Goal: Communication & Community: Participate in discussion

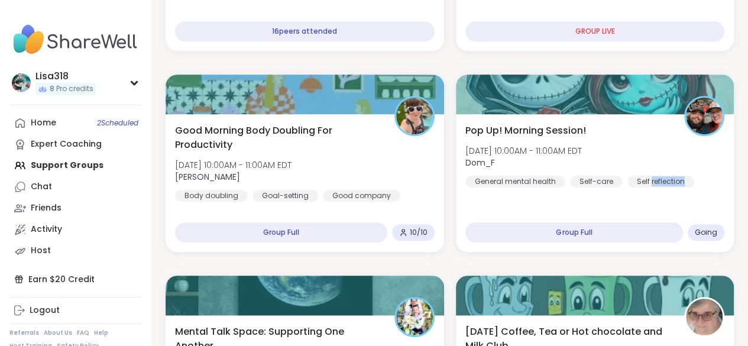
scroll to position [341, 0]
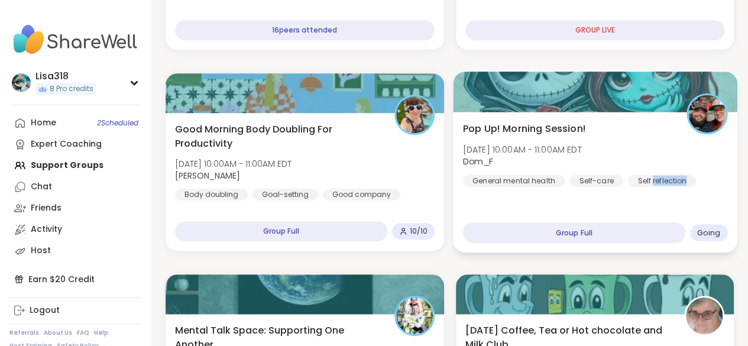
click at [600, 234] on div "Group Full" at bounding box center [574, 232] width 222 height 21
click at [718, 239] on div "Going" at bounding box center [708, 232] width 37 height 17
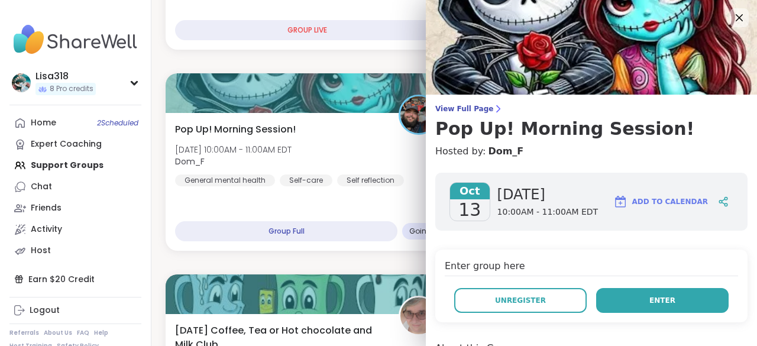
click at [661, 303] on button "Enter" at bounding box center [662, 300] width 133 height 25
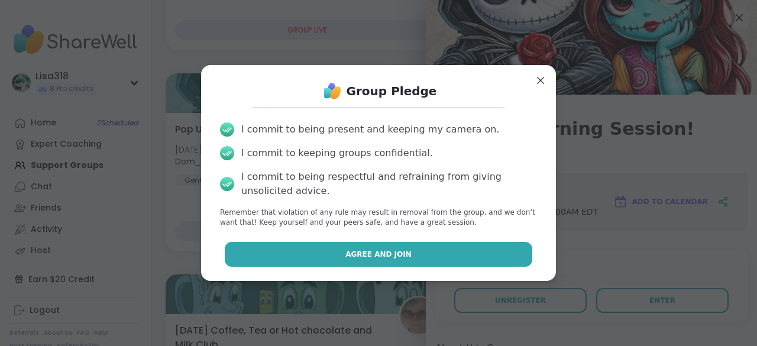
click at [455, 246] on button "Agree and Join" at bounding box center [379, 254] width 308 height 25
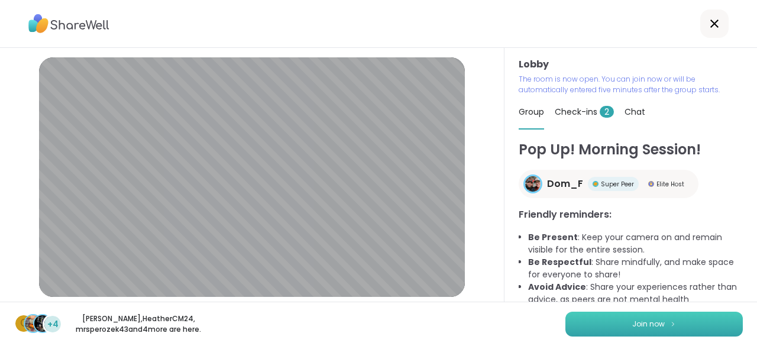
click at [670, 323] on img at bounding box center [673, 324] width 7 height 7
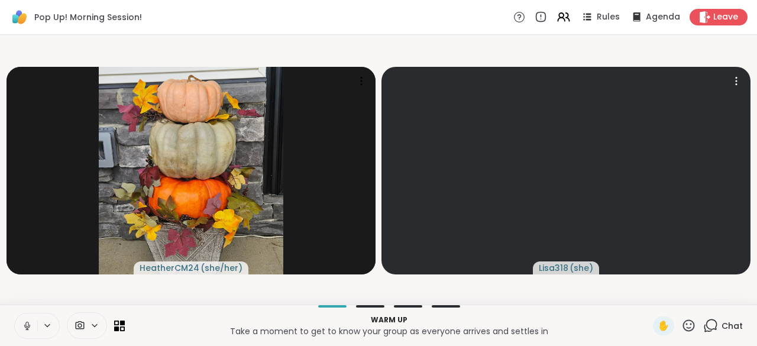
click at [22, 326] on icon at bounding box center [27, 326] width 11 height 11
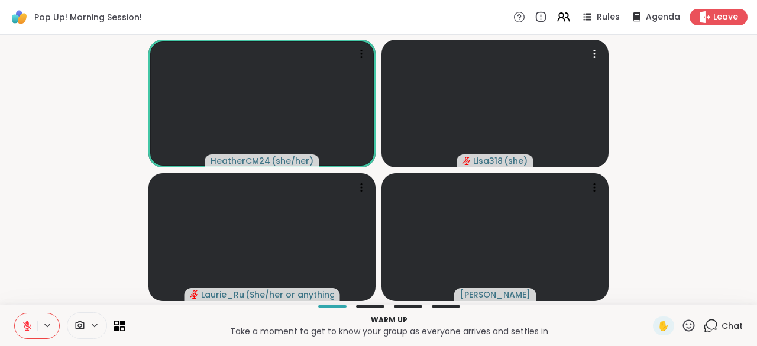
click at [35, 324] on button at bounding box center [26, 326] width 22 height 25
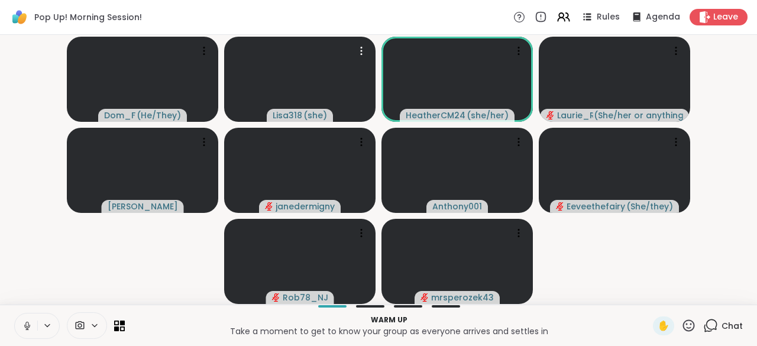
click at [22, 331] on button at bounding box center [26, 326] width 22 height 25
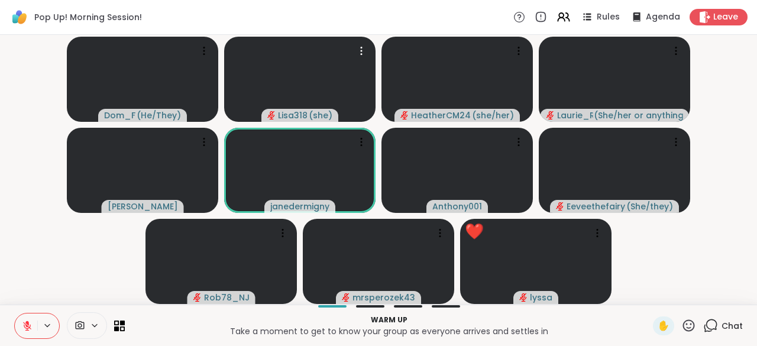
click at [686, 329] on icon at bounding box center [689, 325] width 15 height 15
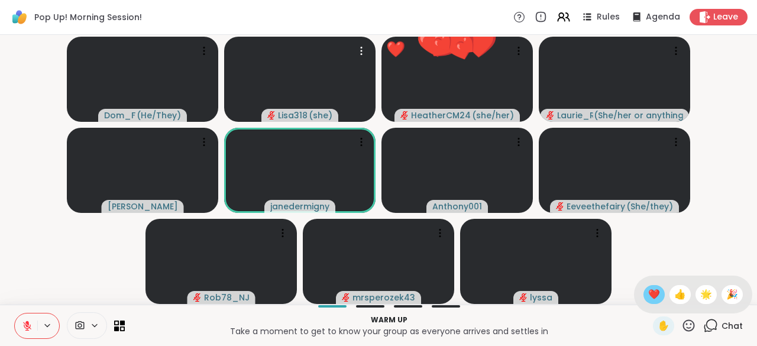
click at [648, 301] on span "❤️" at bounding box center [654, 295] width 12 height 14
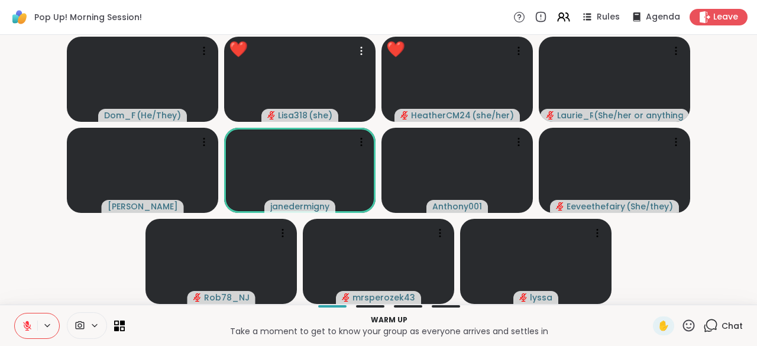
click at [705, 334] on div "Chat" at bounding box center [723, 326] width 40 height 19
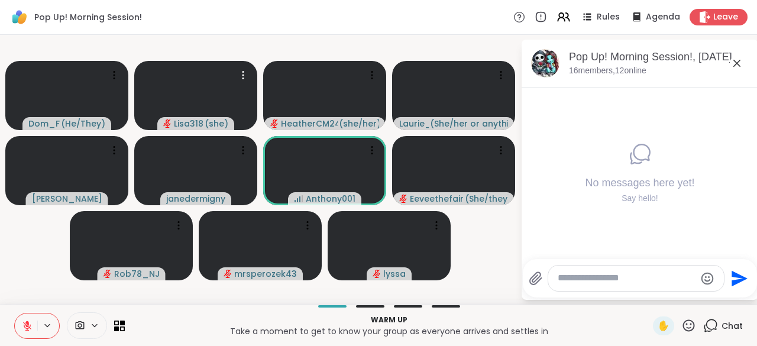
click at [25, 317] on button at bounding box center [26, 326] width 22 height 25
click at [28, 327] on icon at bounding box center [27, 326] width 11 height 11
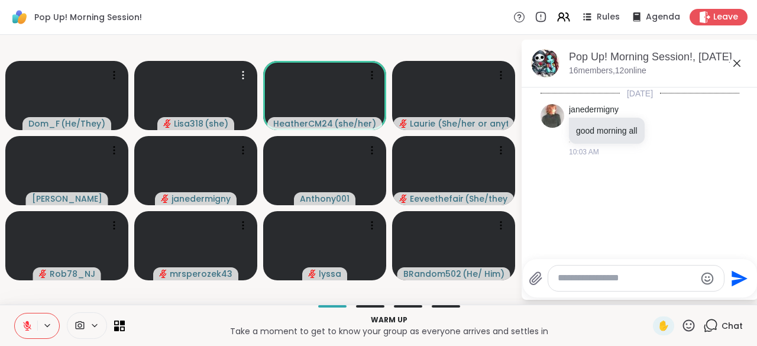
click at [25, 325] on icon at bounding box center [27, 326] width 11 height 11
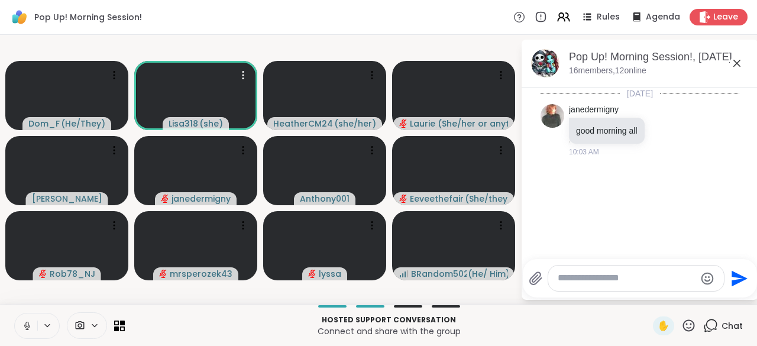
click at [17, 329] on button at bounding box center [26, 326] width 22 height 25
click at [22, 332] on button at bounding box center [26, 326] width 22 height 25
click at [22, 331] on button at bounding box center [26, 326] width 22 height 25
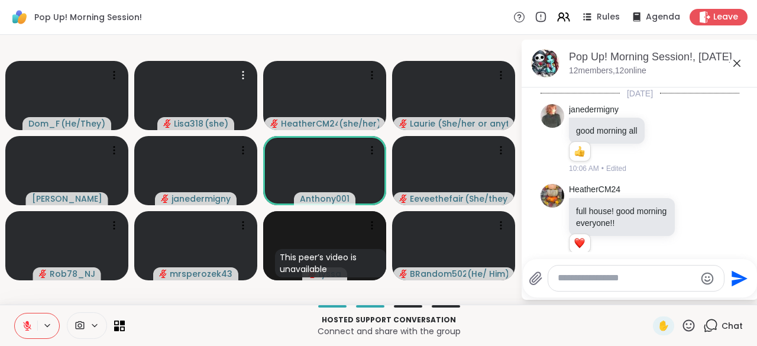
scroll to position [17, 0]
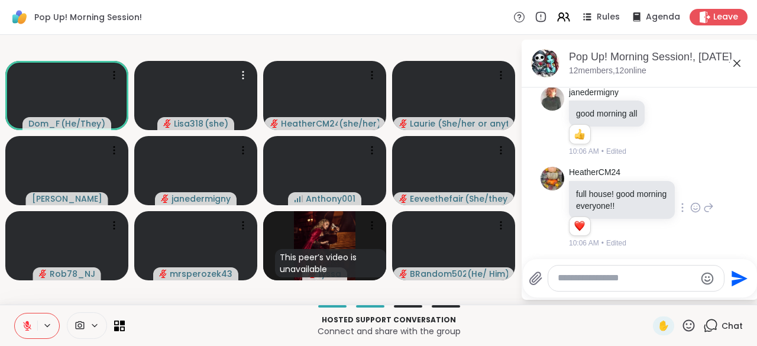
click at [677, 206] on div at bounding box center [682, 208] width 11 height 14
click at [690, 207] on icon at bounding box center [695, 208] width 11 height 12
click at [684, 193] on button "Select Reaction: Heart" at bounding box center [696, 189] width 24 height 24
click at [24, 336] on button at bounding box center [26, 326] width 22 height 25
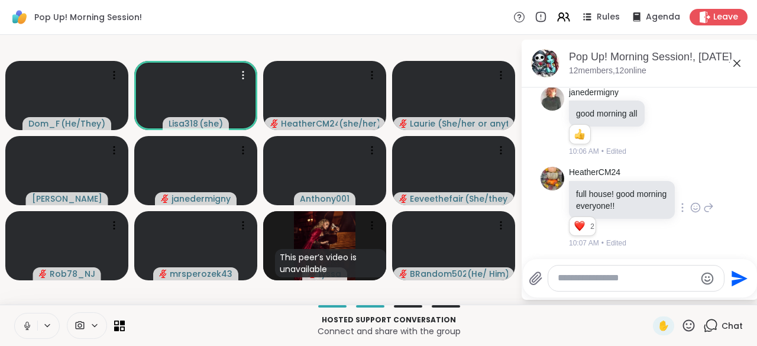
click at [28, 331] on icon at bounding box center [27, 326] width 11 height 11
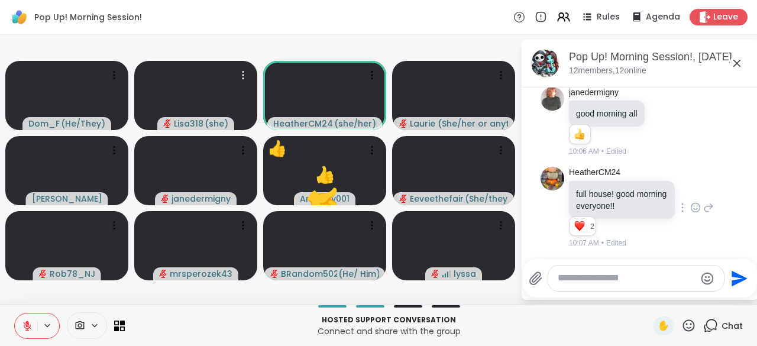
click at [686, 327] on icon at bounding box center [689, 325] width 12 height 12
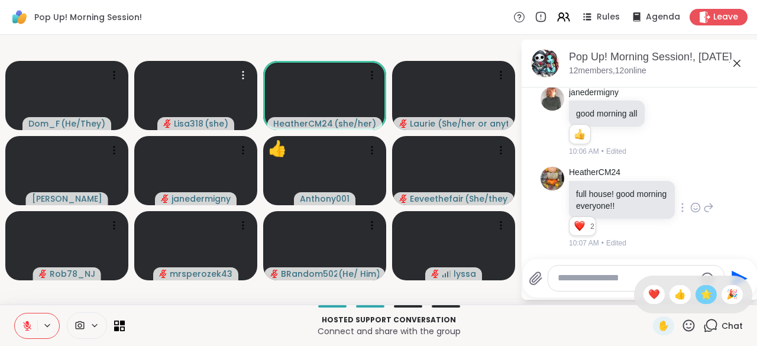
click at [700, 297] on span "🌟" at bounding box center [706, 295] width 12 height 14
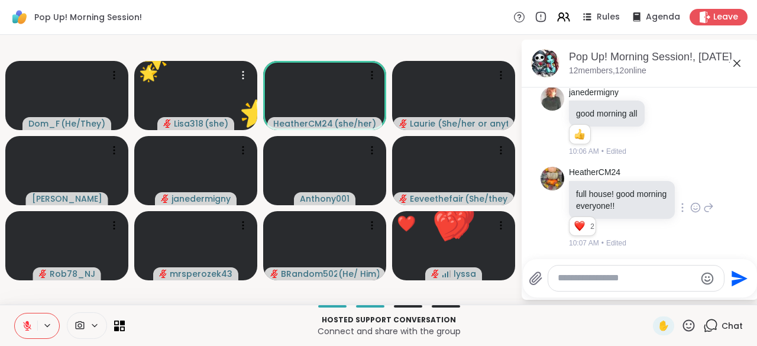
click at [683, 324] on icon at bounding box center [689, 325] width 12 height 12
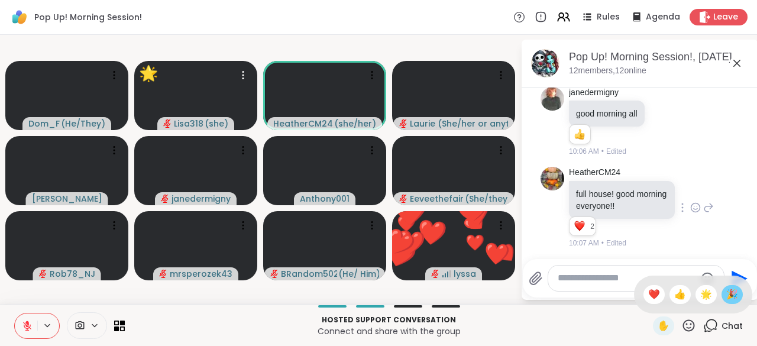
click at [726, 298] on span "🎉" at bounding box center [732, 295] width 12 height 14
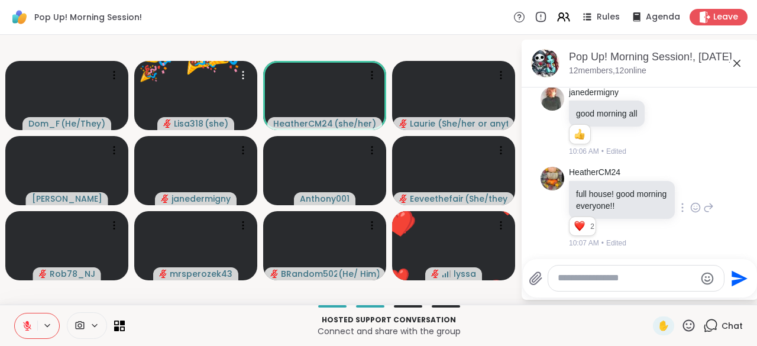
click at [682, 327] on icon at bounding box center [689, 325] width 15 height 15
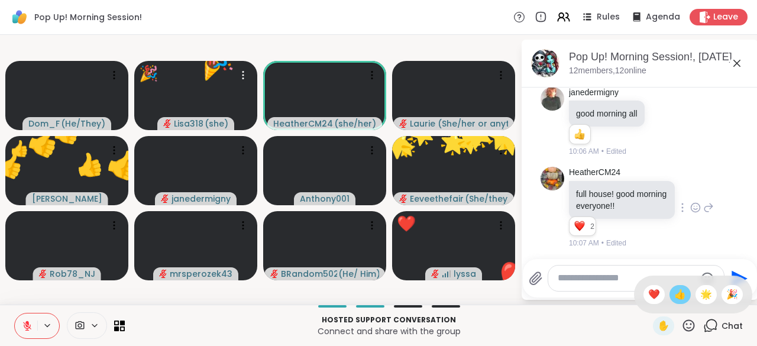
click at [674, 299] on span "👍" at bounding box center [680, 295] width 12 height 14
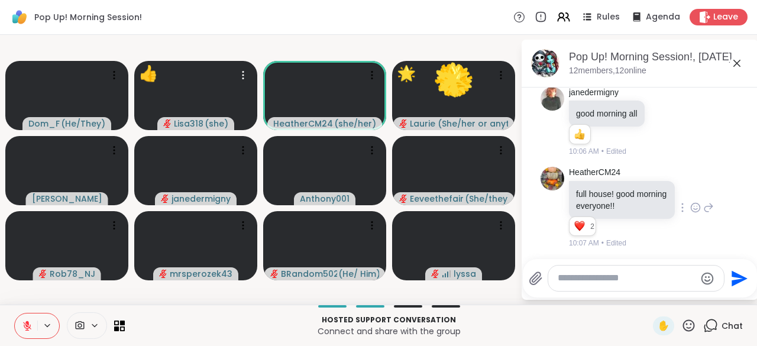
click at [589, 282] on textarea "Type your message" at bounding box center [627, 278] width 138 height 12
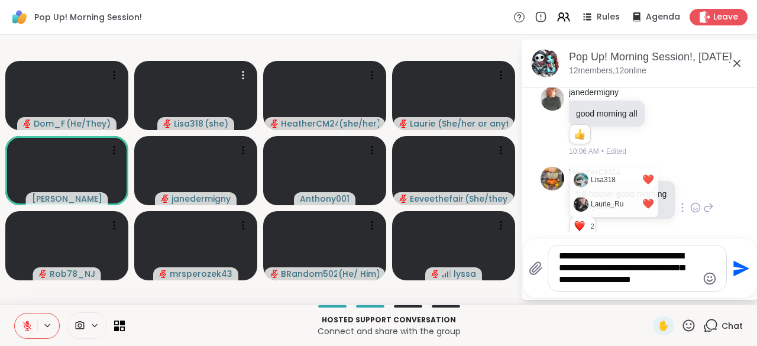
type textarea "**********"
click at [745, 277] on icon "Send" at bounding box center [740, 268] width 19 height 19
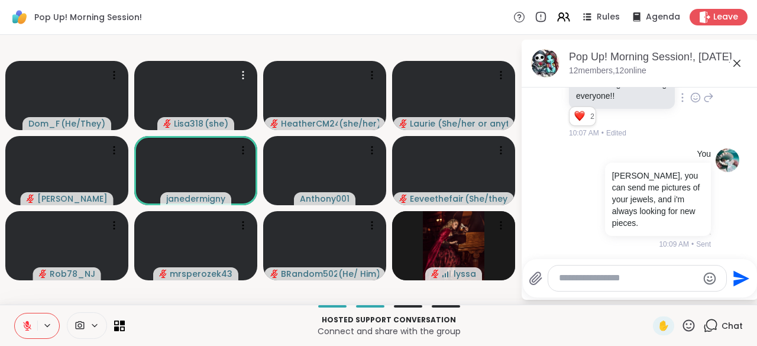
scroll to position [144, 0]
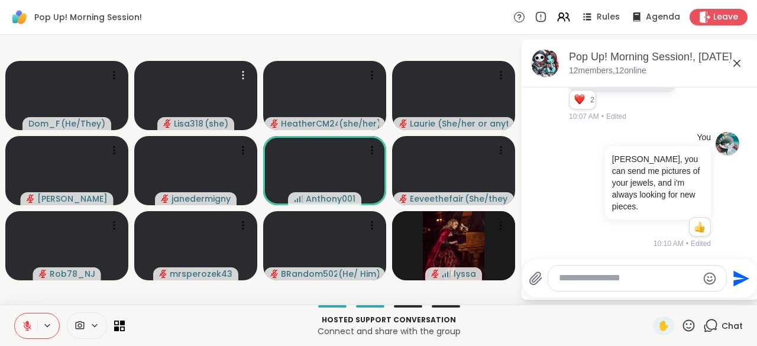
click at [683, 329] on icon at bounding box center [689, 325] width 12 height 12
click at [648, 299] on span "❤️" at bounding box center [654, 295] width 12 height 14
click at [685, 325] on icon at bounding box center [689, 325] width 12 height 12
click at [648, 301] on span "❤️" at bounding box center [654, 295] width 12 height 14
click at [682, 325] on icon at bounding box center [689, 325] width 15 height 15
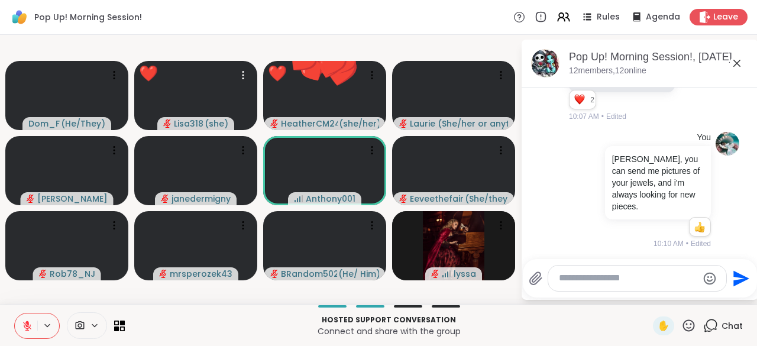
click at [682, 330] on icon at bounding box center [689, 325] width 15 height 15
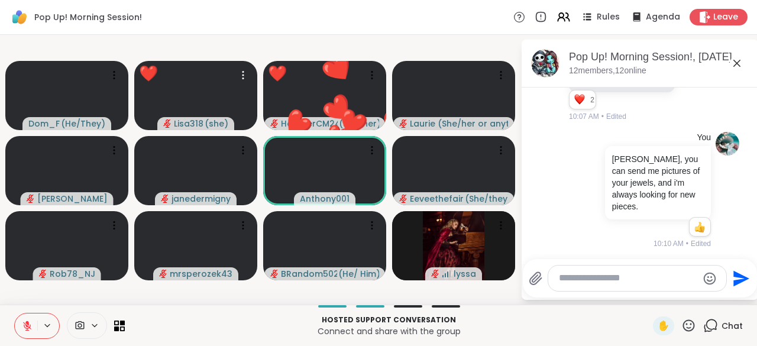
click at [683, 324] on icon at bounding box center [689, 325] width 12 height 12
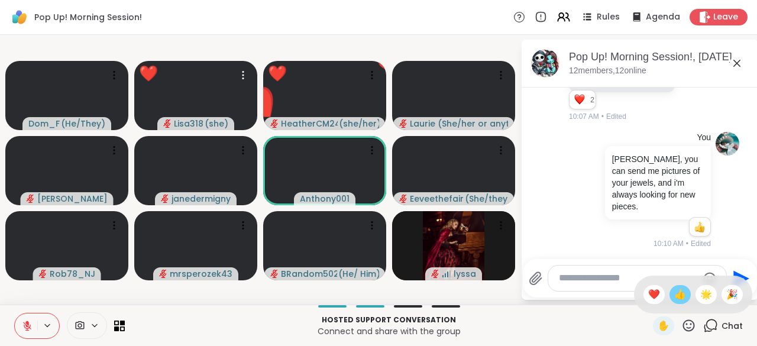
click at [674, 296] on span "👍" at bounding box center [680, 295] width 12 height 14
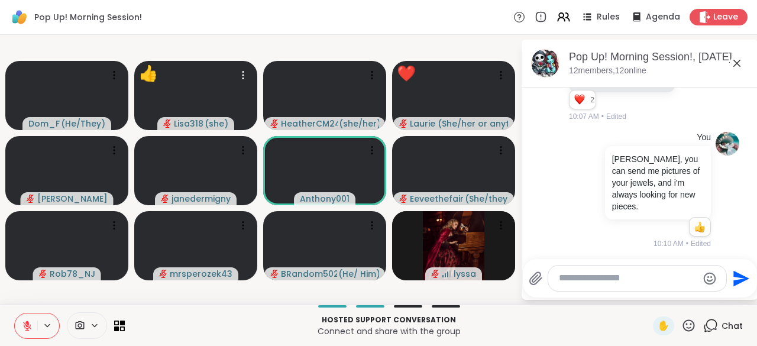
click at [686, 330] on icon at bounding box center [689, 325] width 15 height 15
click at [700, 300] on span "🌟" at bounding box center [706, 295] width 12 height 14
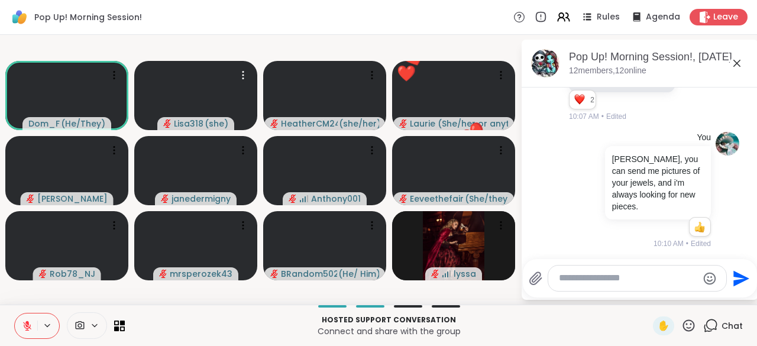
click at [578, 282] on textarea "Type your message" at bounding box center [628, 278] width 138 height 12
click at [553, 189] on div "You Heather, you can send me pictures of your jewels, and i'm always looking fo…" at bounding box center [640, 190] width 199 height 127
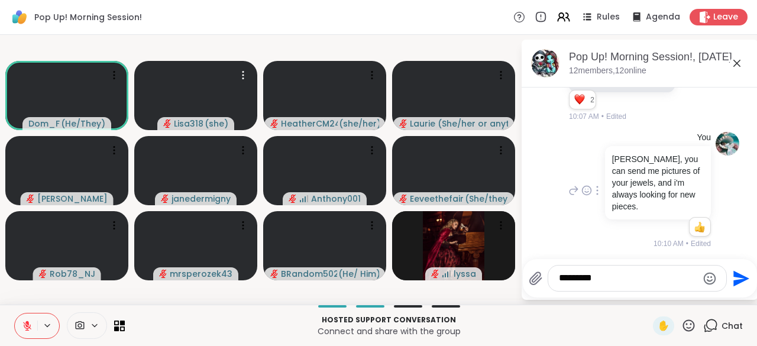
click at [553, 189] on div "You Heather, you can send me pictures of your jewels, and i'm always looking fo…" at bounding box center [640, 190] width 199 height 127
click at [551, 190] on div "You Heather, you can send me pictures of your jewels, and i'm always looking fo…" at bounding box center [640, 190] width 199 height 127
click at [549, 190] on div "You Heather, you can send me pictures of your jewels, and i'm always looking fo…" at bounding box center [640, 190] width 199 height 127
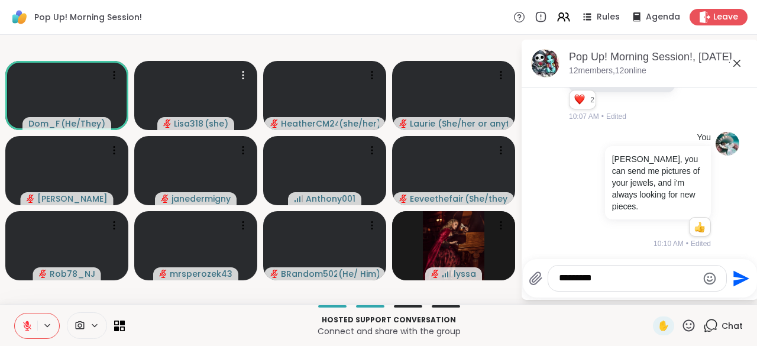
click at [621, 285] on textarea "********" at bounding box center [628, 278] width 138 height 12
click at [549, 190] on div "You Heather, you can send me pictures of your jewels, and i'm always looking fo…" at bounding box center [640, 190] width 199 height 127
click at [614, 284] on textarea "********" at bounding box center [628, 278] width 138 height 12
click at [549, 190] on div "You Heather, you can send me pictures of your jewels, and i'm always looking fo…" at bounding box center [640, 190] width 199 height 127
click at [611, 283] on textarea "********" at bounding box center [628, 278] width 138 height 12
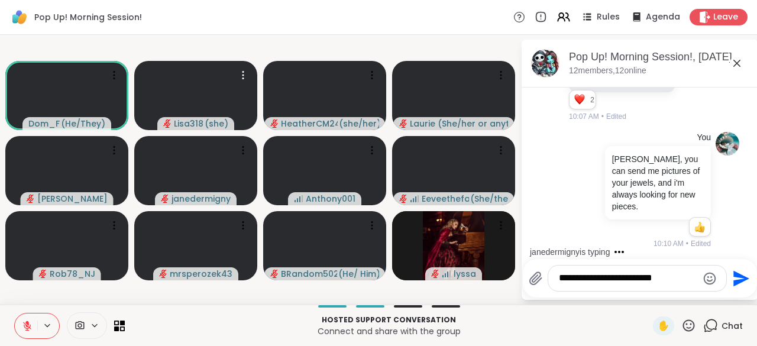
type textarea "**********"
click at [735, 283] on icon "Send" at bounding box center [742, 278] width 16 height 16
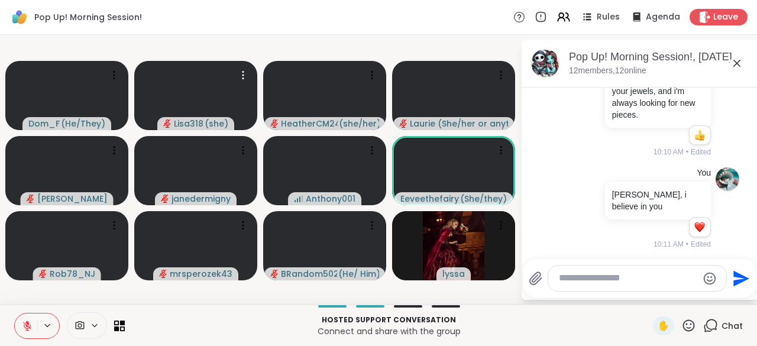
scroll to position [345, 0]
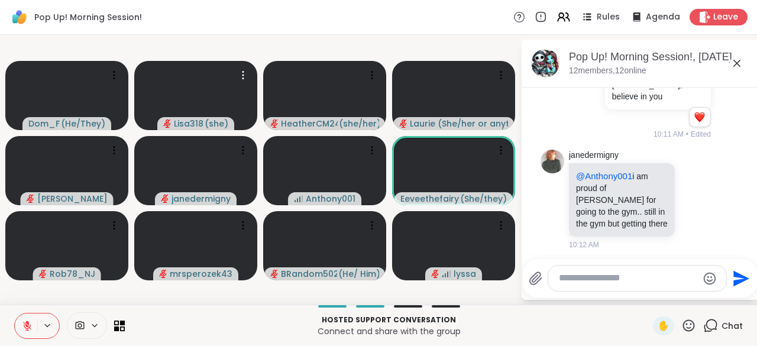
click at [683, 330] on icon at bounding box center [689, 325] width 12 height 12
click at [648, 293] on span "❤️" at bounding box center [654, 295] width 12 height 14
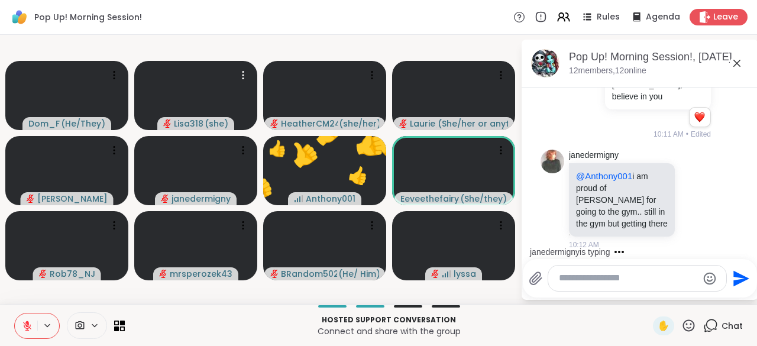
click at [682, 330] on icon at bounding box center [689, 325] width 15 height 15
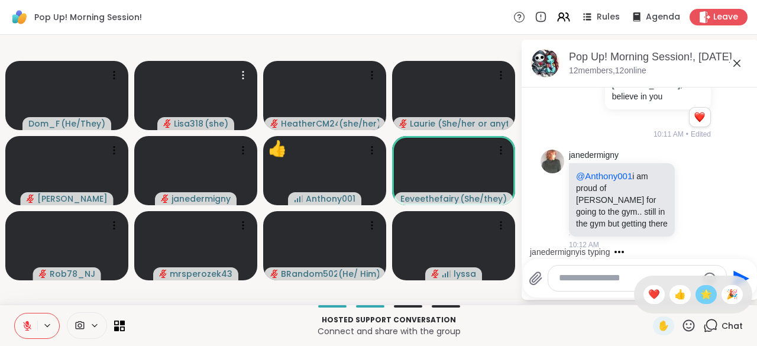
click at [699, 303] on div "🌟" at bounding box center [706, 294] width 21 height 19
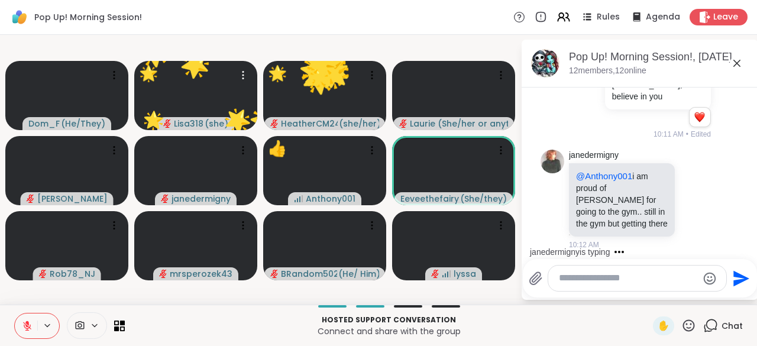
click at [682, 325] on icon at bounding box center [689, 325] width 15 height 15
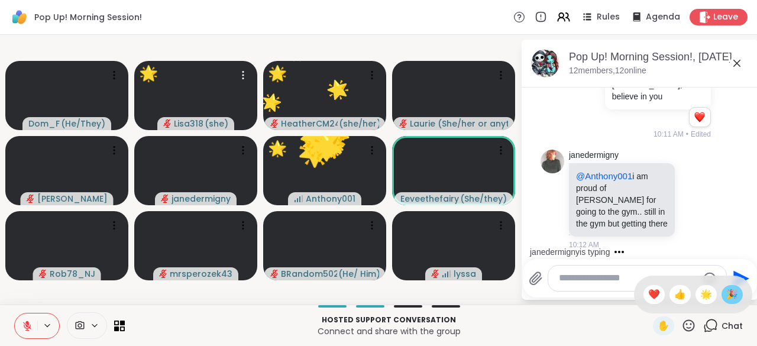
click at [726, 298] on span "🎉" at bounding box center [732, 295] width 12 height 14
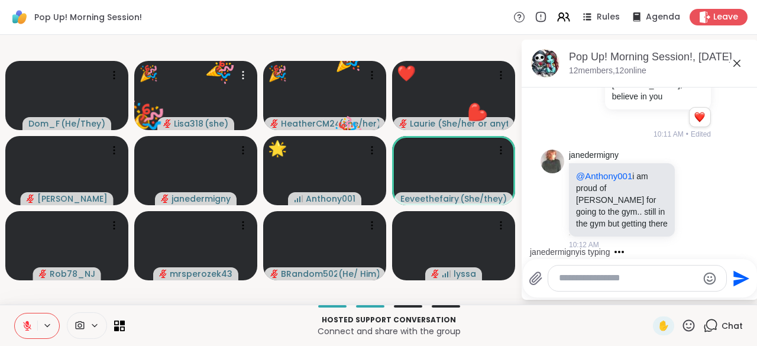
scroll to position [420, 0]
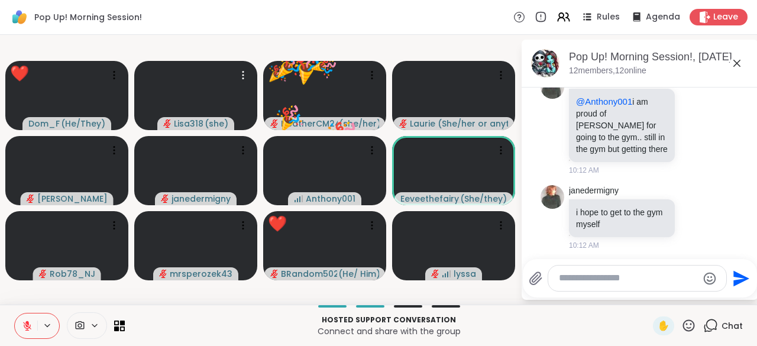
click at [686, 331] on icon at bounding box center [689, 325] width 15 height 15
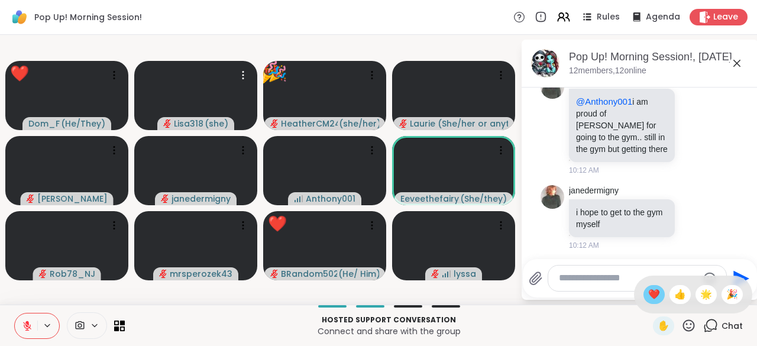
click at [648, 301] on span "❤️" at bounding box center [654, 295] width 12 height 14
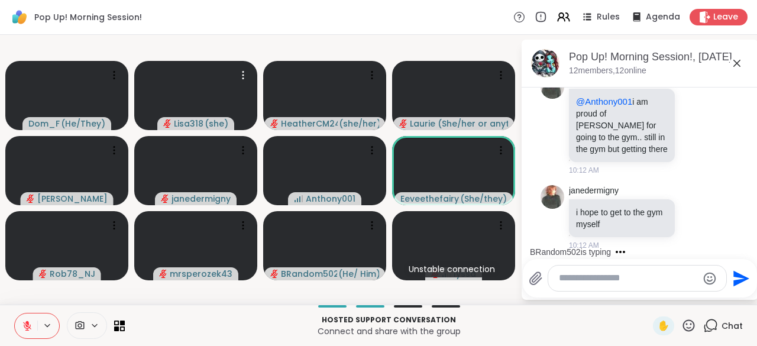
scroll to position [495, 0]
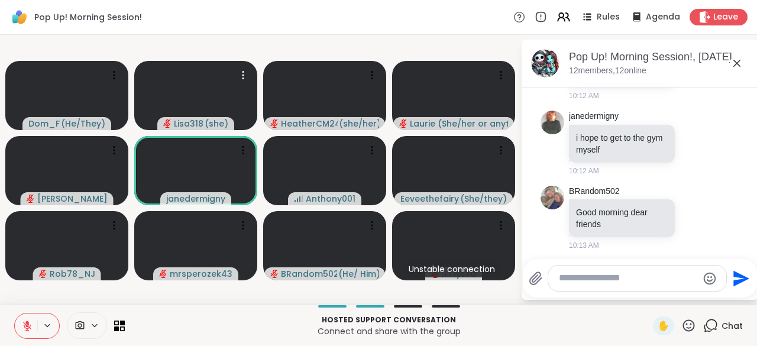
click at [683, 331] on icon at bounding box center [689, 325] width 12 height 12
click at [648, 298] on span "❤️" at bounding box center [654, 295] width 12 height 14
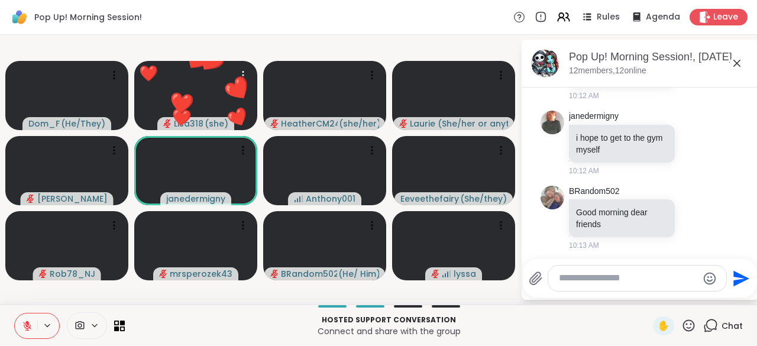
click at [682, 327] on icon at bounding box center [689, 325] width 15 height 15
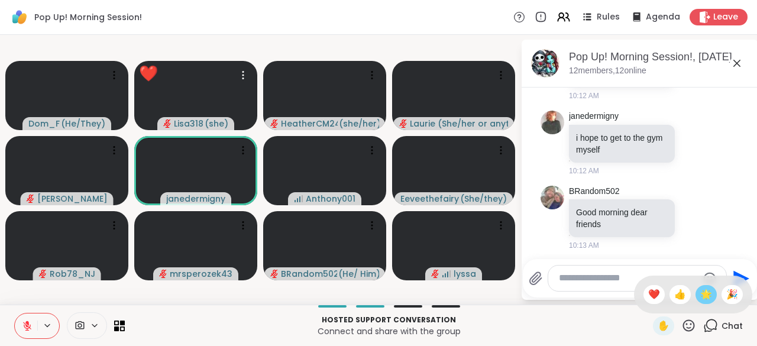
click at [700, 299] on span "🌟" at bounding box center [706, 295] width 12 height 14
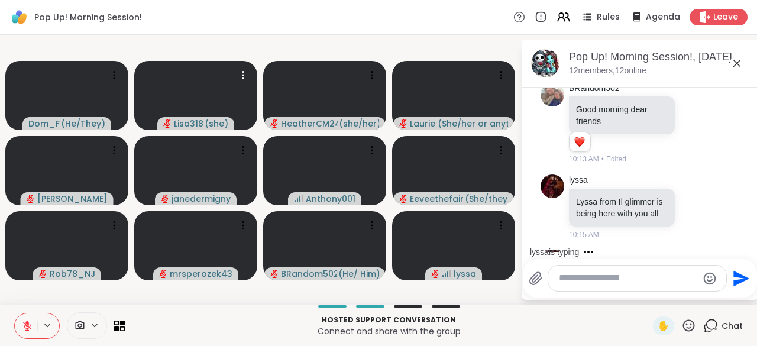
scroll to position [660, 0]
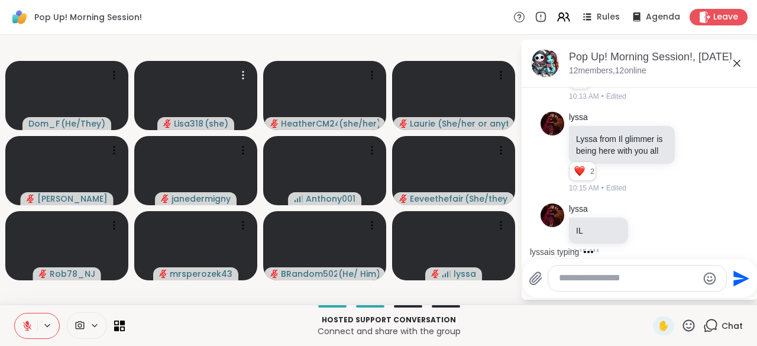
click at [637, 251] on div "lyssa is typing" at bounding box center [643, 252] width 232 height 19
click at [648, 228] on icon at bounding box center [648, 228] width 0 height 0
click at [653, 216] on div "Select Reaction: Heart" at bounding box center [649, 210] width 11 height 11
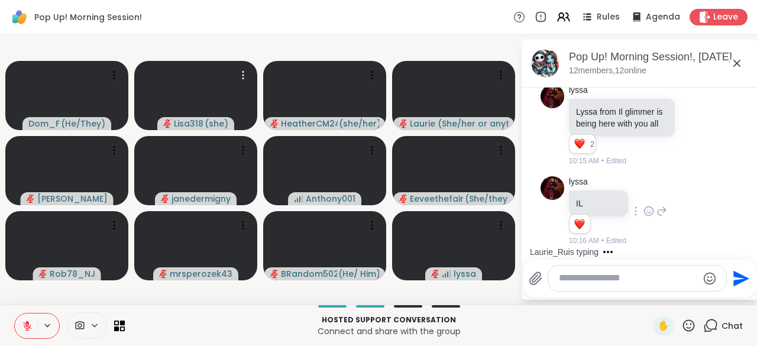
click at [648, 210] on icon at bounding box center [648, 210] width 0 height 0
click at [662, 217] on icon at bounding box center [662, 211] width 11 height 14
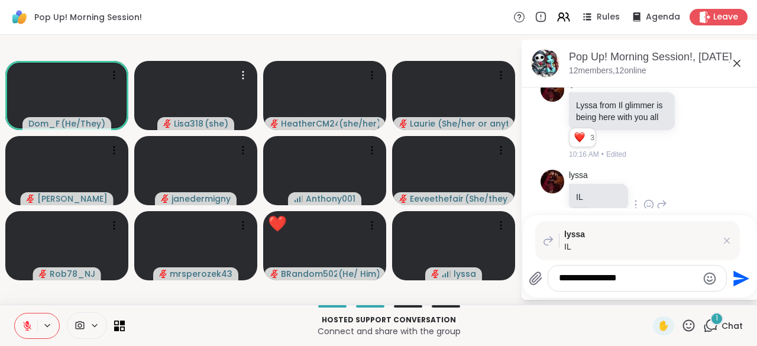
scroll to position [841, 0]
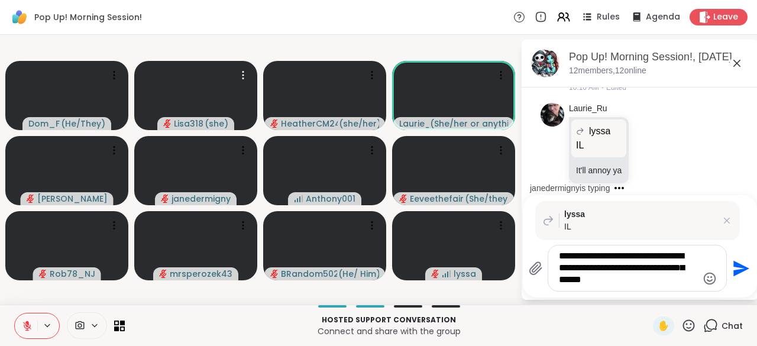
type textarea "**********"
click at [738, 276] on icon "Send" at bounding box center [740, 268] width 19 height 19
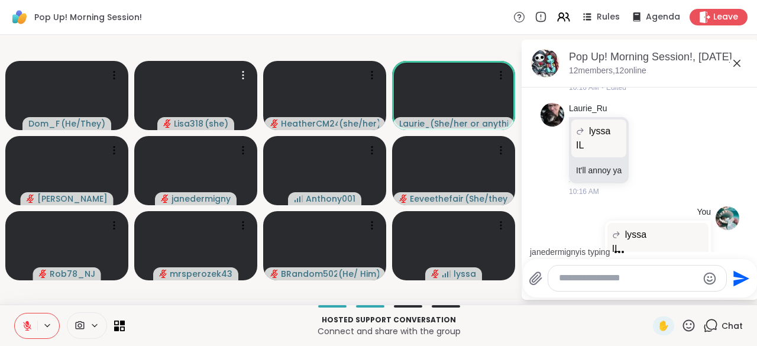
scroll to position [935, 0]
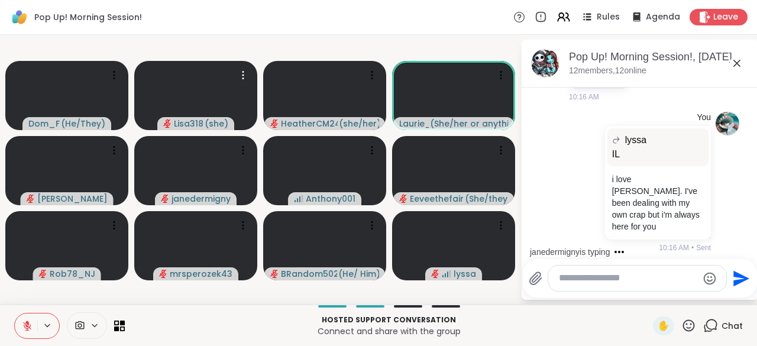
click at [709, 330] on icon at bounding box center [710, 325] width 15 height 15
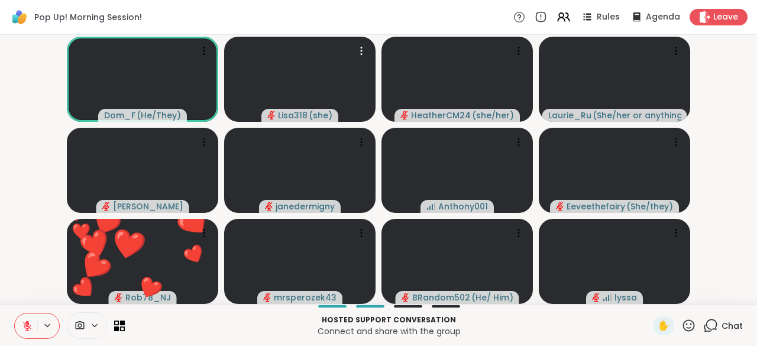
click at [703, 330] on icon at bounding box center [710, 325] width 15 height 15
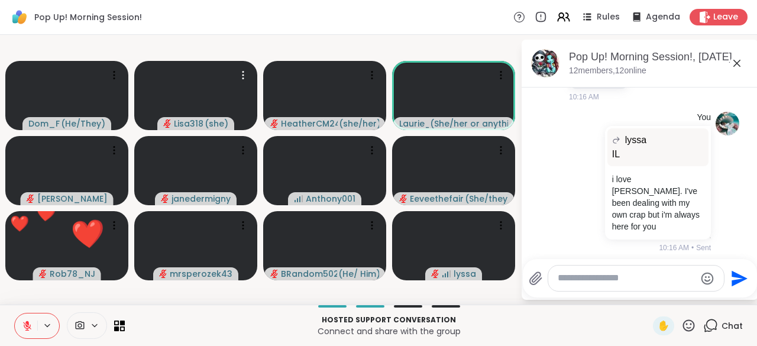
click at [684, 332] on icon at bounding box center [689, 325] width 15 height 15
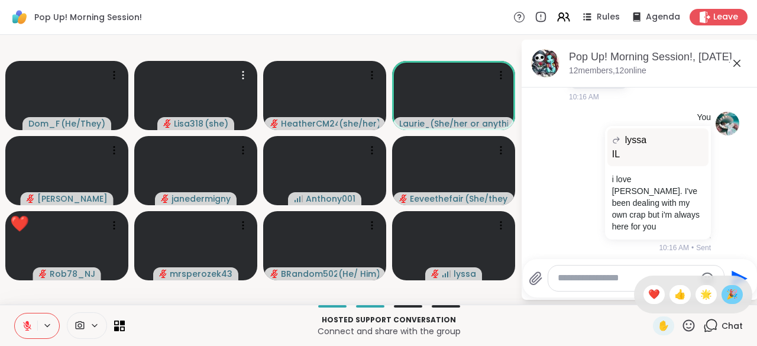
click at [726, 298] on span "🎉" at bounding box center [732, 295] width 12 height 14
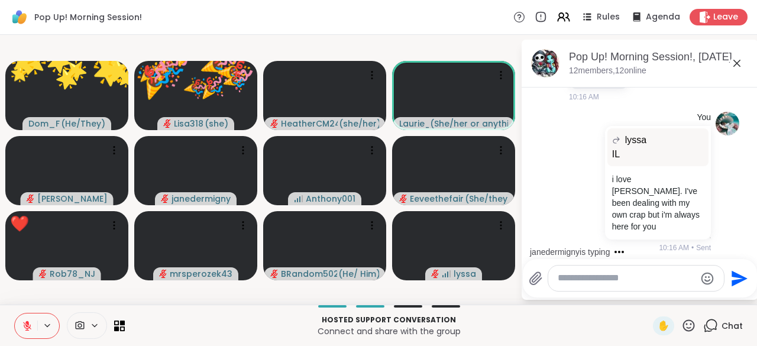
click at [684, 332] on icon at bounding box center [689, 325] width 15 height 15
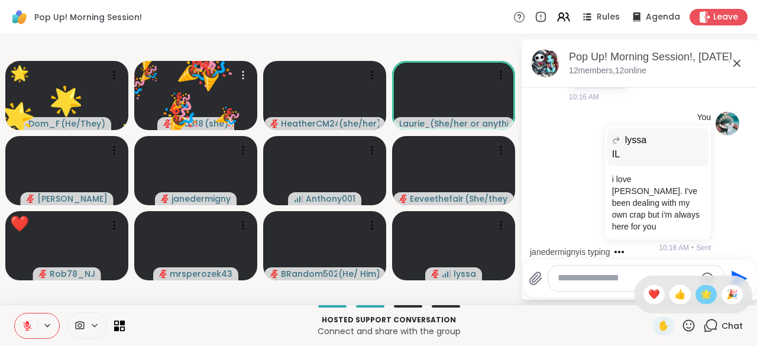
click at [700, 299] on span "🌟" at bounding box center [706, 295] width 12 height 14
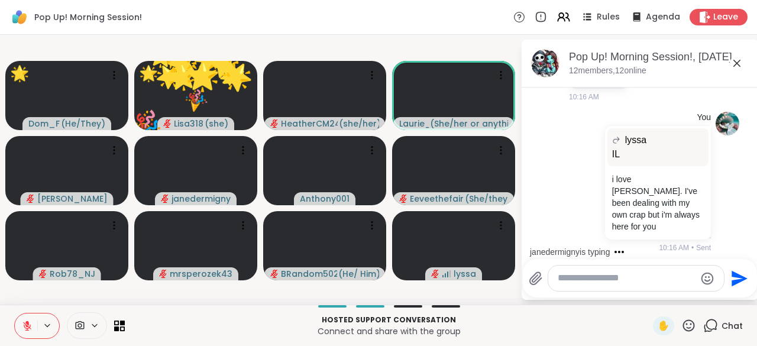
click at [682, 329] on icon at bounding box center [689, 325] width 15 height 15
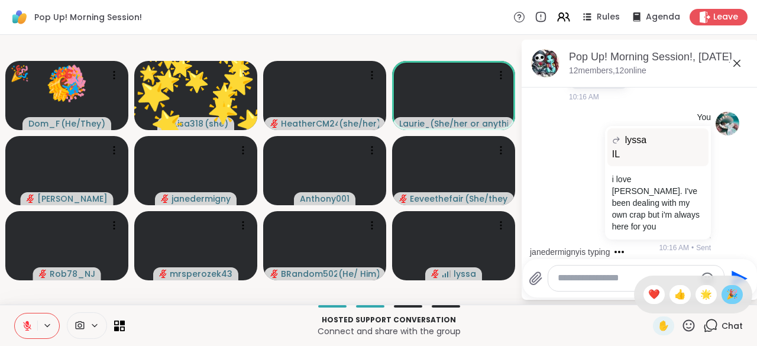
click at [726, 301] on span "🎉" at bounding box center [732, 295] width 12 height 14
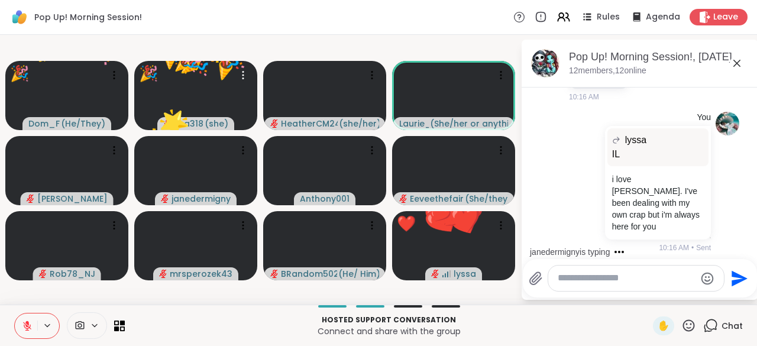
click at [683, 331] on icon at bounding box center [689, 325] width 12 height 12
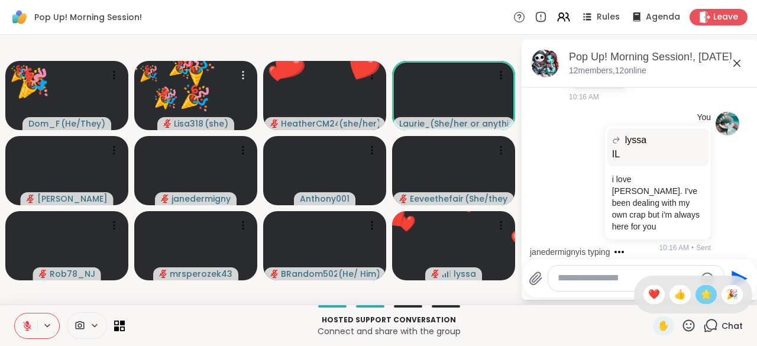
click at [698, 302] on div "🌟" at bounding box center [706, 294] width 21 height 19
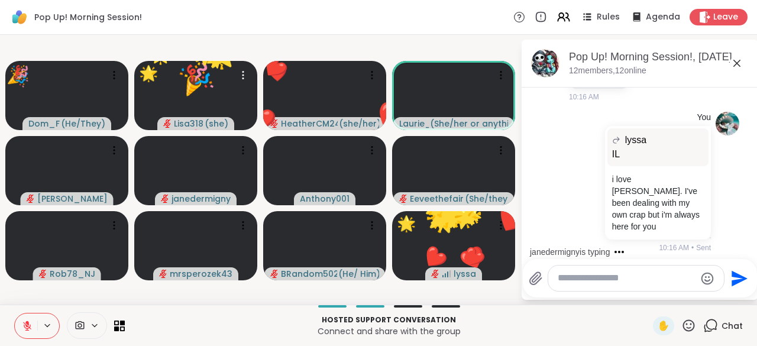
click at [683, 328] on icon at bounding box center [689, 325] width 15 height 15
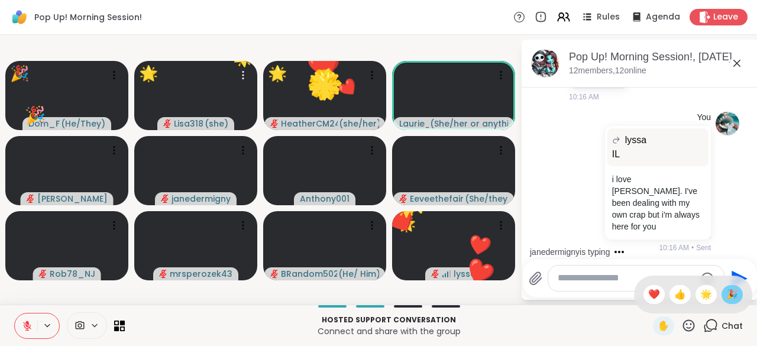
click at [726, 302] on span "🎉" at bounding box center [732, 295] width 12 height 14
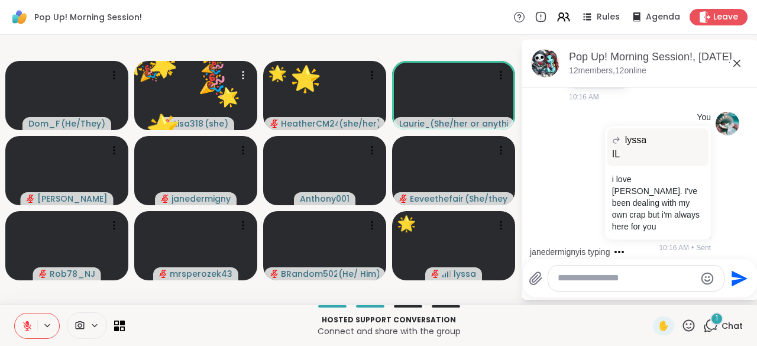
scroll to position [1034, 0]
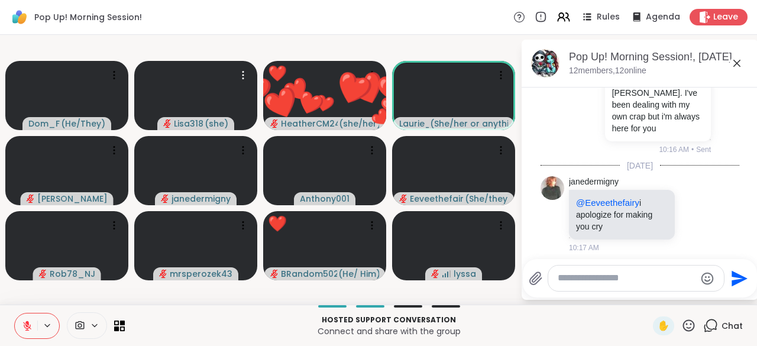
click at [684, 330] on icon at bounding box center [689, 325] width 12 height 12
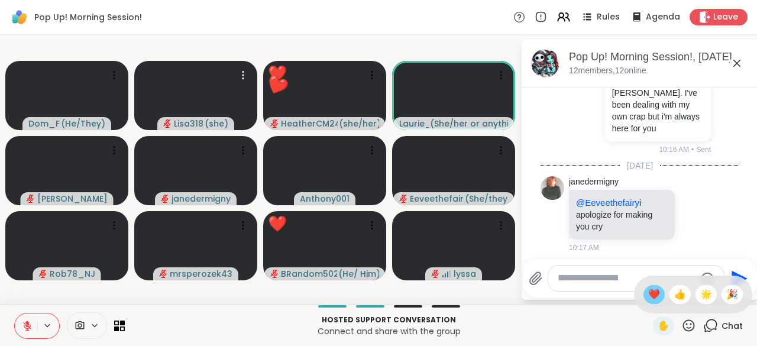
click at [648, 297] on span "❤️" at bounding box center [654, 295] width 12 height 14
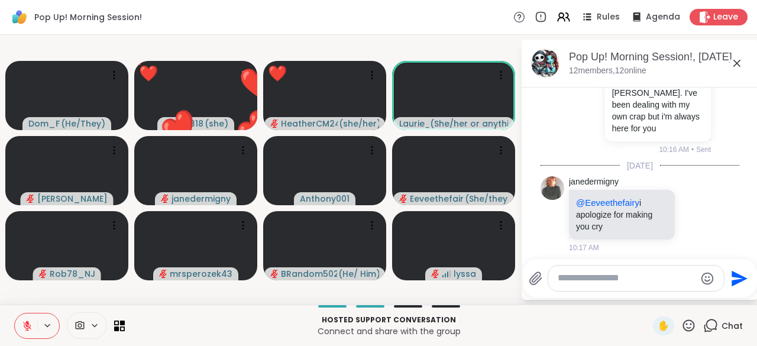
click at [683, 324] on icon at bounding box center [689, 325] width 12 height 12
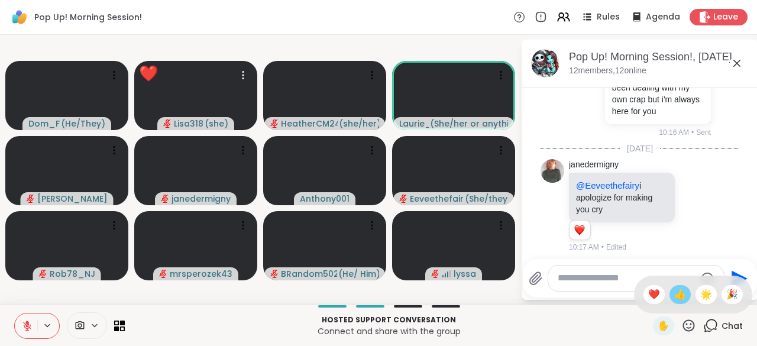
click at [674, 297] on span "👍" at bounding box center [680, 295] width 12 height 14
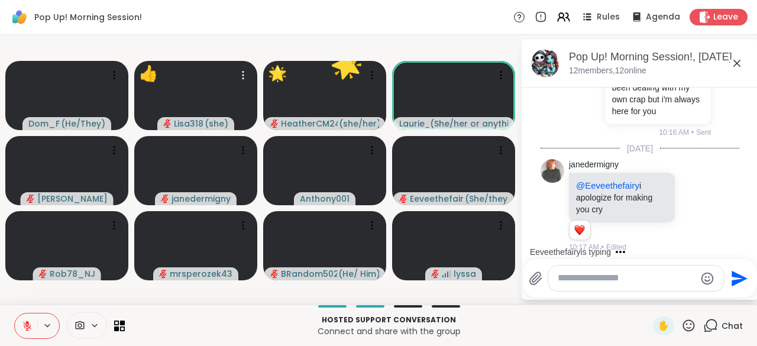
click at [683, 327] on icon at bounding box center [689, 325] width 15 height 15
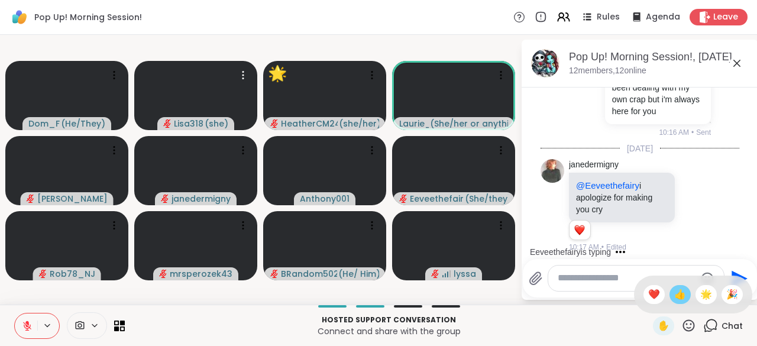
click at [674, 299] on span "👍" at bounding box center [680, 295] width 12 height 14
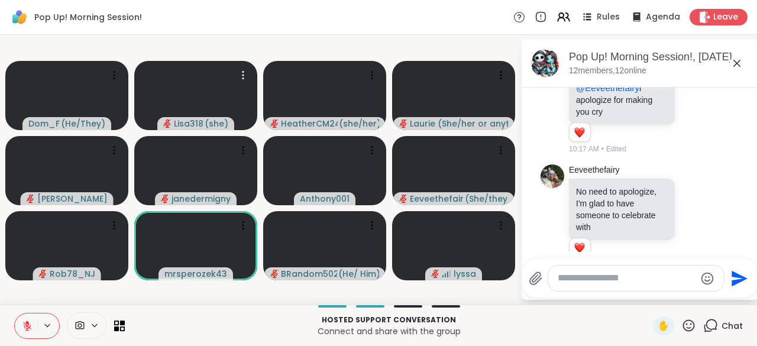
scroll to position [1183, 0]
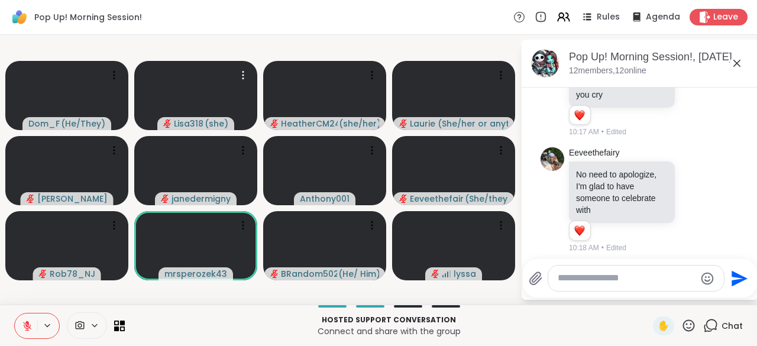
click at [682, 329] on icon at bounding box center [689, 325] width 15 height 15
click at [644, 302] on div "❤️" at bounding box center [654, 294] width 21 height 19
click at [683, 330] on icon at bounding box center [689, 325] width 12 height 12
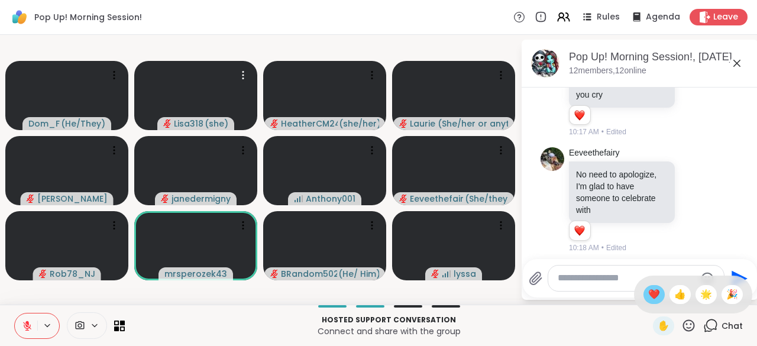
click at [648, 299] on span "❤️" at bounding box center [654, 295] width 12 height 14
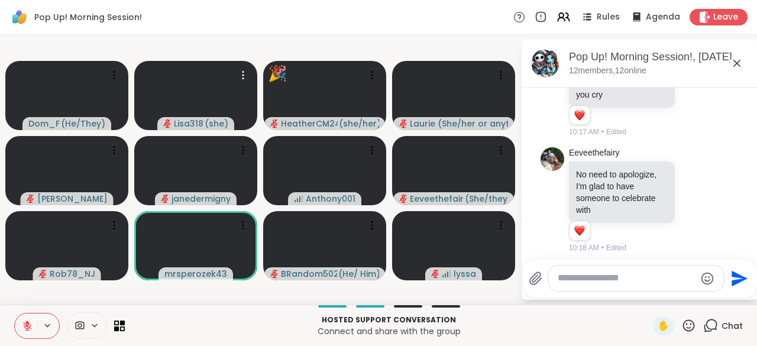
click at [683, 329] on icon at bounding box center [689, 325] width 12 height 12
click at [648, 299] on span "❤️" at bounding box center [654, 295] width 12 height 14
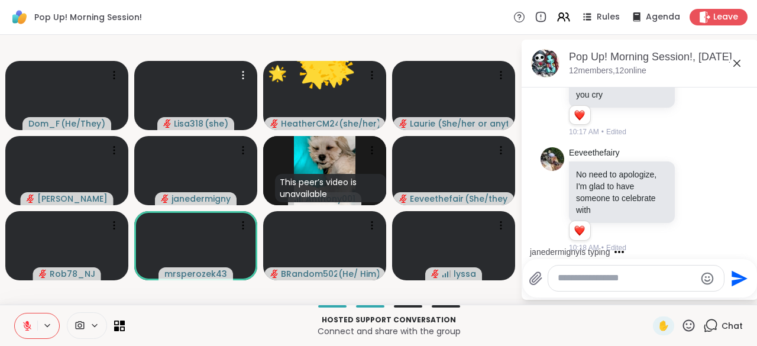
click at [682, 330] on icon at bounding box center [689, 325] width 15 height 15
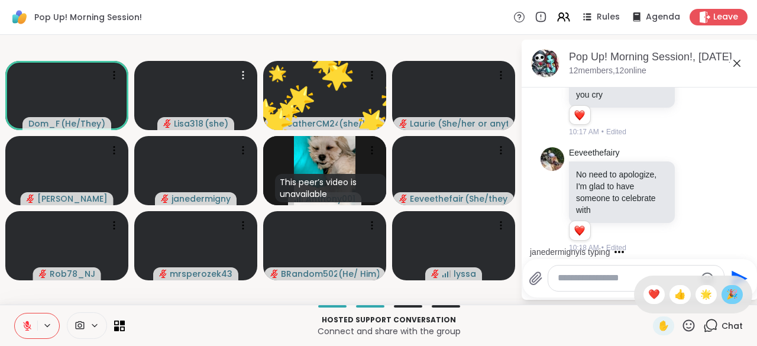
click at [726, 296] on span "🎉" at bounding box center [732, 295] width 12 height 14
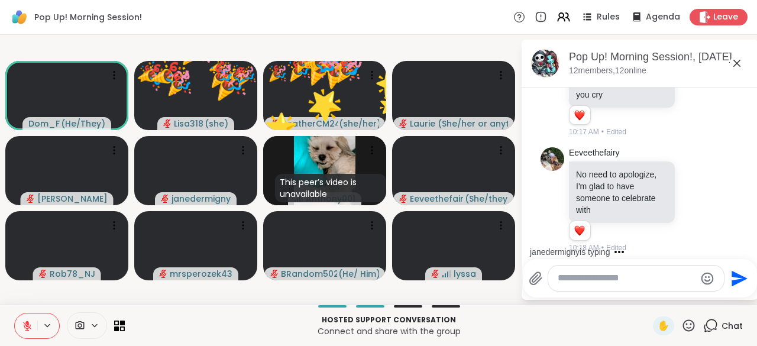
click at [682, 329] on icon at bounding box center [689, 325] width 15 height 15
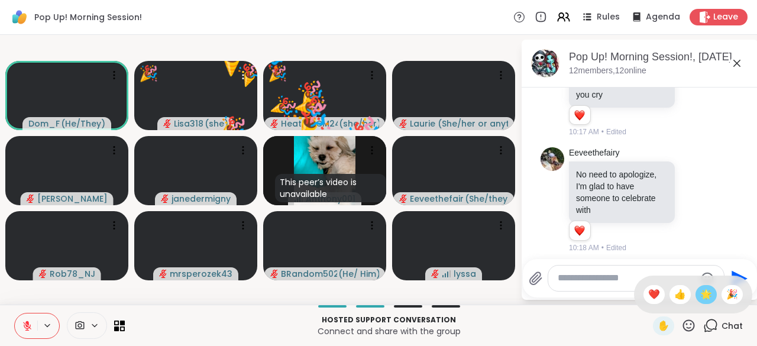
click at [700, 300] on span "🌟" at bounding box center [706, 295] width 12 height 14
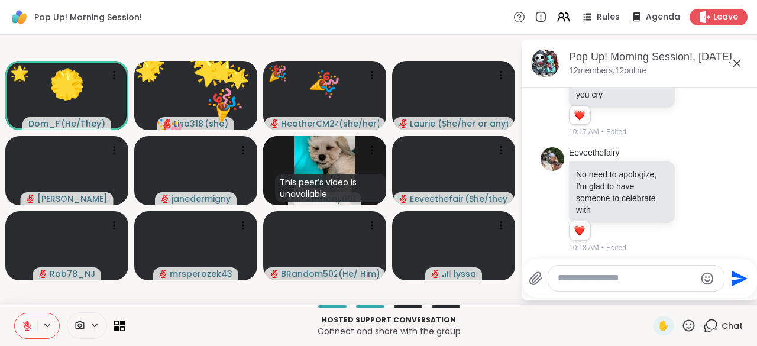
click at [684, 331] on icon at bounding box center [689, 325] width 15 height 15
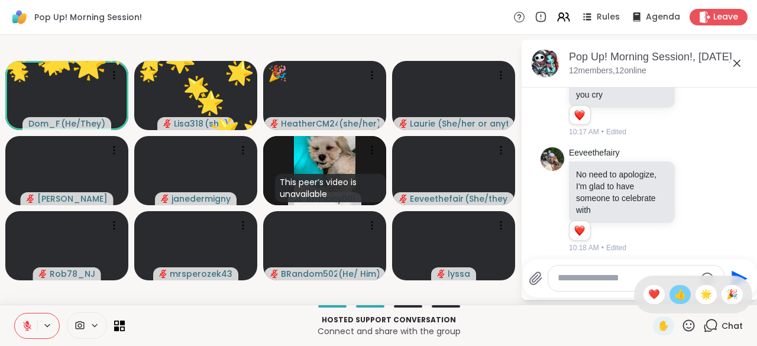
click at [674, 301] on span "👍" at bounding box center [680, 295] width 12 height 14
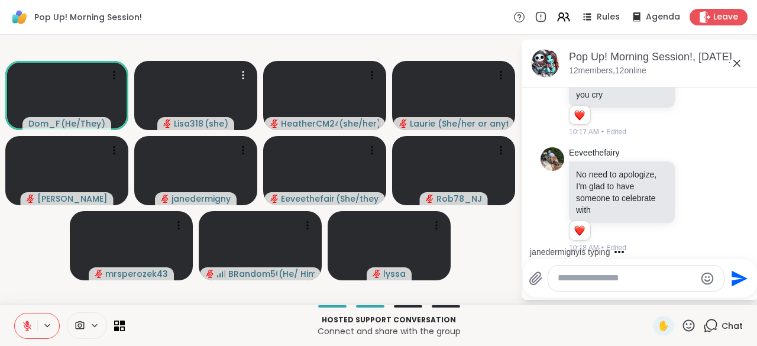
scroll to position [1257, 0]
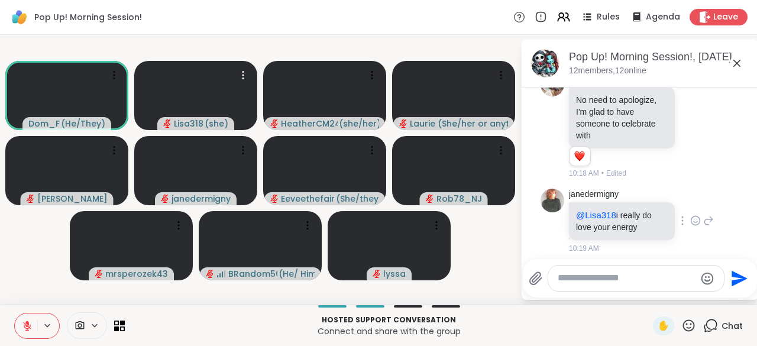
click at [692, 219] on icon at bounding box center [696, 220] width 9 height 9
click at [703, 220] on icon at bounding box center [708, 221] width 11 height 14
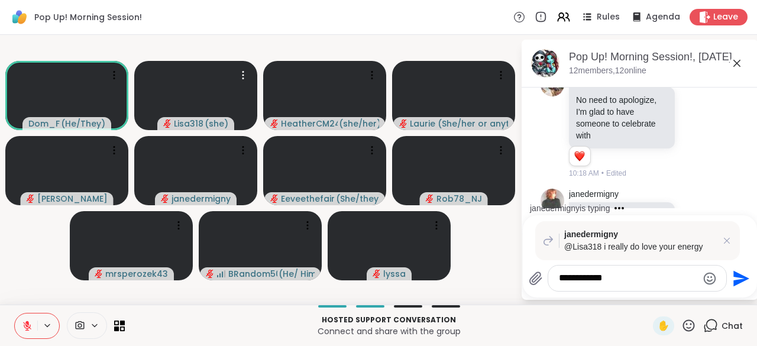
scroll to position [1364, 0]
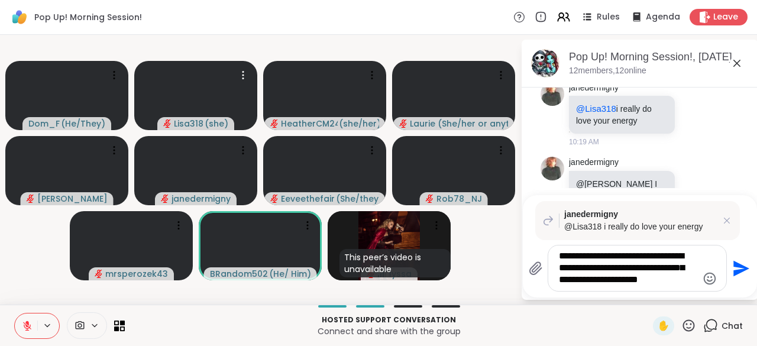
type textarea "**********"
click at [735, 280] on button "Send" at bounding box center [740, 268] width 27 height 27
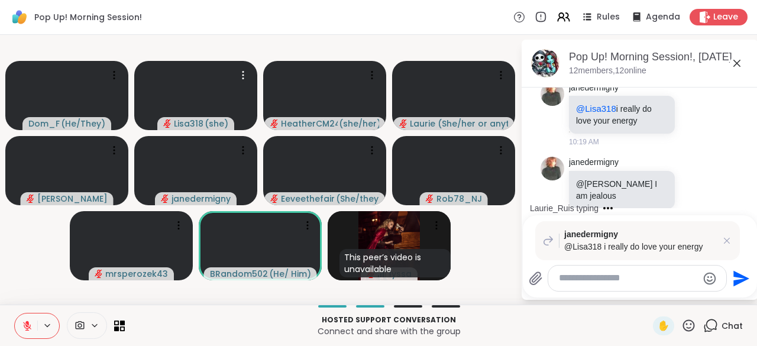
scroll to position [1498, 0]
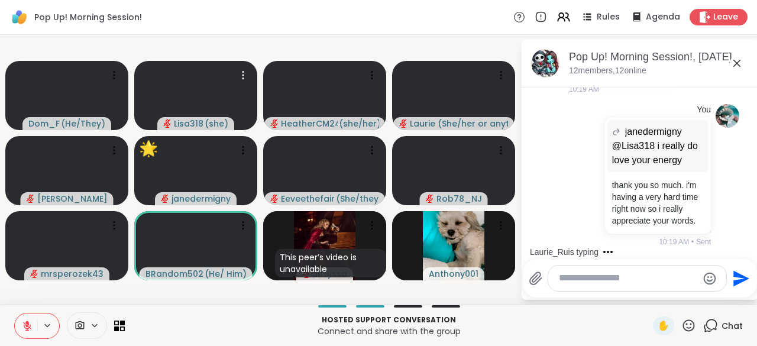
click at [684, 330] on icon at bounding box center [689, 325] width 12 height 12
click at [648, 299] on span "❤️" at bounding box center [654, 295] width 12 height 14
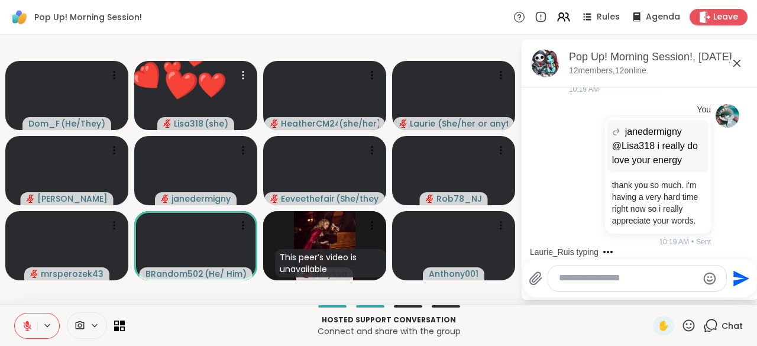
click at [686, 328] on icon at bounding box center [689, 325] width 12 height 12
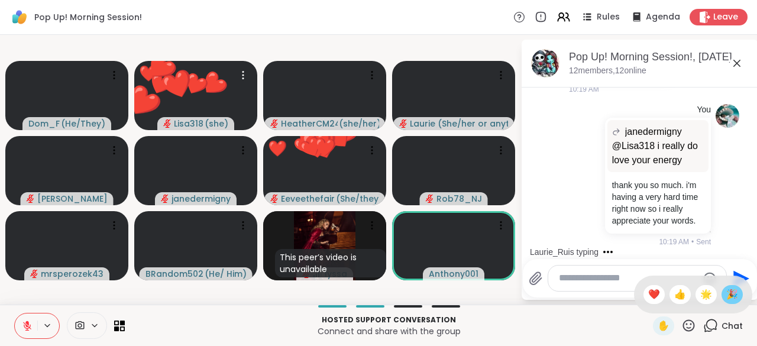
click at [726, 296] on span "🎉" at bounding box center [732, 295] width 12 height 14
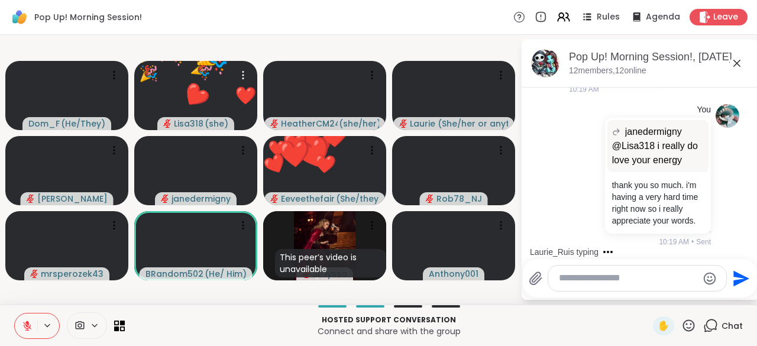
click at [684, 328] on icon at bounding box center [689, 325] width 15 height 15
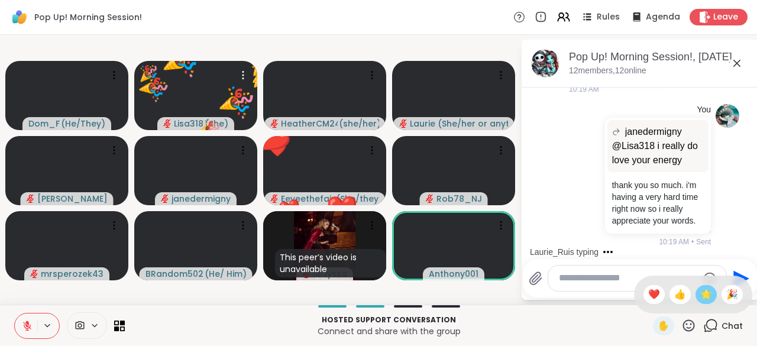
click at [700, 298] on span "🌟" at bounding box center [706, 295] width 12 height 14
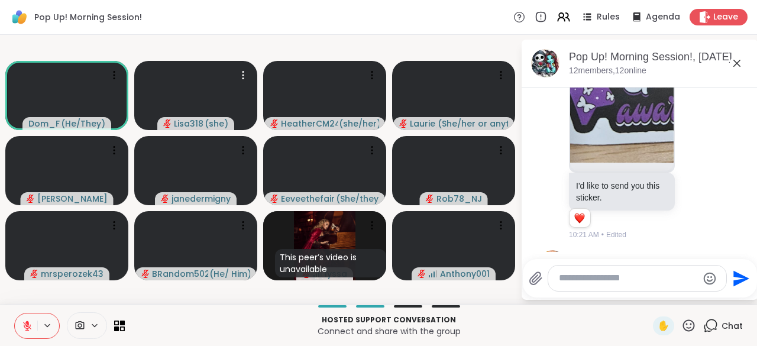
scroll to position [2043, 0]
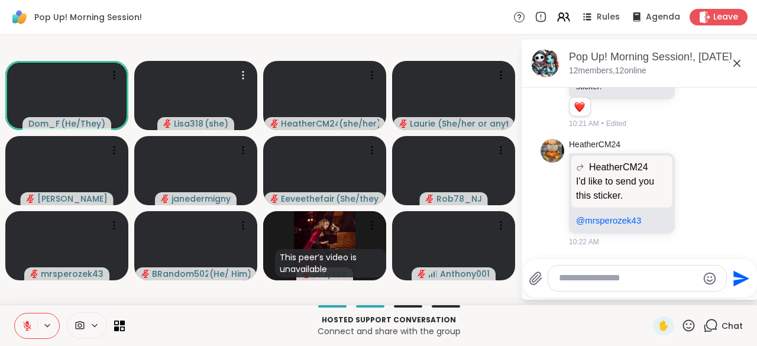
click at [28, 331] on button at bounding box center [26, 326] width 22 height 25
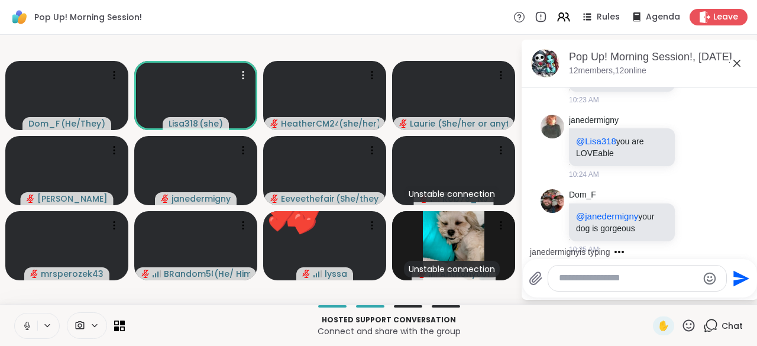
scroll to position [2433, 0]
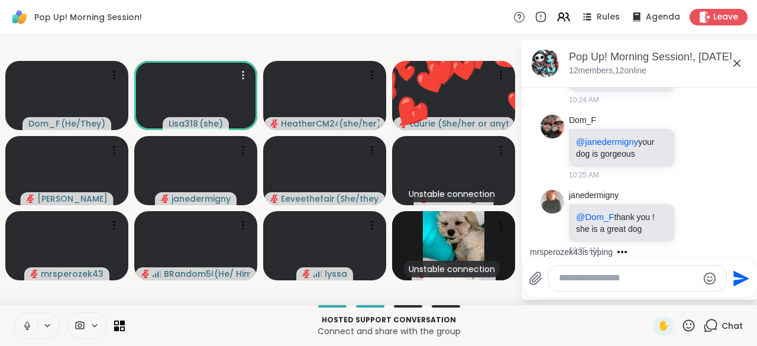
click at [20, 326] on button at bounding box center [26, 326] width 22 height 25
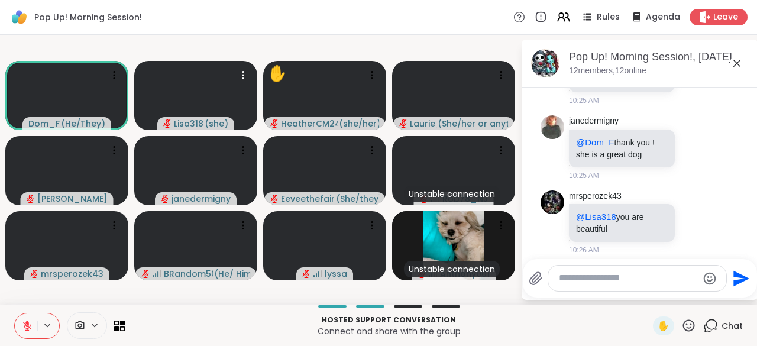
scroll to position [2524, 0]
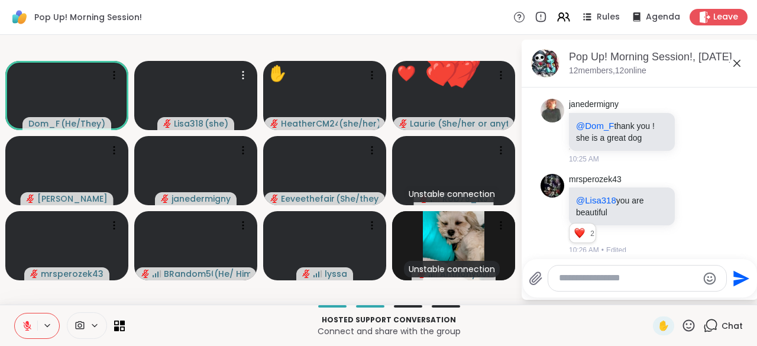
click at [682, 332] on icon at bounding box center [689, 325] width 15 height 15
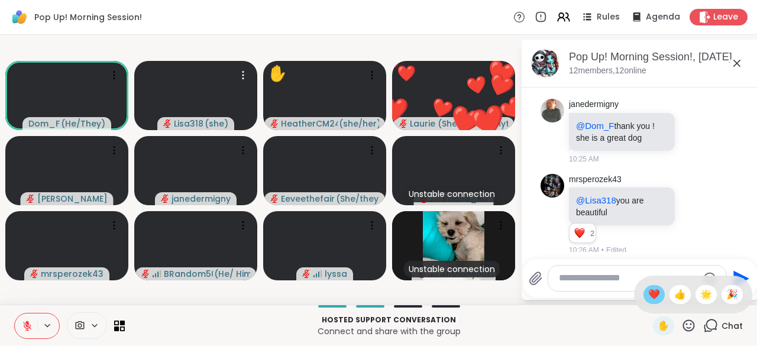
click at [644, 302] on div "❤️" at bounding box center [654, 294] width 21 height 19
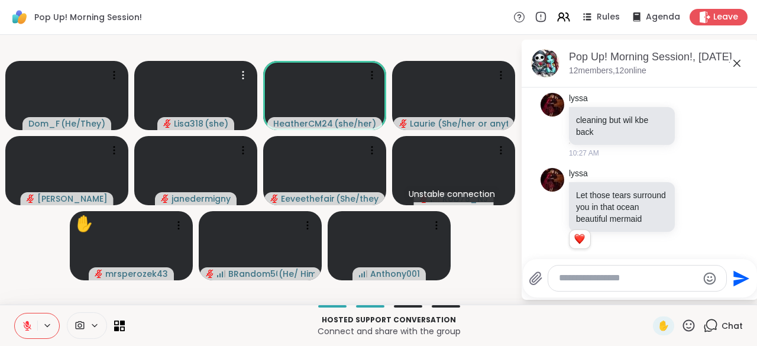
scroll to position [2799, 0]
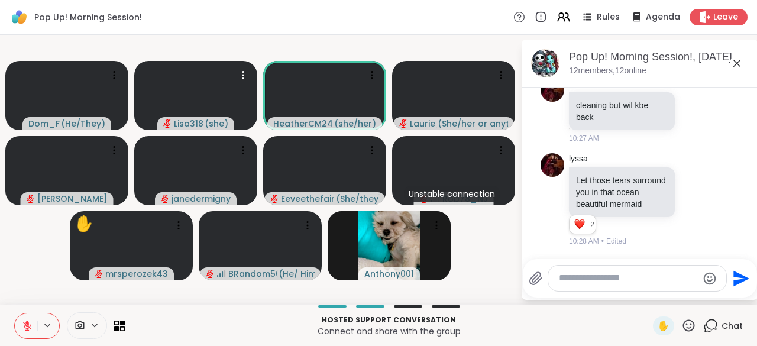
click at [684, 331] on icon at bounding box center [689, 325] width 15 height 15
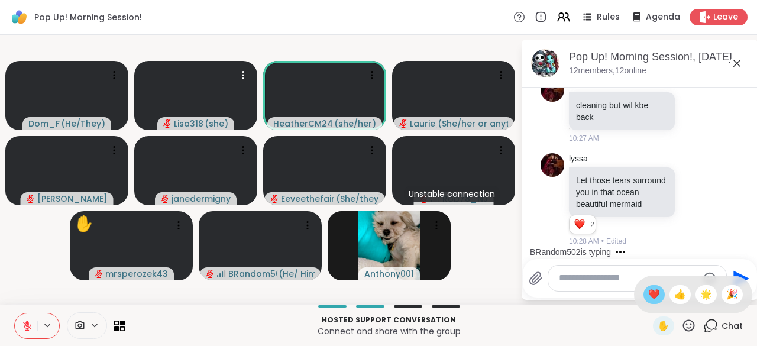
click at [648, 302] on span "❤️" at bounding box center [654, 295] width 12 height 14
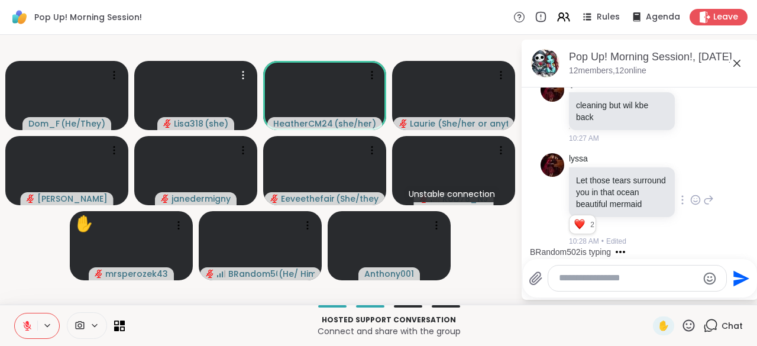
click at [683, 196] on icon at bounding box center [683, 200] width 1 height 8
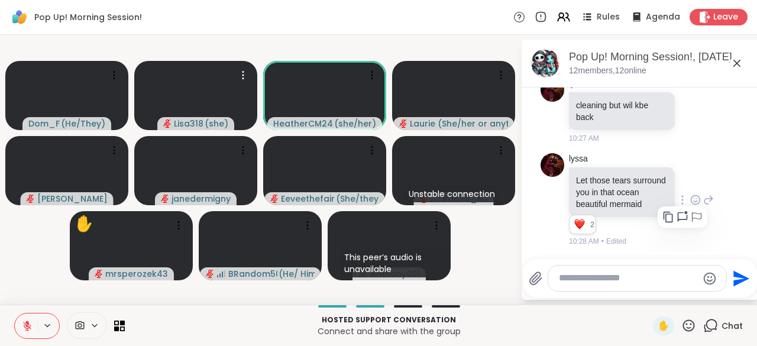
click at [690, 196] on icon at bounding box center [695, 200] width 11 height 12
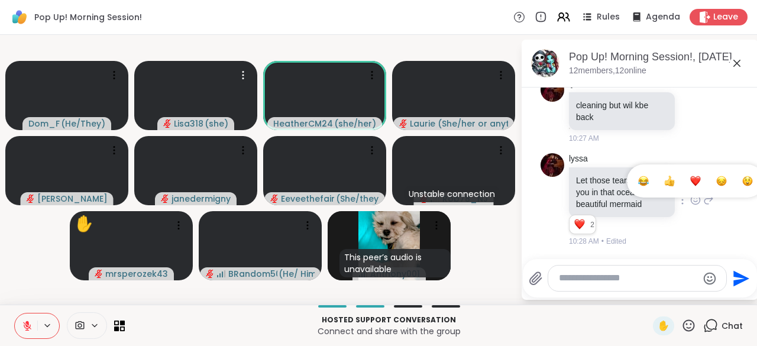
click at [684, 182] on button "Select Reaction: Heart" at bounding box center [696, 181] width 24 height 24
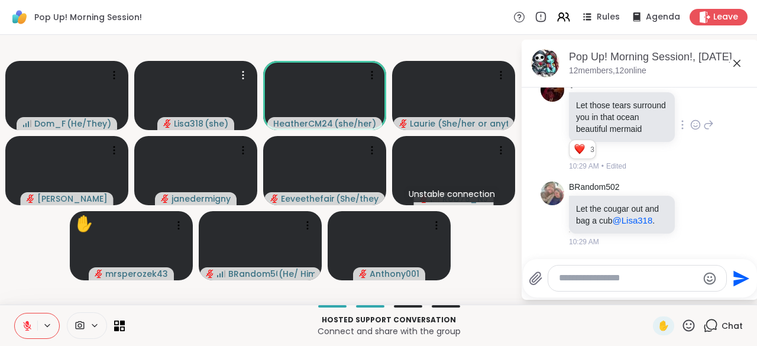
scroll to position [2903, 0]
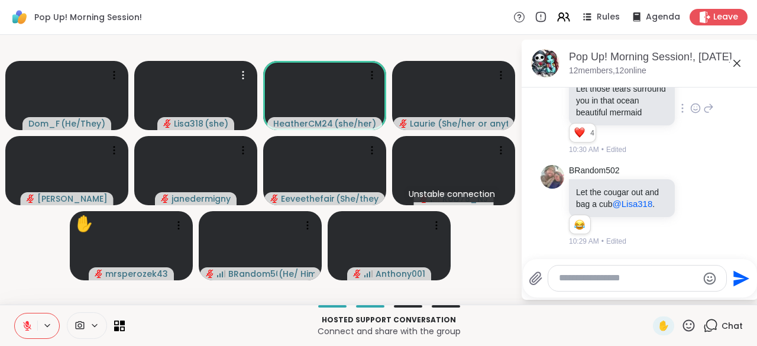
click at [682, 328] on icon at bounding box center [689, 325] width 15 height 15
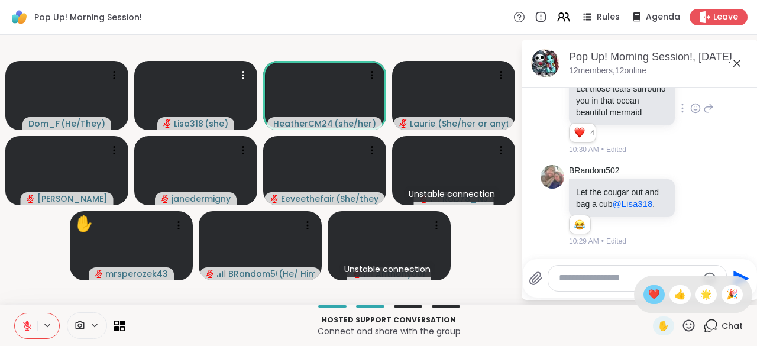
click at [648, 300] on span "❤️" at bounding box center [654, 295] width 12 height 14
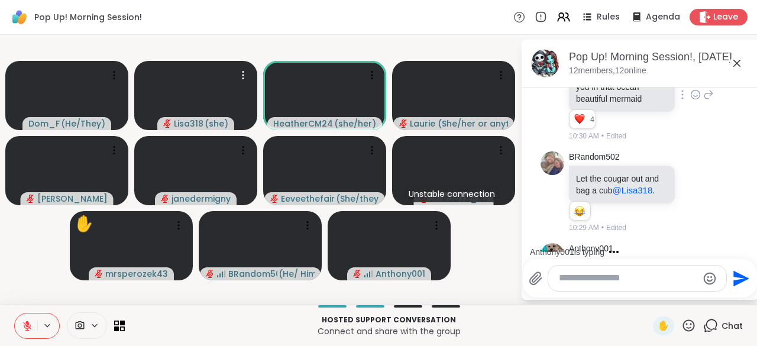
scroll to position [2989, 0]
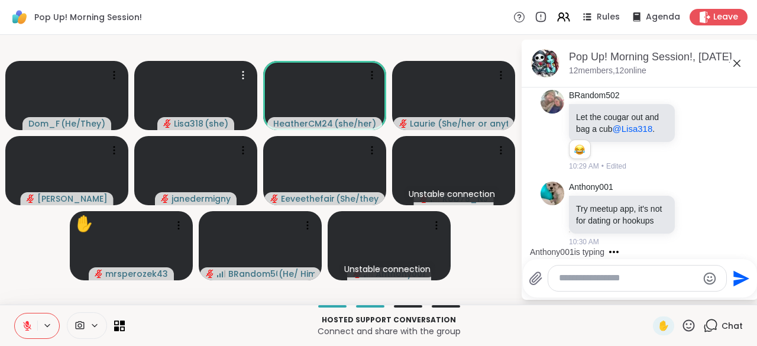
click at [22, 324] on icon at bounding box center [27, 326] width 11 height 11
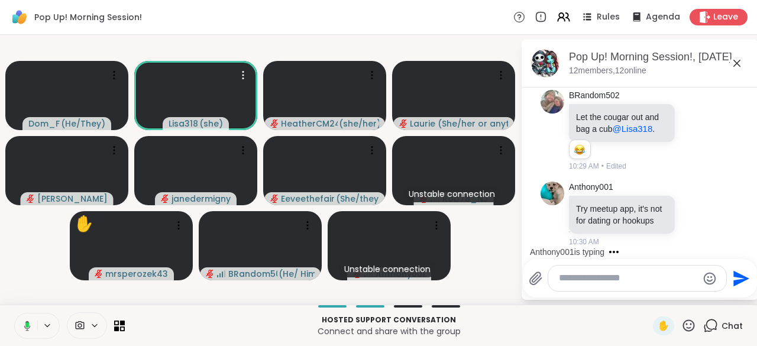
click at [31, 326] on button at bounding box center [25, 326] width 24 height 25
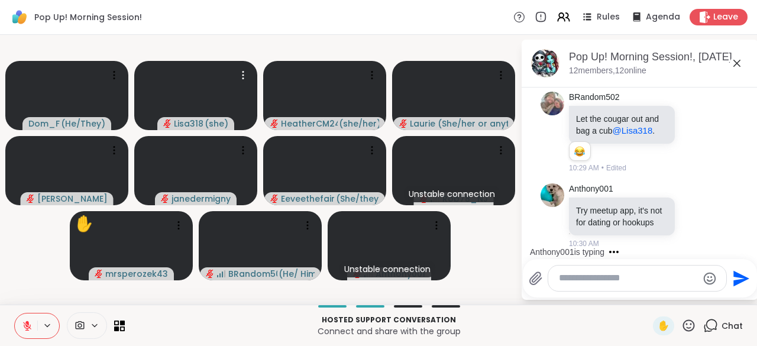
scroll to position [2930, 0]
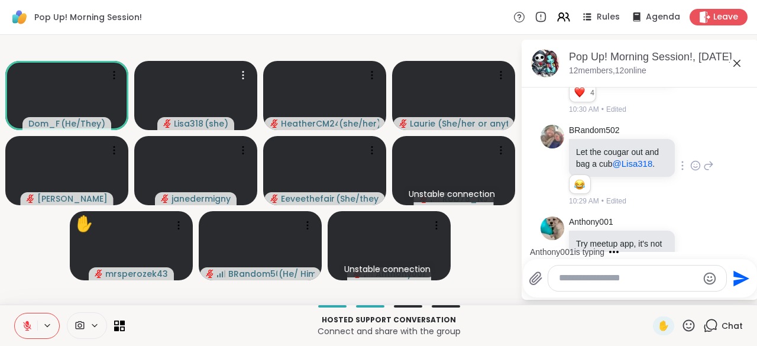
click at [695, 164] on icon at bounding box center [695, 164] width 0 height 0
click at [632, 159] on button "Select Reaction: Joy" at bounding box center [644, 147] width 24 height 24
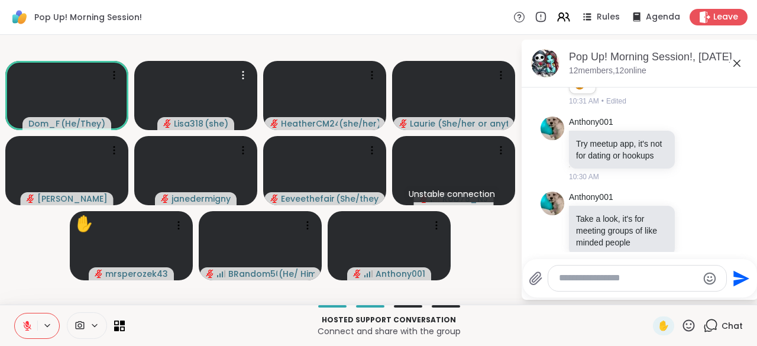
scroll to position [3035, 0]
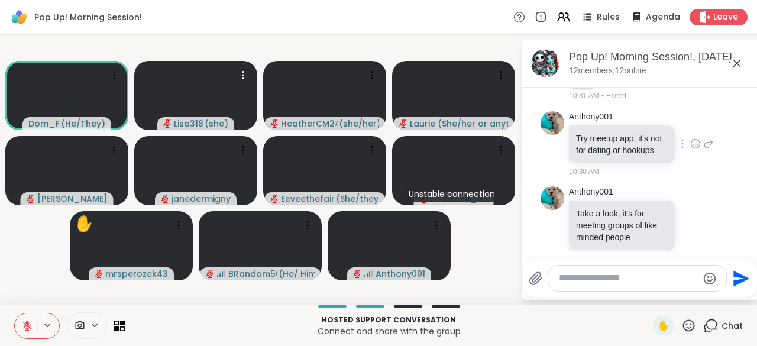
click at [690, 150] on icon at bounding box center [695, 144] width 11 height 12
click at [632, 137] on button "Select Reaction: Joy" at bounding box center [644, 125] width 24 height 24
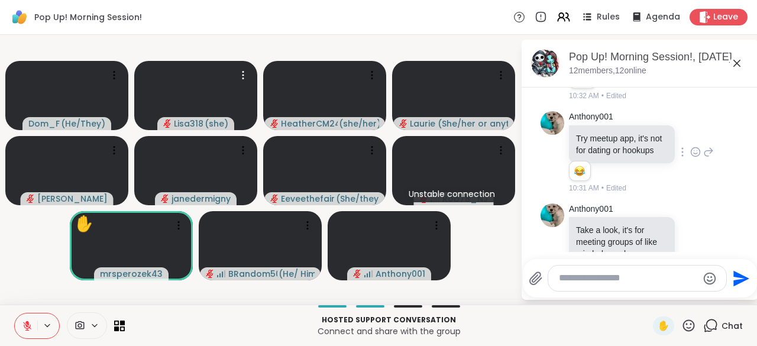
click at [683, 330] on icon at bounding box center [689, 325] width 12 height 12
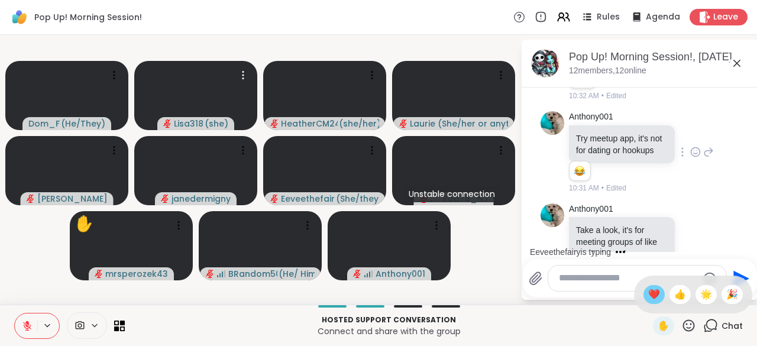
click at [648, 299] on span "❤️" at bounding box center [654, 295] width 12 height 14
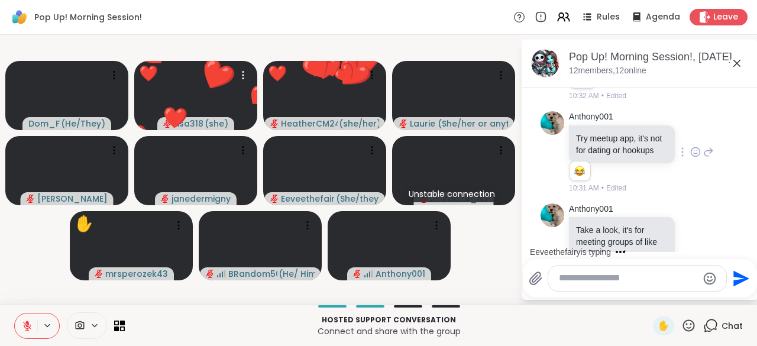
scroll to position [3109, 0]
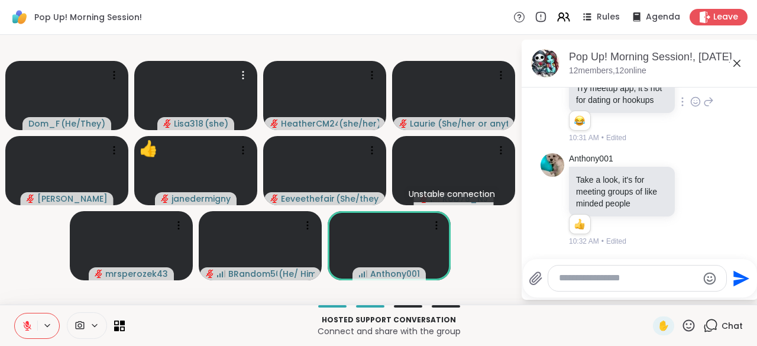
click at [686, 328] on icon at bounding box center [689, 325] width 15 height 15
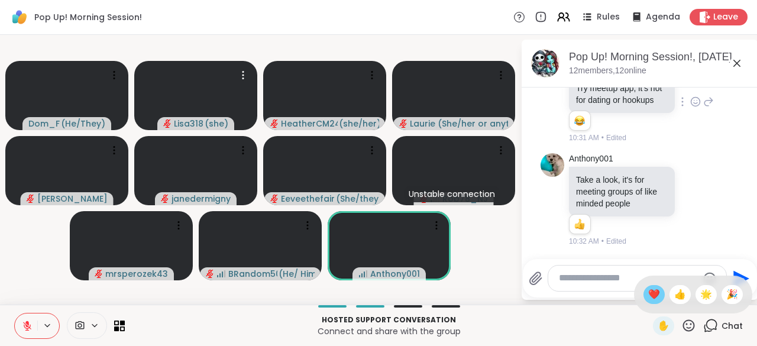
click at [648, 299] on span "❤️" at bounding box center [654, 295] width 12 height 14
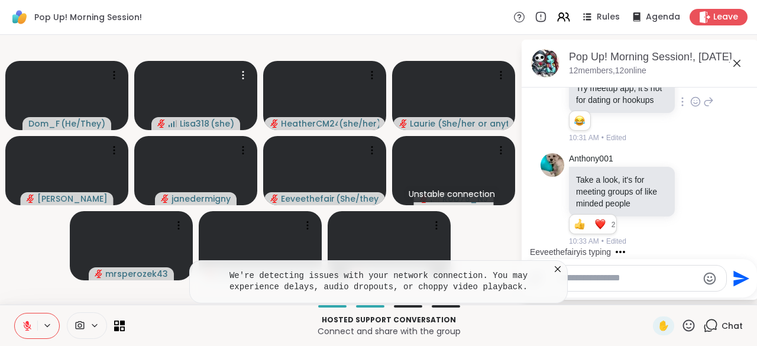
click at [570, 275] on textarea "Type your message" at bounding box center [628, 278] width 138 height 12
click at [558, 273] on icon at bounding box center [558, 269] width 12 height 12
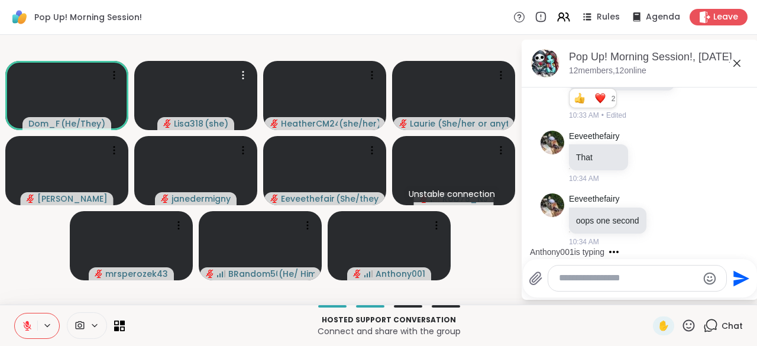
scroll to position [3357, 0]
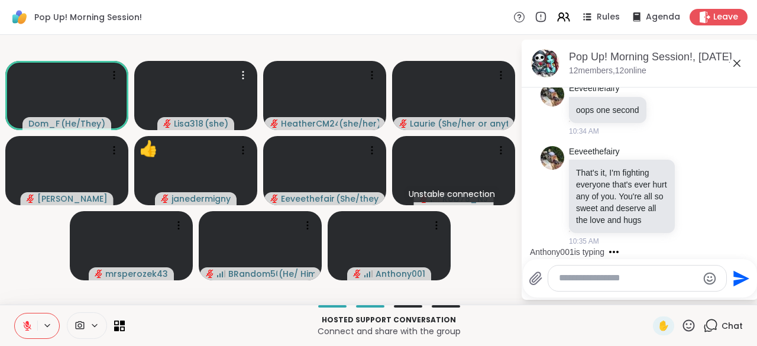
click at [581, 282] on textarea "Type your message" at bounding box center [628, 278] width 138 height 12
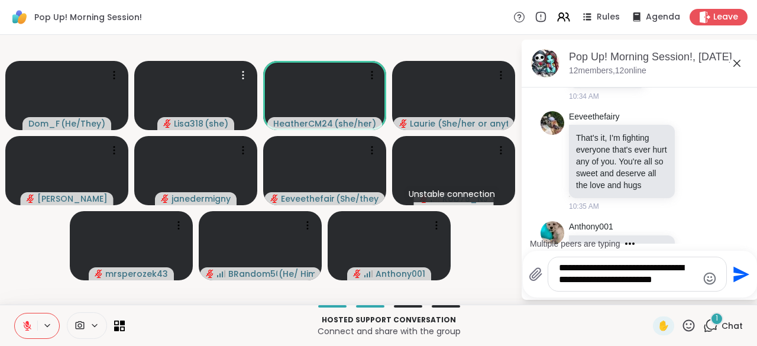
scroll to position [3475, 0]
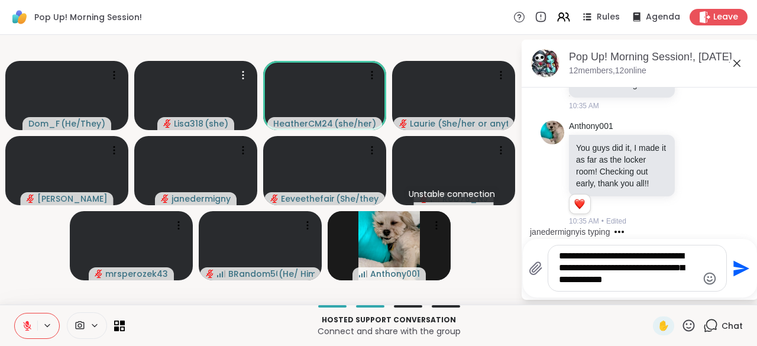
type textarea "**********"
click at [740, 277] on icon "Send" at bounding box center [740, 268] width 19 height 19
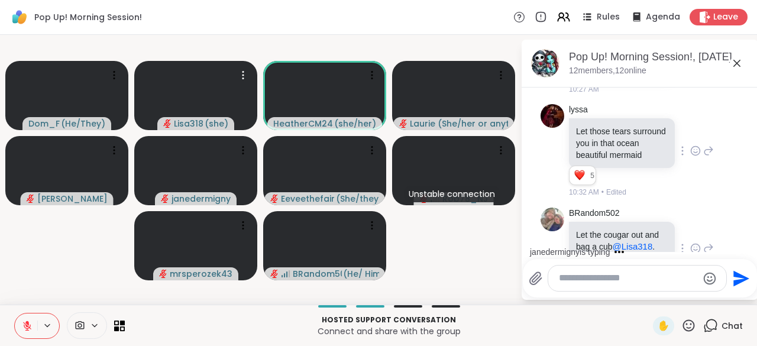
scroll to position [2848, 0]
click at [690, 144] on icon at bounding box center [695, 150] width 11 height 12
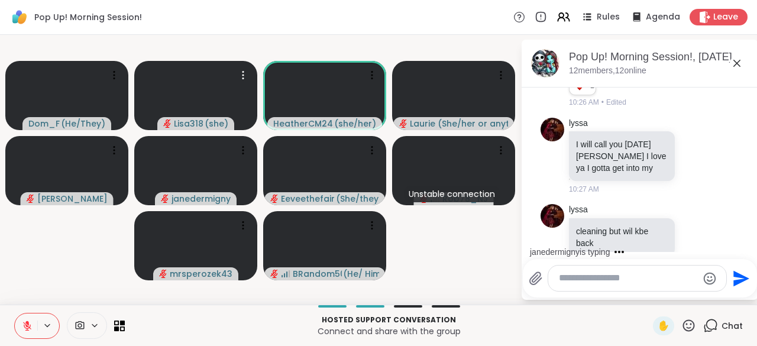
scroll to position [2663, 0]
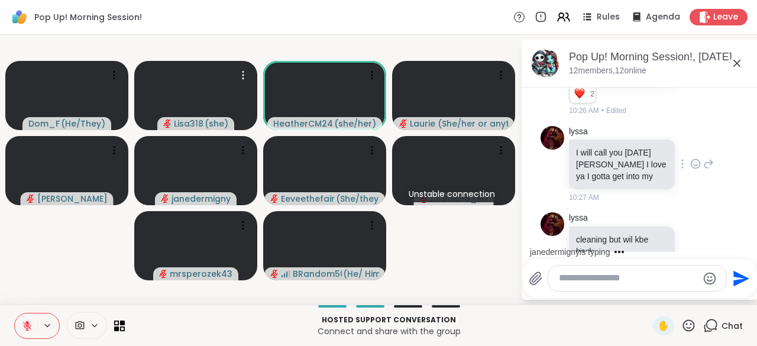
click at [682, 159] on icon at bounding box center [683, 163] width 2 height 9
click at [694, 165] on icon at bounding box center [696, 165] width 4 height 1
click at [686, 143] on button "Select Reaction: Heart" at bounding box center [696, 145] width 24 height 24
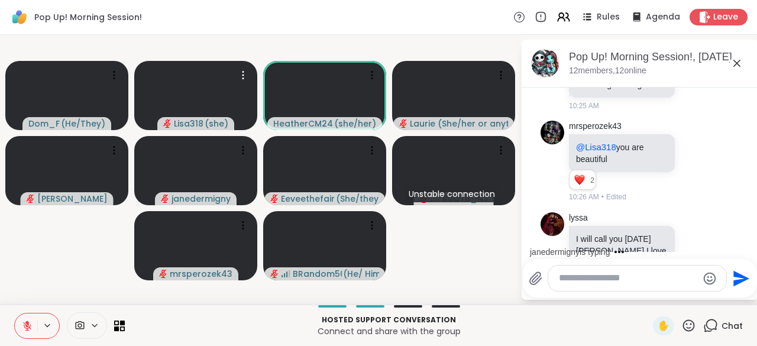
scroll to position [2571, 0]
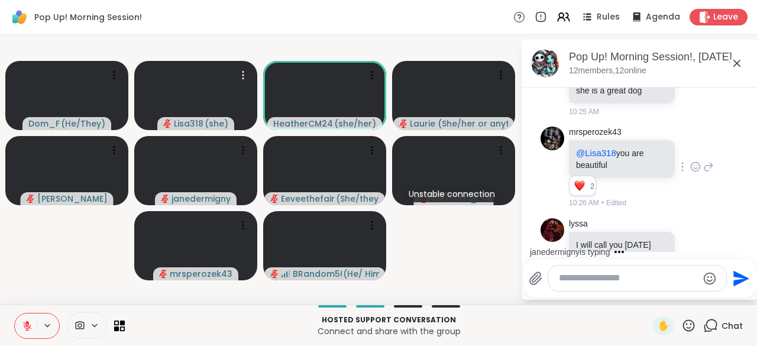
click at [695, 166] on icon at bounding box center [695, 166] width 0 height 0
click at [684, 149] on button "Select Reaction: Heart" at bounding box center [696, 148] width 24 height 24
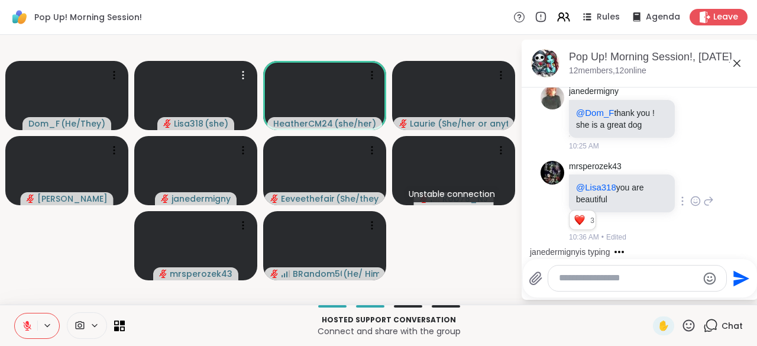
scroll to position [2537, 0]
click at [683, 197] on icon at bounding box center [683, 201] width 1 height 8
click at [703, 198] on icon at bounding box center [708, 201] width 11 height 14
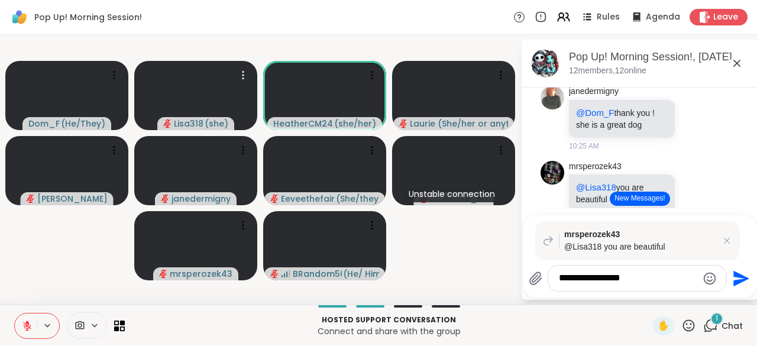
type textarea "**********"
click at [741, 290] on button "Send" at bounding box center [740, 278] width 27 height 27
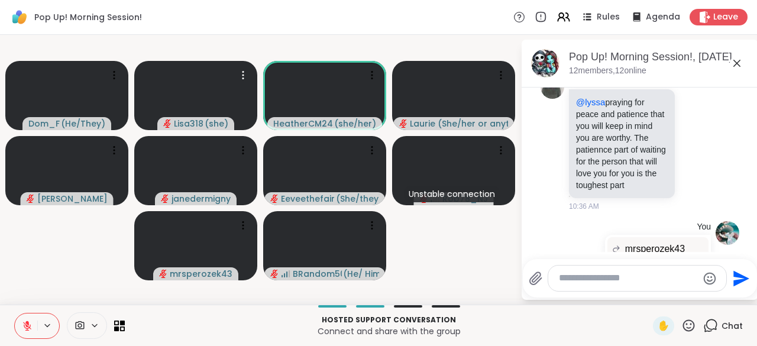
scroll to position [3788, 0]
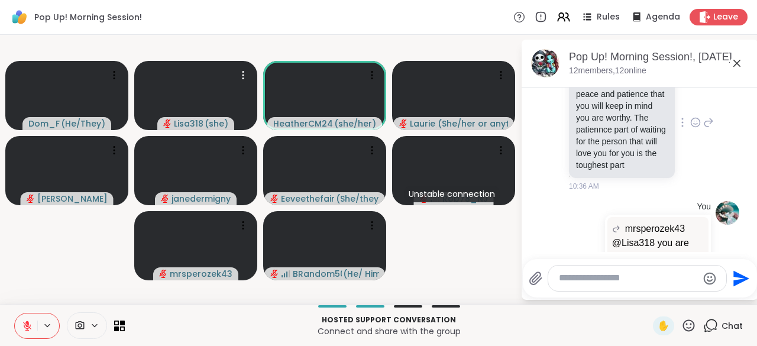
click at [694, 125] on icon at bounding box center [696, 124] width 4 height 1
click at [690, 109] on div "Select Reaction: Heart" at bounding box center [695, 103] width 11 height 11
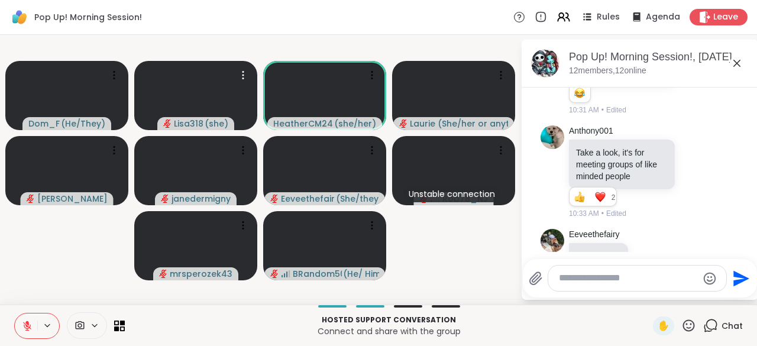
scroll to position [3133, 0]
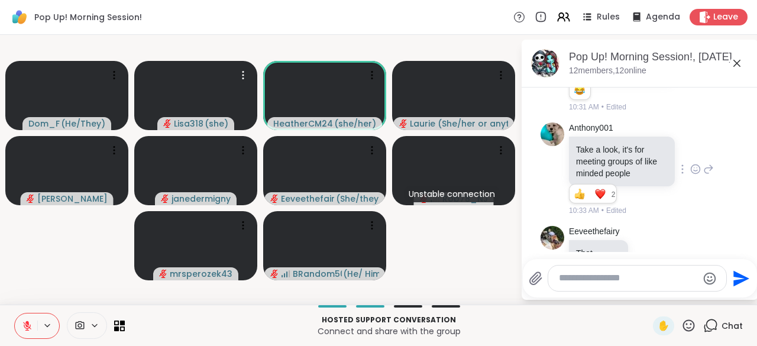
click at [690, 175] on icon at bounding box center [695, 169] width 11 height 12
click at [690, 156] on div "Select Reaction: Heart" at bounding box center [695, 150] width 11 height 11
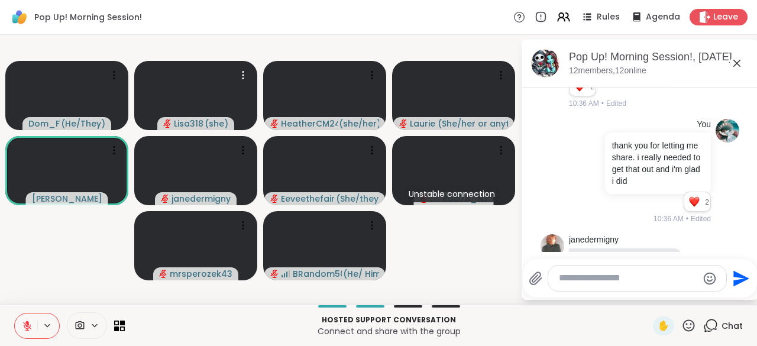
scroll to position [3812, 0]
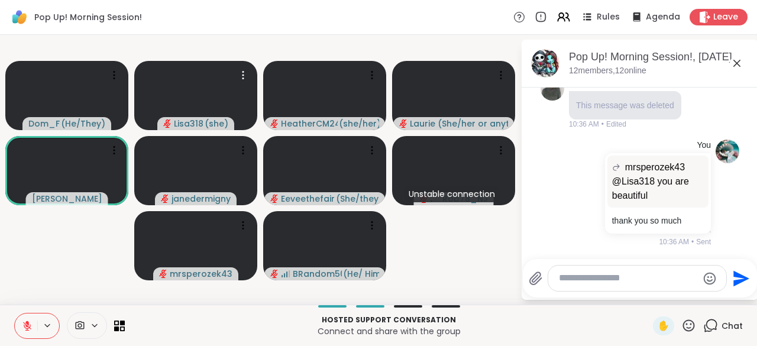
click at [684, 328] on icon at bounding box center [689, 325] width 15 height 15
click at [674, 301] on span "👍" at bounding box center [680, 295] width 12 height 14
click at [686, 328] on icon at bounding box center [689, 325] width 15 height 15
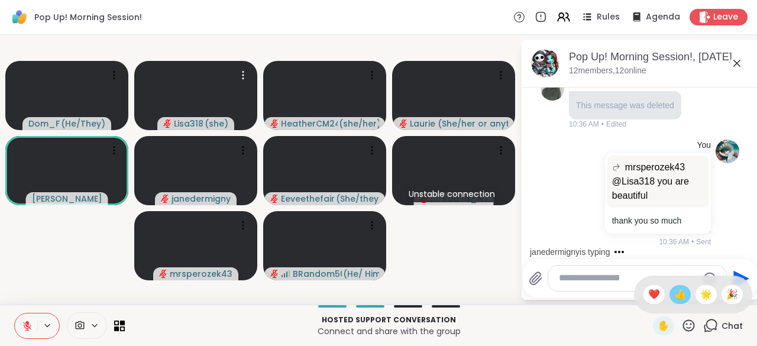
click at [674, 297] on span "👍" at bounding box center [680, 295] width 12 height 14
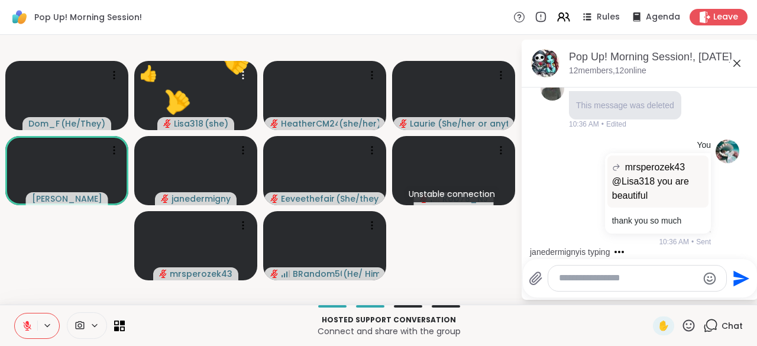
scroll to position [3887, 0]
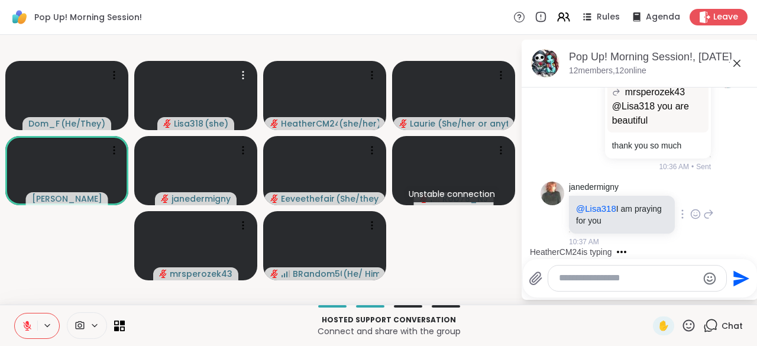
click at [677, 221] on div at bounding box center [682, 214] width 11 height 14
click at [690, 216] on icon at bounding box center [695, 214] width 11 height 12
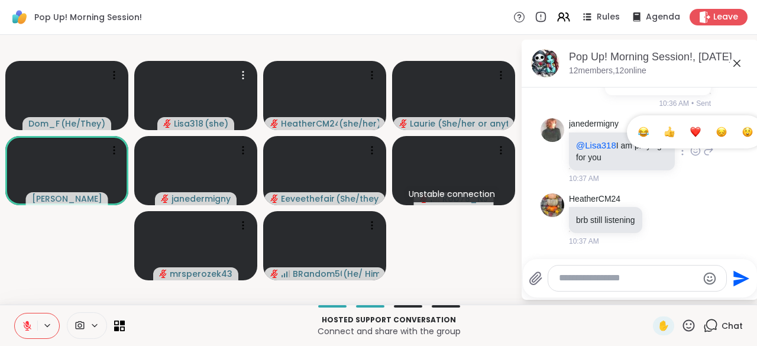
click at [684, 141] on button "Select Reaction: Heart" at bounding box center [696, 132] width 24 height 24
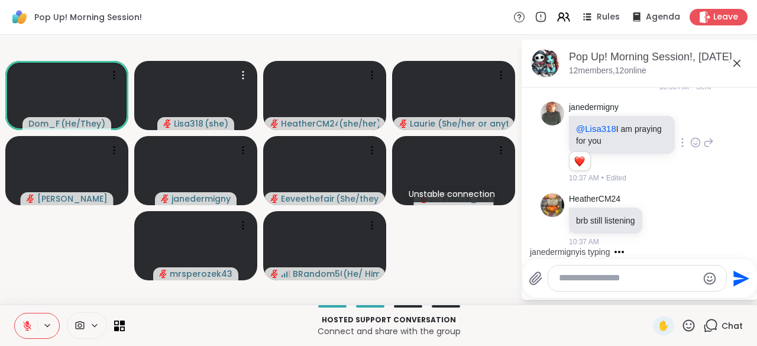
scroll to position [4076, 0]
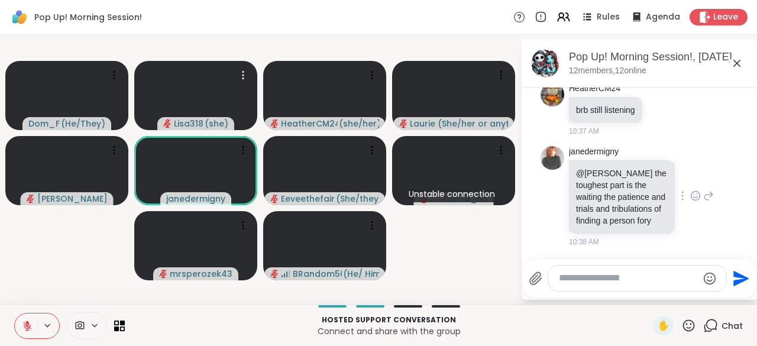
click at [683, 196] on icon at bounding box center [683, 196] width 1 height 8
click at [694, 198] on icon at bounding box center [696, 197] width 4 height 1
click at [664, 181] on div "Select Reaction: Thumbs up" at bounding box center [669, 177] width 11 height 11
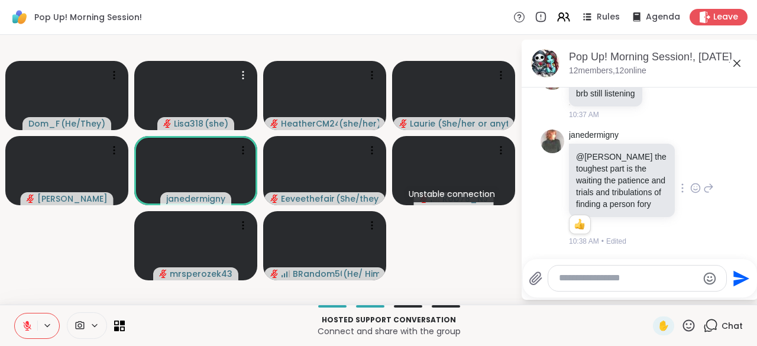
click at [583, 275] on textarea "Type your message" at bounding box center [628, 278] width 138 height 12
click at [571, 283] on textarea "Type your message" at bounding box center [628, 278] width 138 height 12
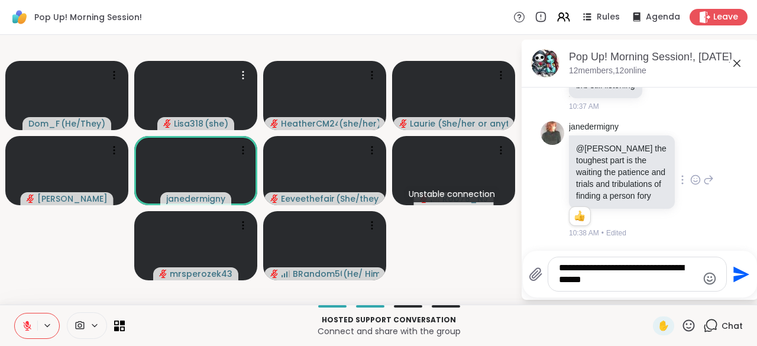
click at [549, 190] on div "janedermigny @lisa the toughest part is the waiting the patience and trials and…" at bounding box center [640, 180] width 199 height 127
click at [614, 286] on textarea "**********" at bounding box center [628, 274] width 138 height 24
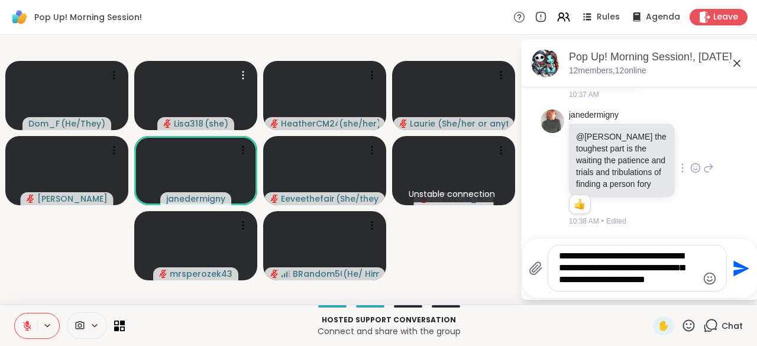
type textarea "**********"
click at [737, 277] on icon "Send" at bounding box center [740, 268] width 19 height 19
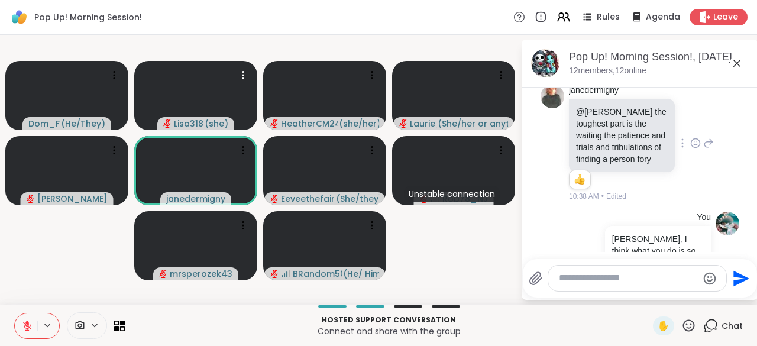
scroll to position [4203, 0]
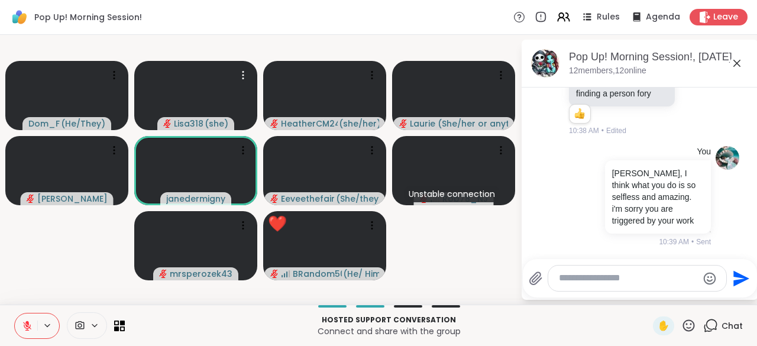
click at [682, 325] on icon at bounding box center [689, 325] width 15 height 15
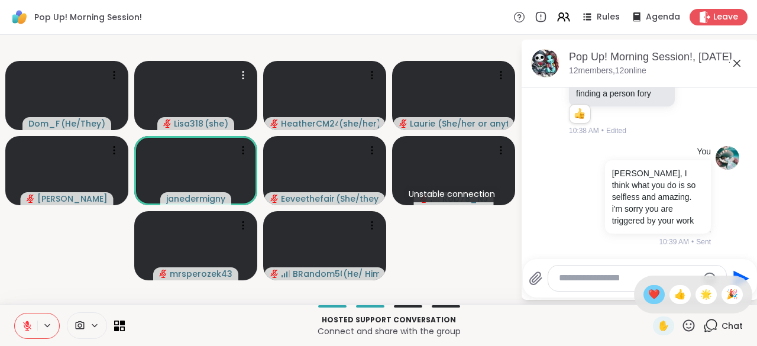
click at [648, 296] on span "❤️" at bounding box center [654, 295] width 12 height 14
click at [682, 325] on icon at bounding box center [689, 325] width 15 height 15
click at [648, 295] on span "❤️" at bounding box center [654, 295] width 12 height 14
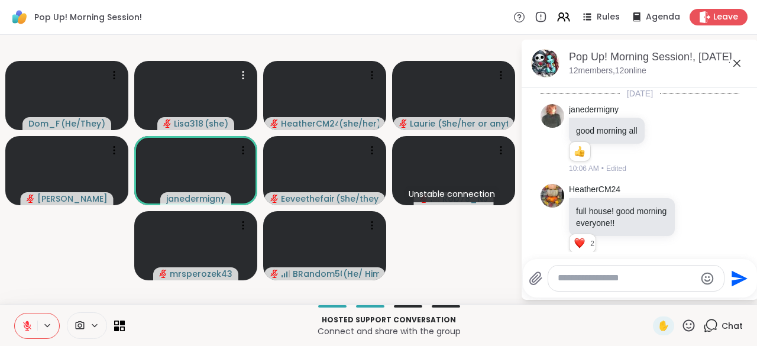
scroll to position [4203, 0]
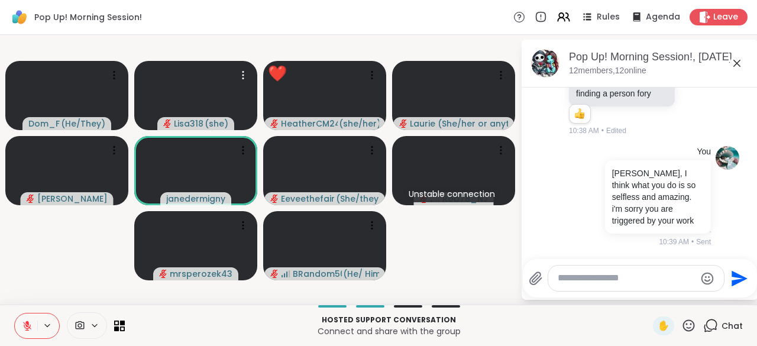
click at [683, 331] on icon at bounding box center [689, 325] width 12 height 12
click at [648, 298] on span "❤️" at bounding box center [654, 295] width 12 height 14
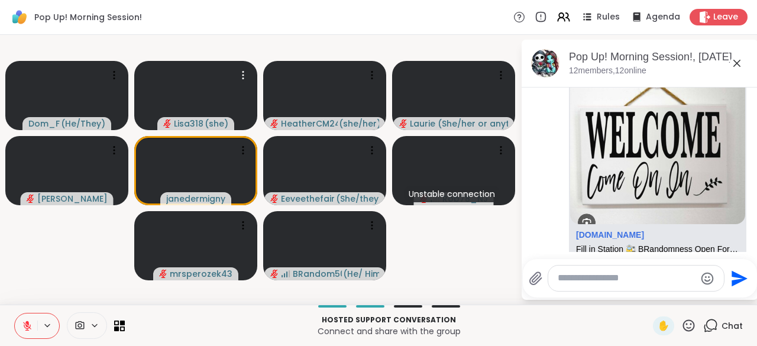
scroll to position [4391, 0]
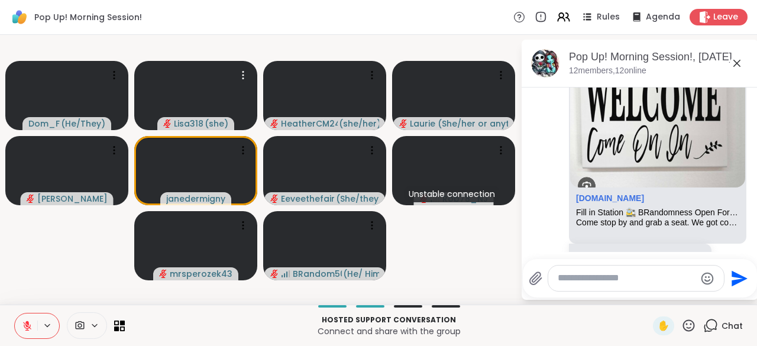
click at [587, 278] on textarea "Type your message" at bounding box center [627, 278] width 138 height 12
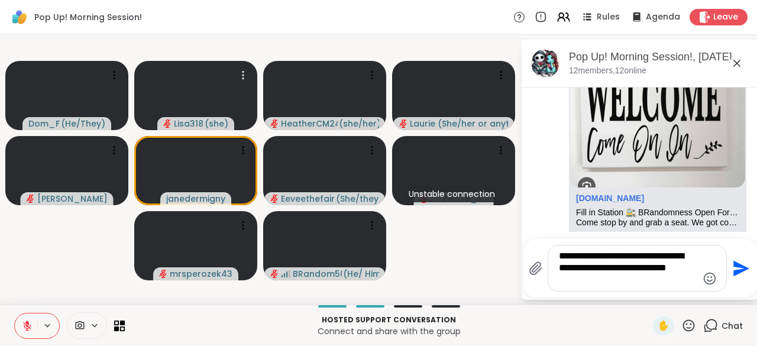
type textarea "**********"
click at [737, 279] on button "Send" at bounding box center [740, 268] width 27 height 27
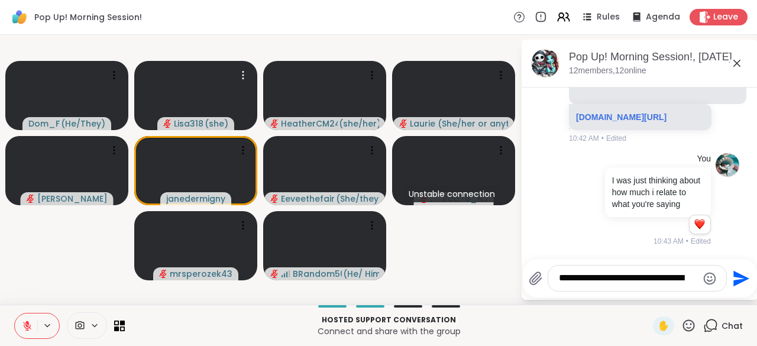
scroll to position [4610, 0]
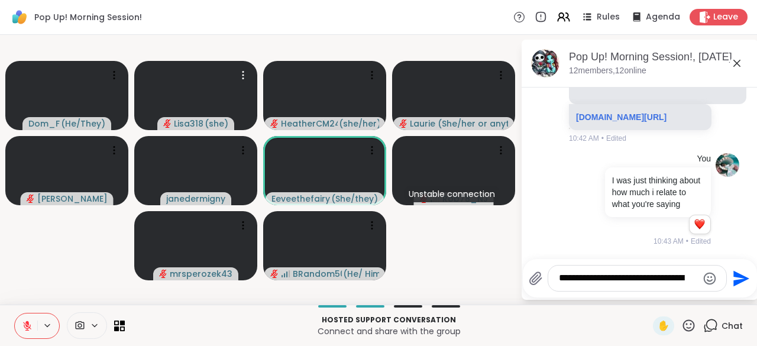
click at [583, 282] on textarea "**********" at bounding box center [628, 278] width 138 height 12
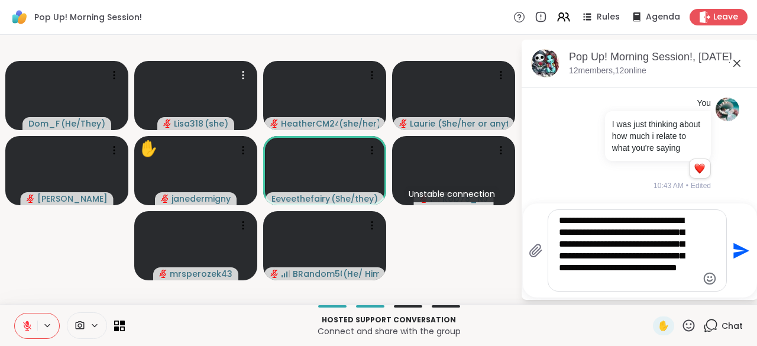
scroll to position [4682, 0]
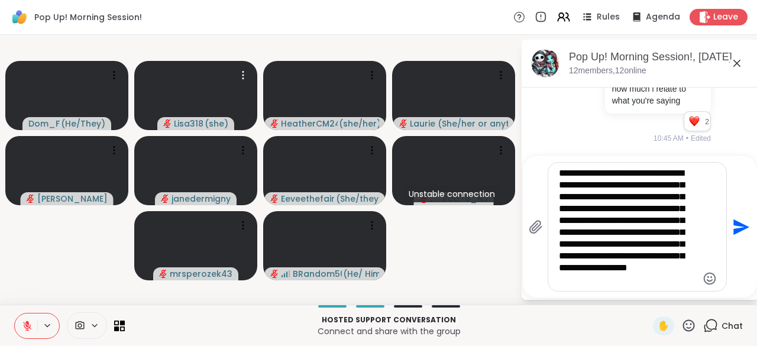
type textarea "**********"
click at [734, 235] on icon "Send" at bounding box center [740, 227] width 19 height 19
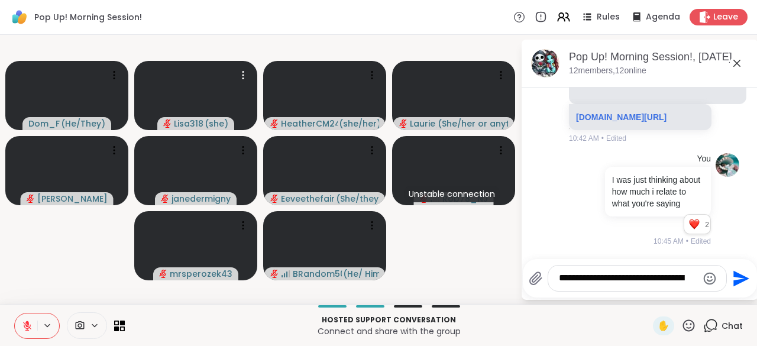
scroll to position [4855, 0]
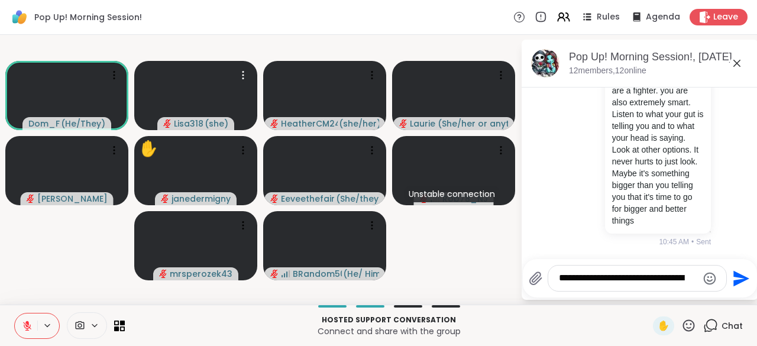
click at [684, 331] on icon at bounding box center [689, 325] width 15 height 15
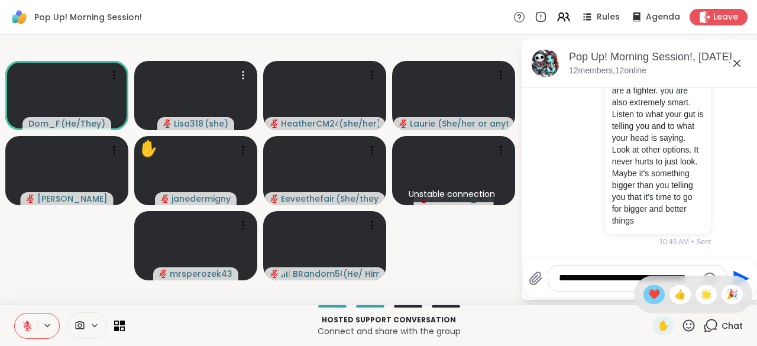
click at [648, 302] on span "❤️" at bounding box center [654, 295] width 12 height 14
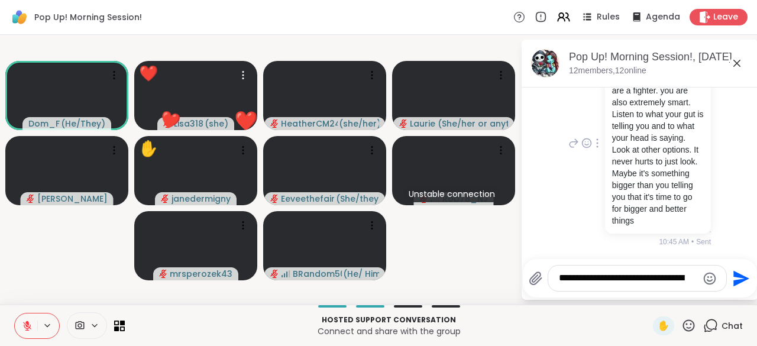
click at [634, 144] on p "[PERSON_NAME], you are so strong and you are a fighter. you are also extremely …" at bounding box center [658, 144] width 92 height 166
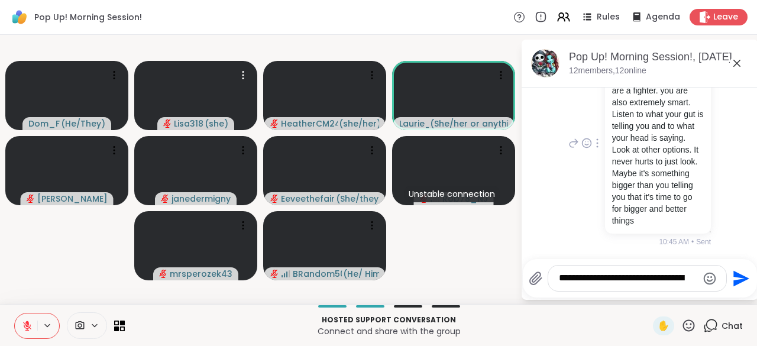
scroll to position [4872, 0]
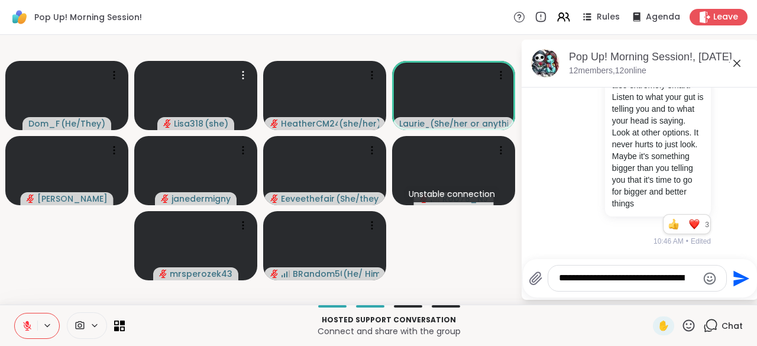
click at [683, 331] on icon at bounding box center [689, 325] width 12 height 12
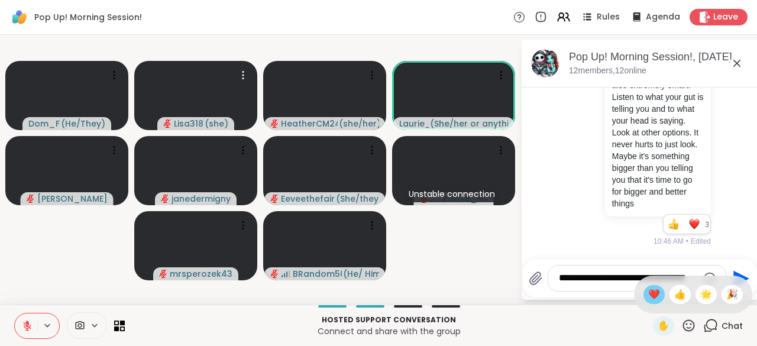
click at [648, 297] on span "❤️" at bounding box center [654, 295] width 12 height 14
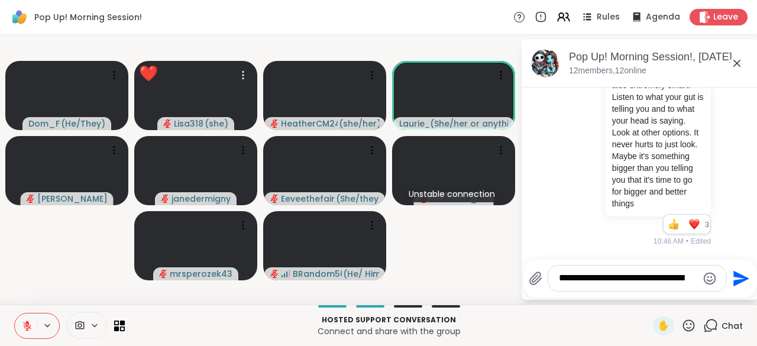
click at [626, 284] on textarea "**********" at bounding box center [628, 278] width 138 height 12
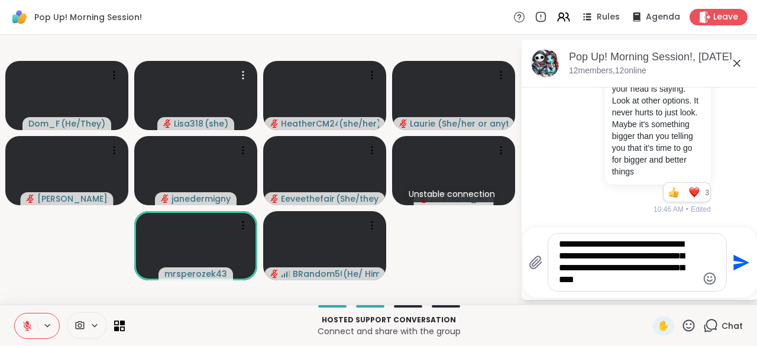
type textarea "**********"
click at [736, 267] on icon "Send" at bounding box center [742, 262] width 16 height 16
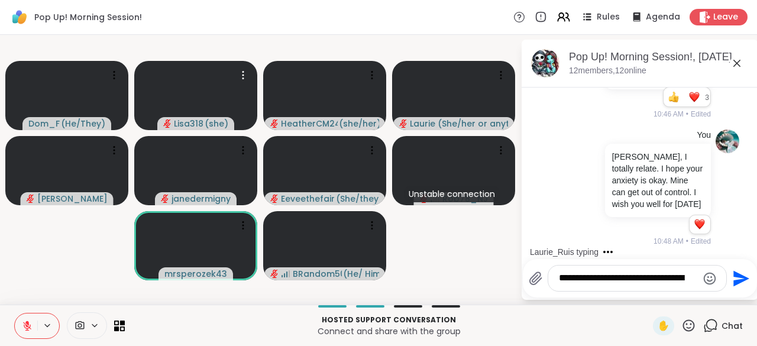
scroll to position [5130, 0]
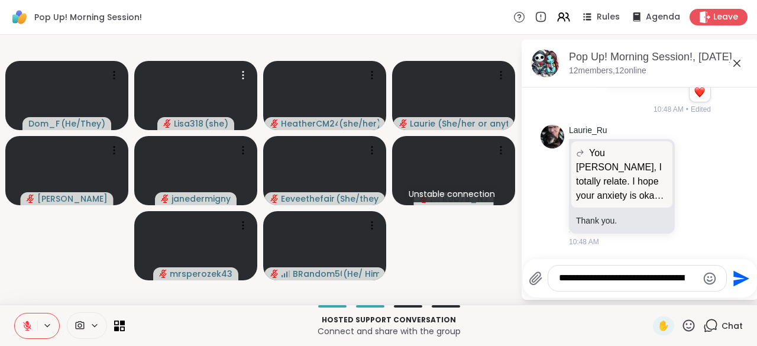
click at [685, 329] on icon at bounding box center [689, 325] width 12 height 12
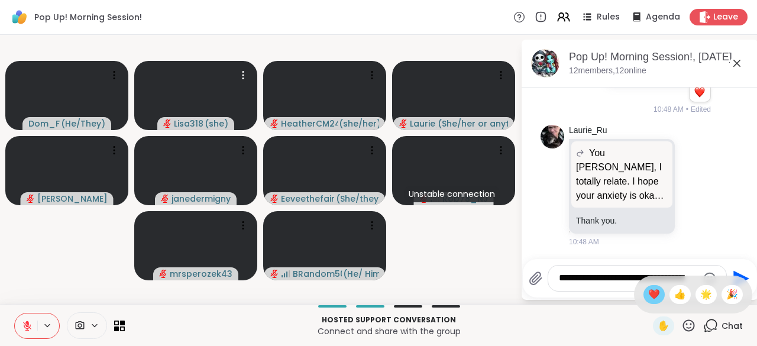
click at [648, 298] on span "❤️" at bounding box center [654, 295] width 12 height 14
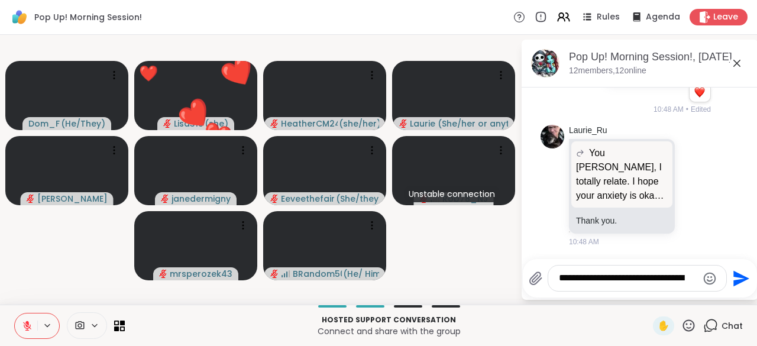
click at [682, 330] on icon at bounding box center [689, 325] width 15 height 15
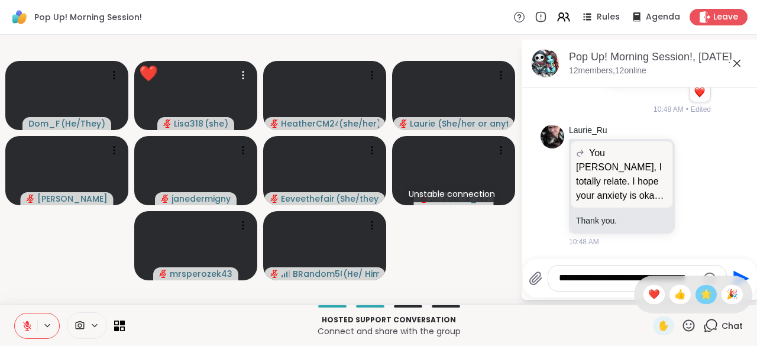
click at [700, 295] on span "🌟" at bounding box center [706, 295] width 12 height 14
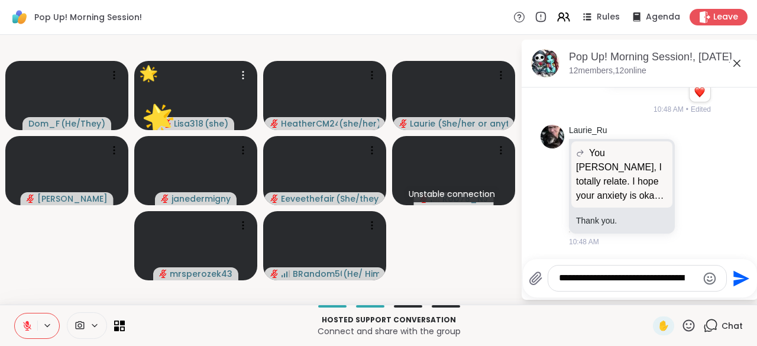
click at [683, 328] on icon at bounding box center [689, 325] width 12 height 12
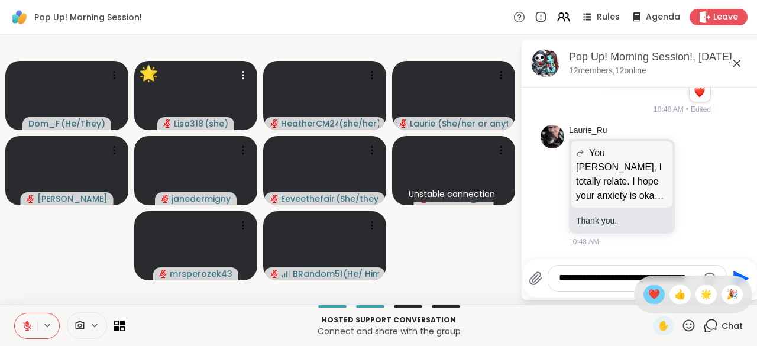
click at [648, 299] on div "❤️" at bounding box center [654, 294] width 21 height 19
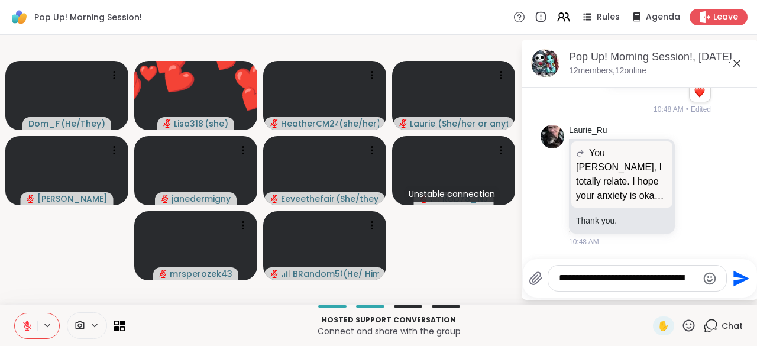
click at [686, 324] on icon at bounding box center [689, 325] width 15 height 15
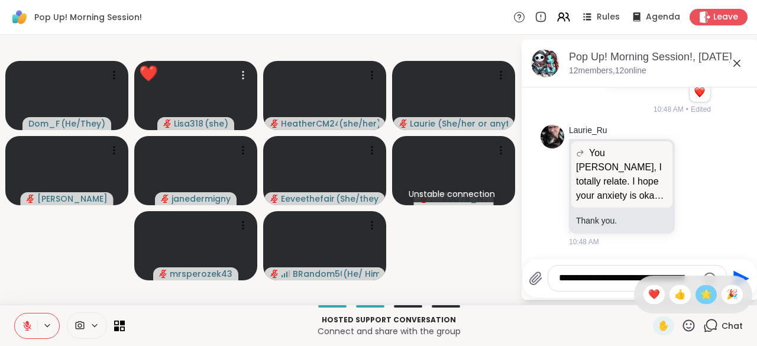
click at [700, 293] on span "🌟" at bounding box center [706, 295] width 12 height 14
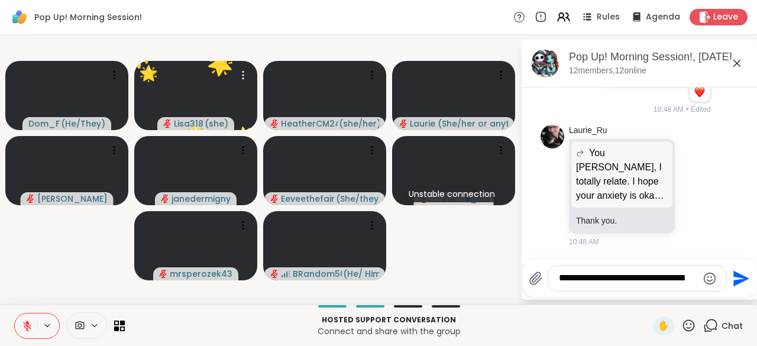
click at [683, 331] on icon at bounding box center [689, 325] width 12 height 12
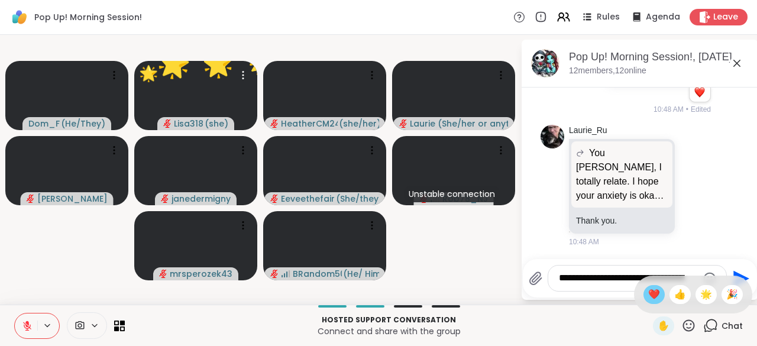
click at [648, 298] on span "❤️" at bounding box center [654, 295] width 12 height 14
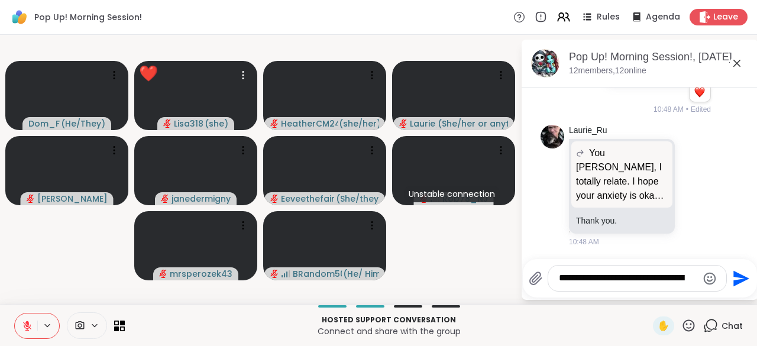
click at [24, 334] on button at bounding box center [26, 326] width 22 height 25
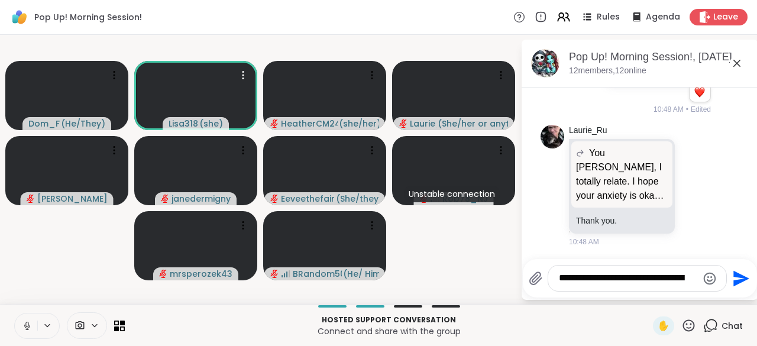
click at [24, 332] on button at bounding box center [26, 326] width 22 height 25
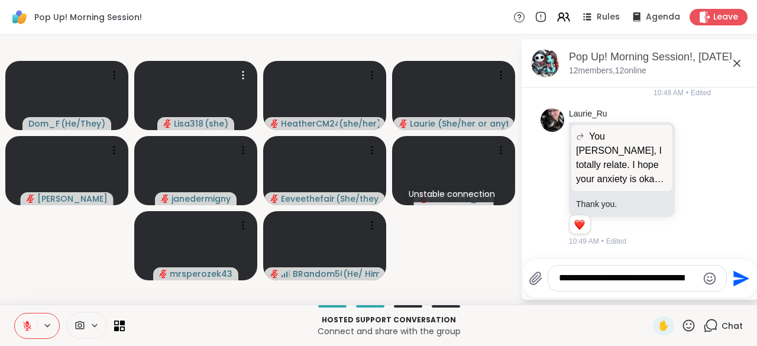
scroll to position [5147, 0]
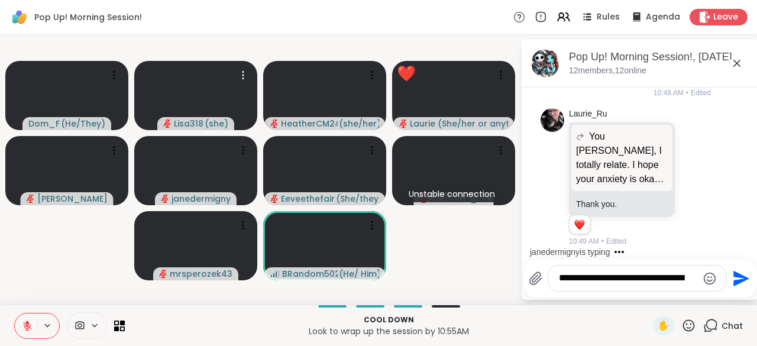
click at [577, 284] on textarea "**********" at bounding box center [628, 278] width 138 height 12
type textarea "**********"
click at [742, 275] on icon "Send" at bounding box center [740, 278] width 19 height 19
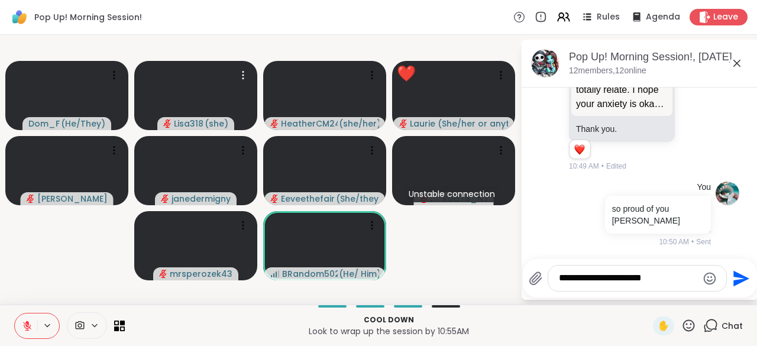
click at [686, 332] on icon at bounding box center [689, 325] width 15 height 15
click at [648, 296] on span "❤️" at bounding box center [654, 295] width 12 height 14
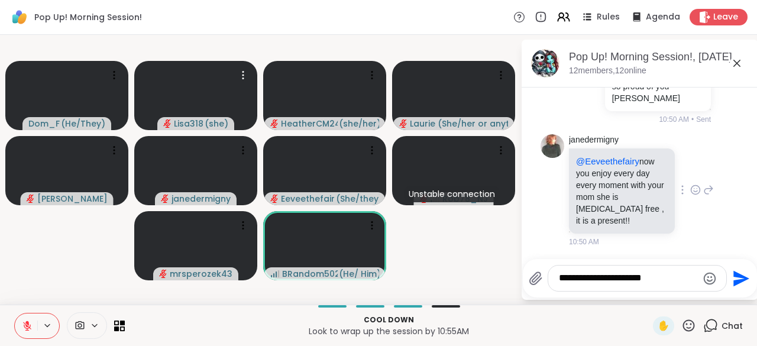
click at [690, 192] on icon at bounding box center [695, 190] width 11 height 12
click at [684, 181] on button "Select Reaction: Heart" at bounding box center [696, 171] width 24 height 24
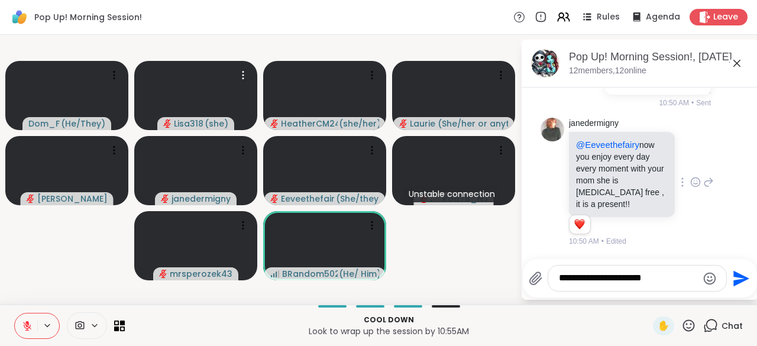
scroll to position [5360, 0]
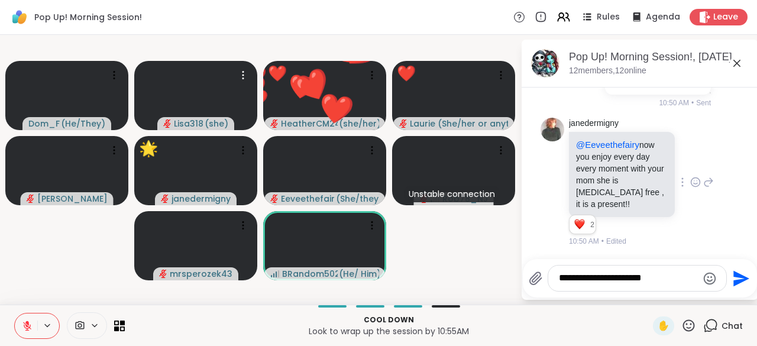
click at [682, 325] on icon at bounding box center [689, 325] width 15 height 15
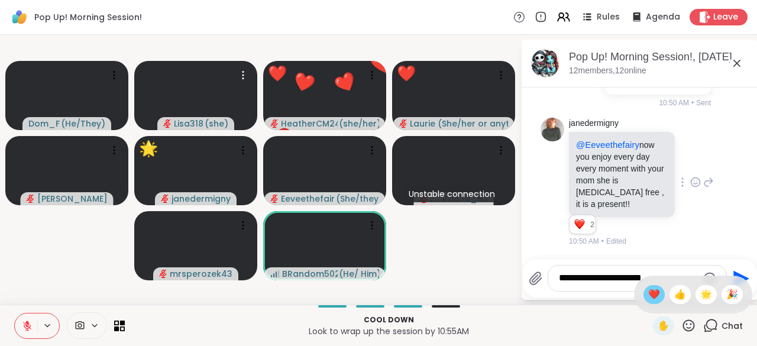
click at [648, 295] on span "❤️" at bounding box center [654, 295] width 12 height 14
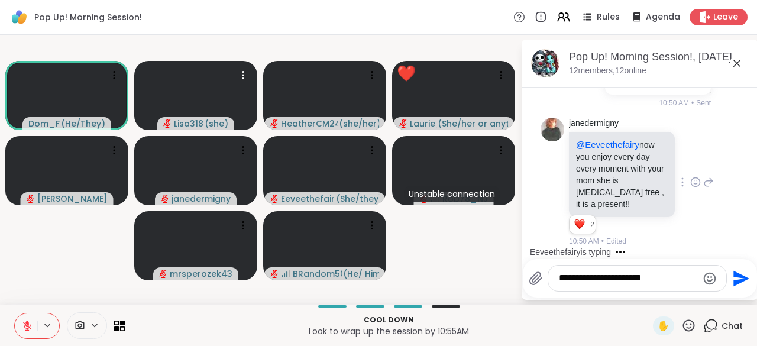
click at [598, 284] on textarea "**********" at bounding box center [628, 278] width 138 height 12
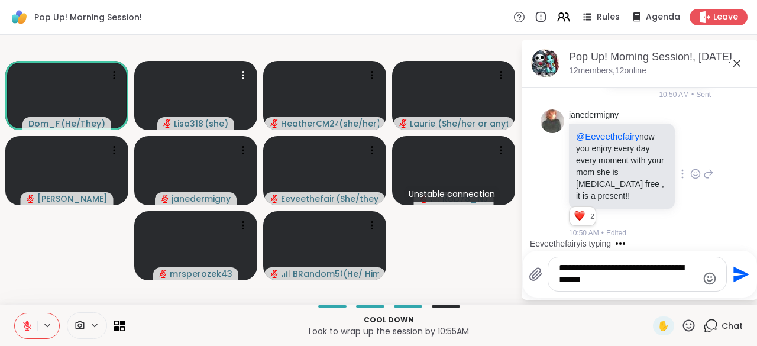
click at [22, 328] on icon at bounding box center [27, 326] width 11 height 11
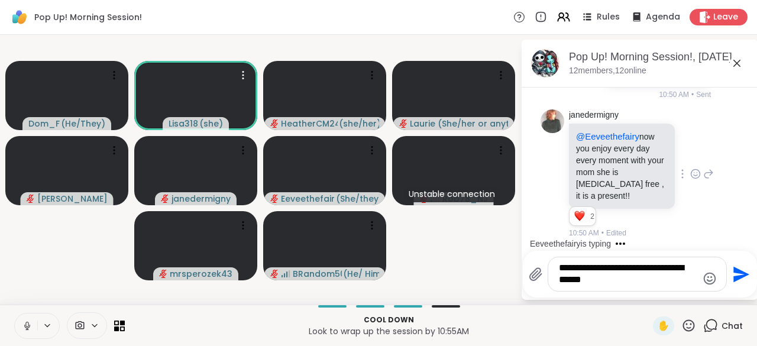
click at [27, 327] on icon at bounding box center [27, 326] width 11 height 11
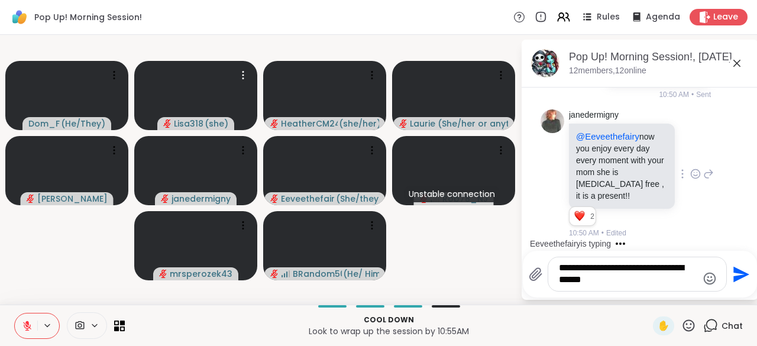
click at [628, 286] on textarea "**********" at bounding box center [628, 274] width 138 height 24
type textarea "**********"
click at [735, 277] on icon "Send" at bounding box center [742, 274] width 16 height 16
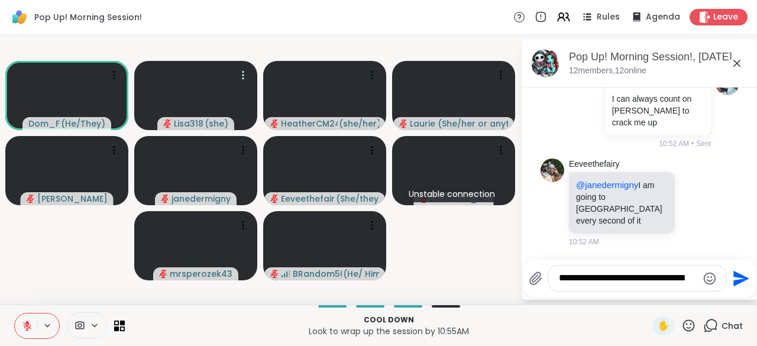
scroll to position [5550, 0]
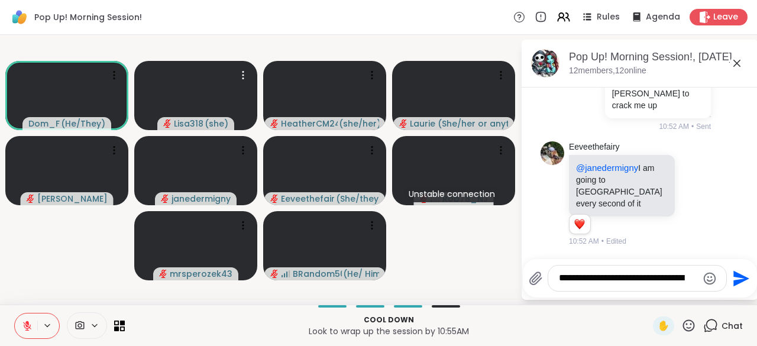
click at [18, 326] on button at bounding box center [26, 326] width 22 height 25
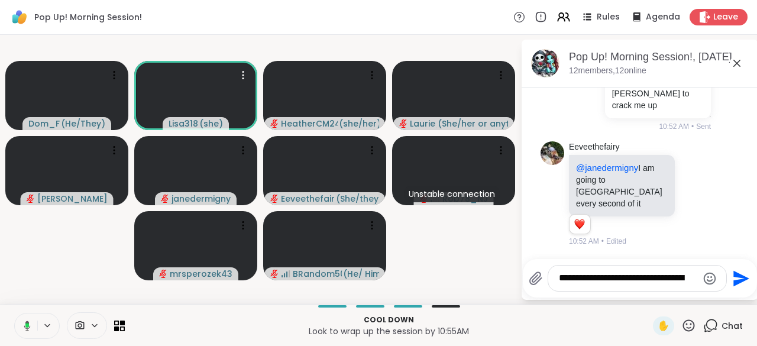
click at [25, 332] on button at bounding box center [25, 326] width 24 height 25
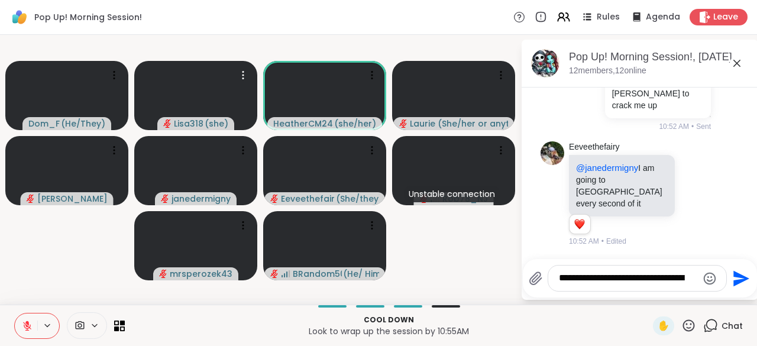
click at [590, 275] on textarea "**********" at bounding box center [628, 278] width 138 height 12
type textarea "**********"
click at [737, 285] on icon "Send" at bounding box center [740, 278] width 19 height 19
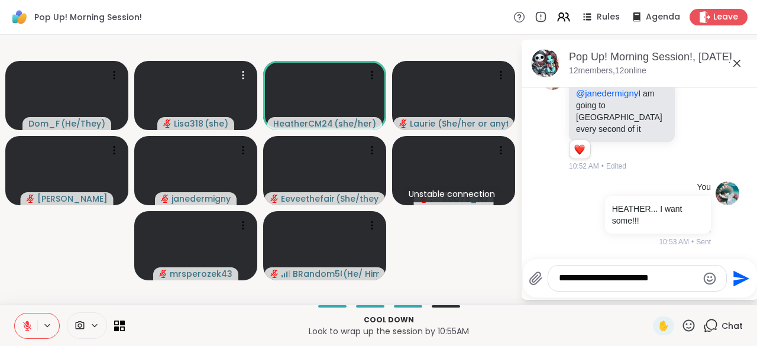
scroll to position [5642, 0]
click at [718, 228] on div "You [PERSON_NAME]... I want some!!! 10:53 AM • Sent" at bounding box center [640, 214] width 199 height 75
click at [570, 220] on icon at bounding box center [574, 214] width 11 height 14
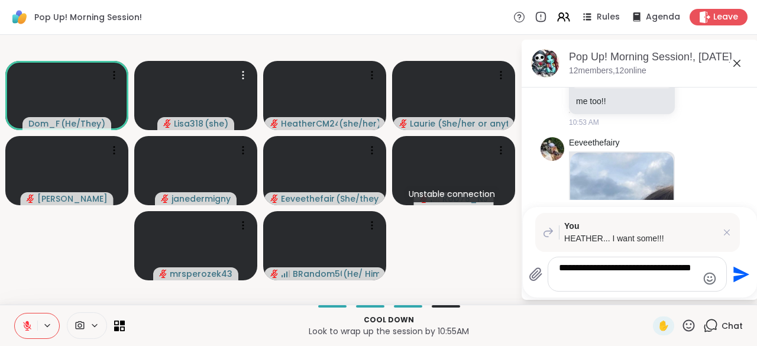
scroll to position [6086, 0]
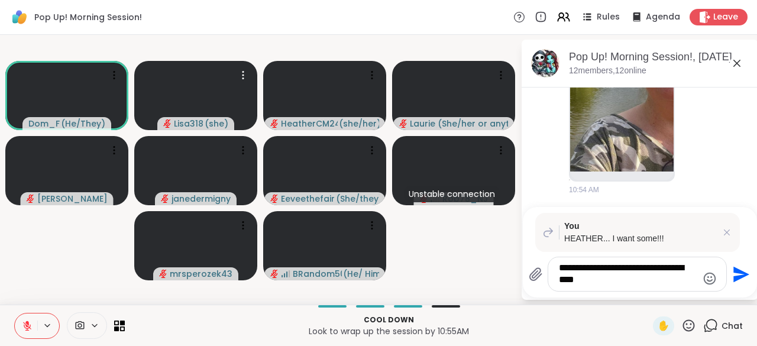
type textarea "**********"
click at [741, 273] on icon "Send" at bounding box center [742, 274] width 16 height 16
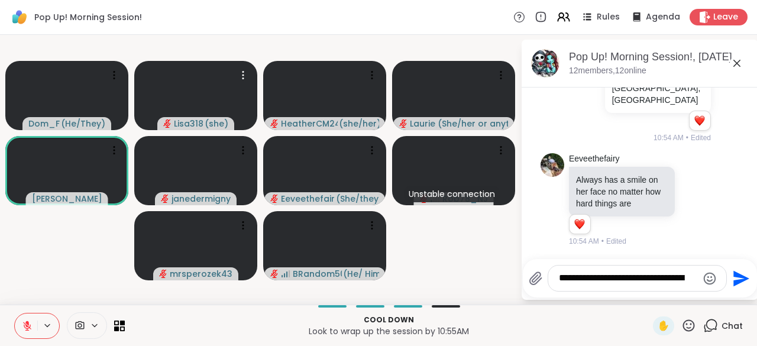
scroll to position [6301, 0]
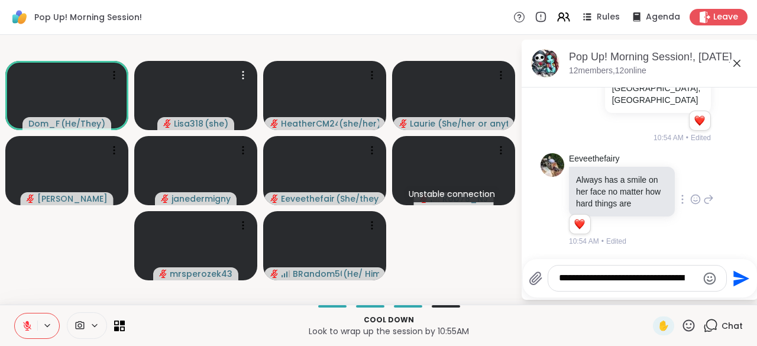
click at [677, 198] on div at bounding box center [682, 199] width 11 height 14
click at [690, 202] on icon at bounding box center [695, 199] width 11 height 12
click at [684, 189] on button "Select Reaction: Heart" at bounding box center [696, 181] width 24 height 24
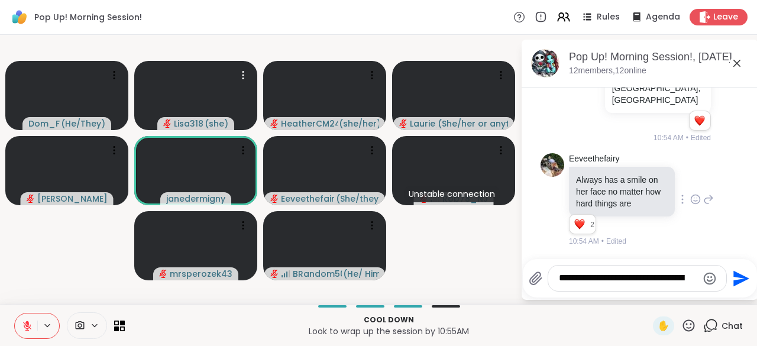
click at [686, 330] on icon at bounding box center [689, 325] width 15 height 15
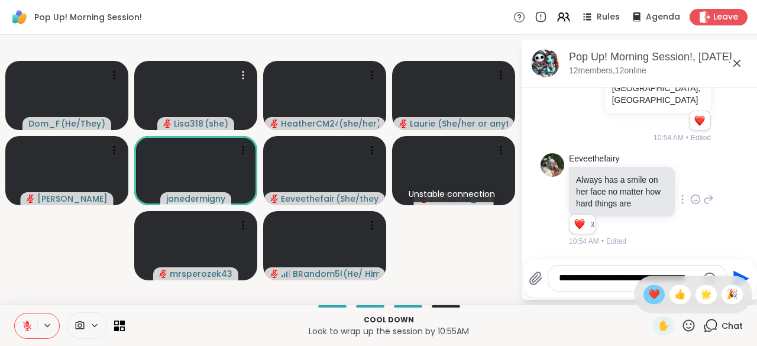
click at [648, 295] on span "❤️" at bounding box center [654, 295] width 12 height 14
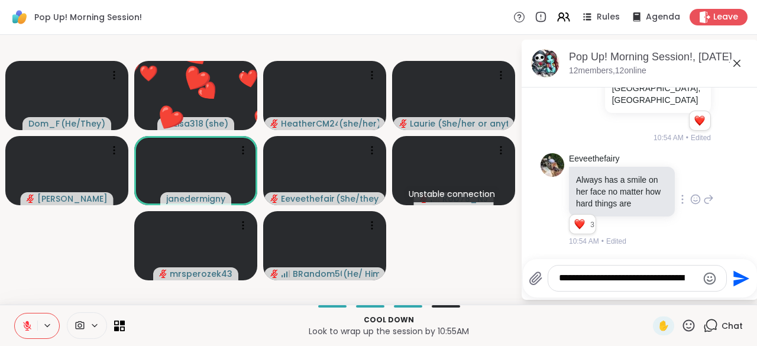
click at [684, 333] on icon at bounding box center [689, 325] width 15 height 15
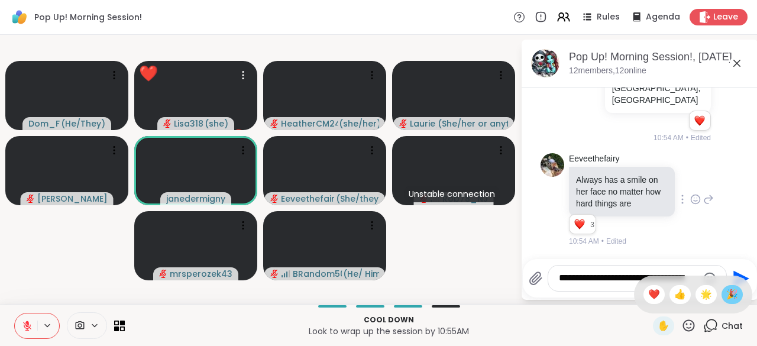
click at [726, 301] on span "🎉" at bounding box center [732, 295] width 12 height 14
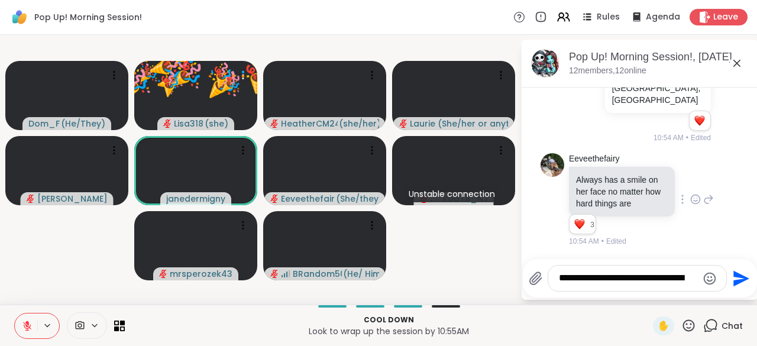
click at [686, 328] on icon at bounding box center [689, 325] width 12 height 12
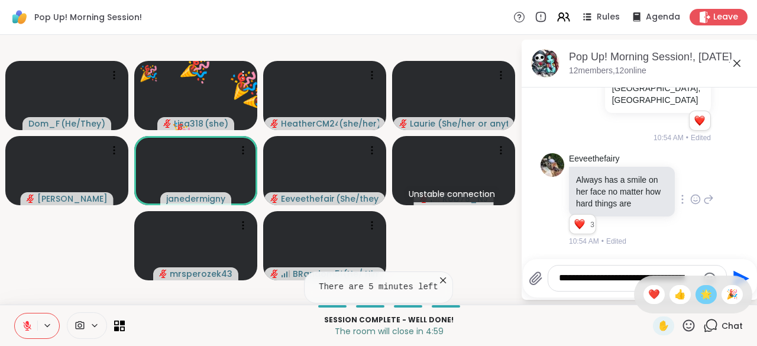
click at [700, 300] on span "🌟" at bounding box center [706, 295] width 12 height 14
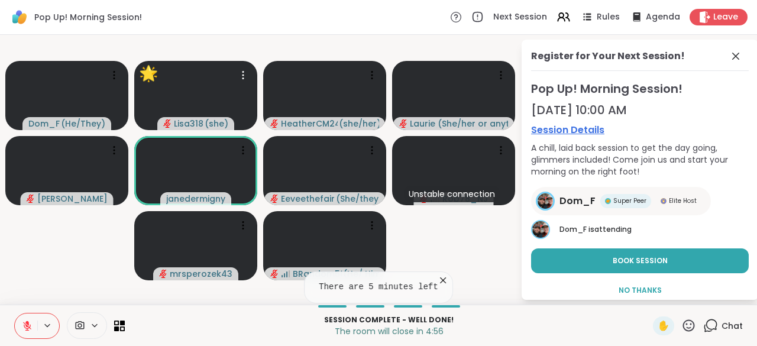
click at [441, 282] on icon at bounding box center [443, 281] width 12 height 12
click at [729, 62] on span at bounding box center [737, 56] width 17 height 14
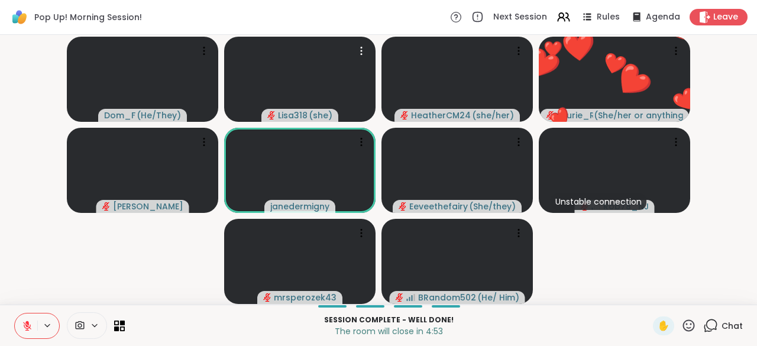
click at [705, 328] on icon at bounding box center [710, 325] width 15 height 15
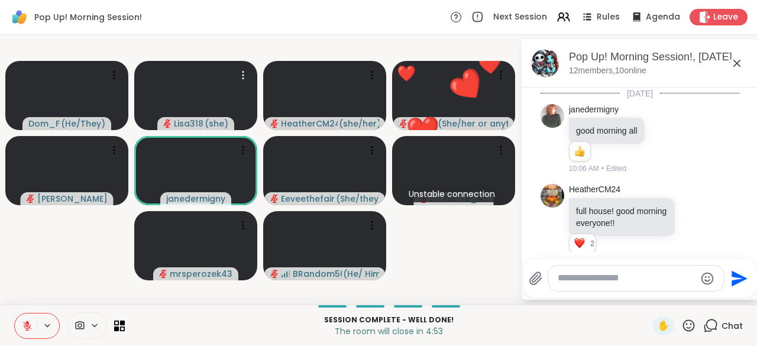
scroll to position [6289, 0]
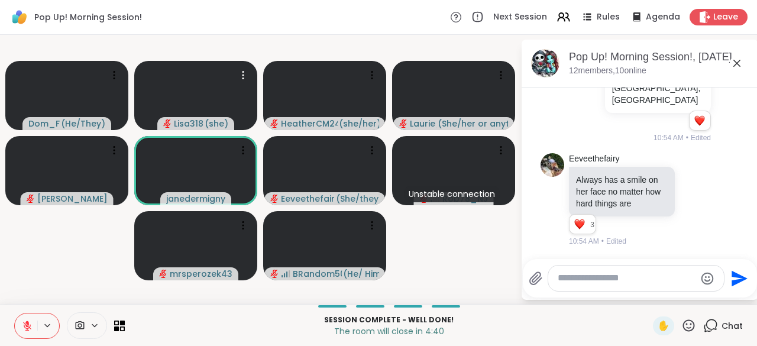
click at [684, 330] on icon at bounding box center [689, 325] width 12 height 12
click at [700, 299] on span "🌟" at bounding box center [706, 295] width 12 height 14
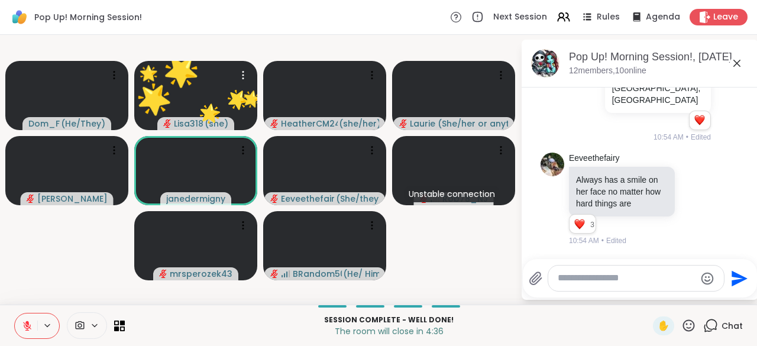
click at [683, 328] on icon at bounding box center [689, 325] width 15 height 15
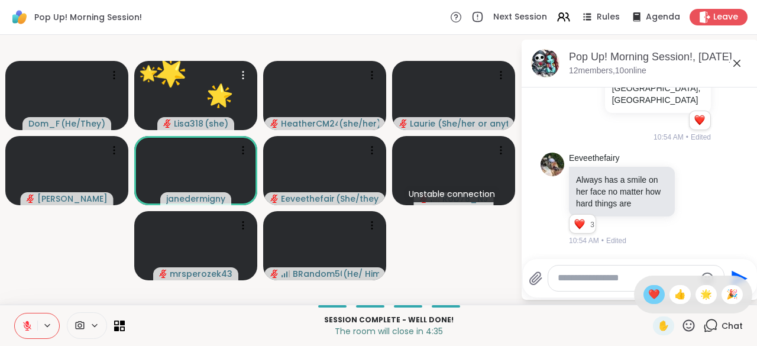
click at [648, 293] on span "❤️" at bounding box center [654, 295] width 12 height 14
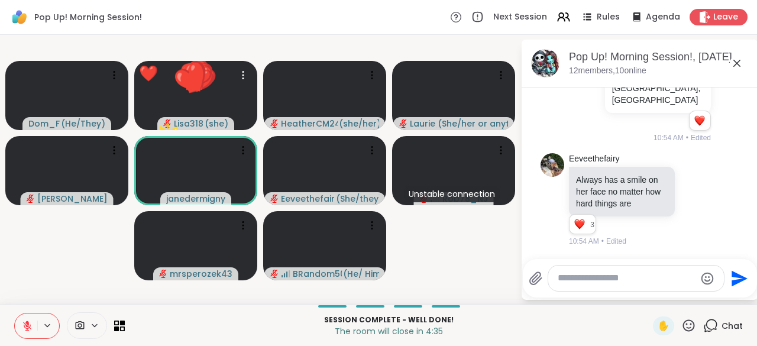
scroll to position [6322, 0]
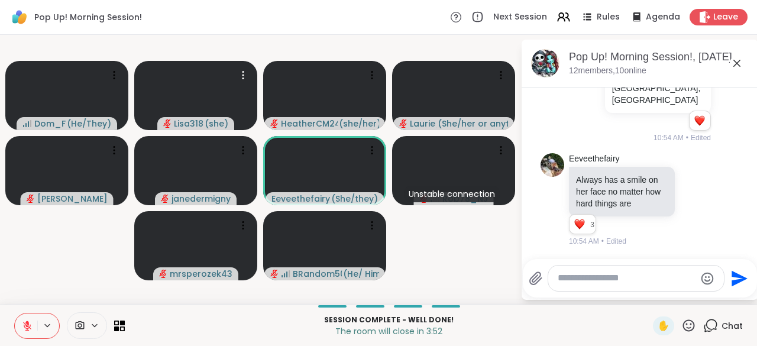
click at [683, 331] on icon at bounding box center [689, 325] width 12 height 12
click at [684, 327] on icon at bounding box center [689, 325] width 15 height 15
click at [648, 302] on span "❤️" at bounding box center [654, 295] width 12 height 14
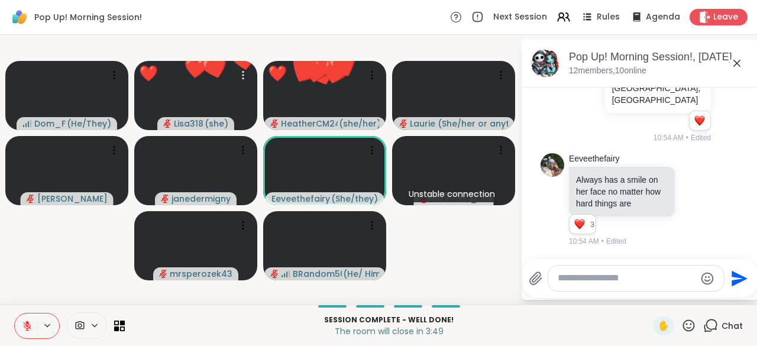
click at [683, 330] on icon at bounding box center [689, 325] width 12 height 12
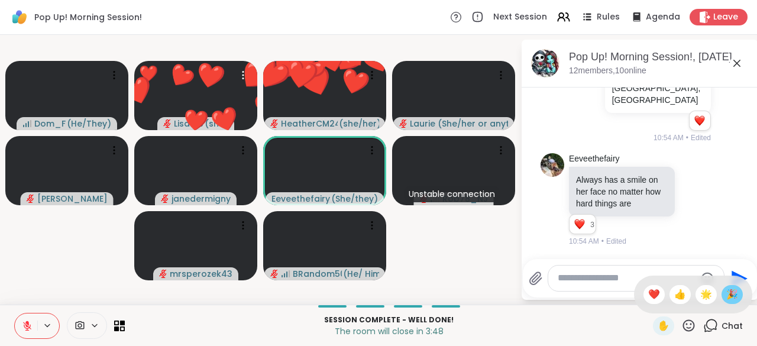
click at [729, 297] on div "🎉" at bounding box center [732, 294] width 21 height 19
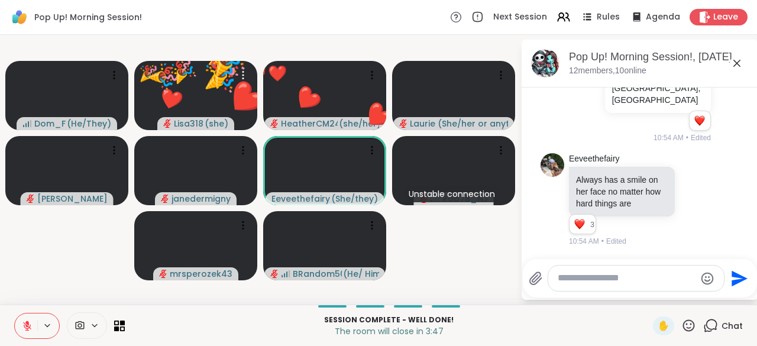
click at [683, 328] on icon at bounding box center [689, 325] width 15 height 15
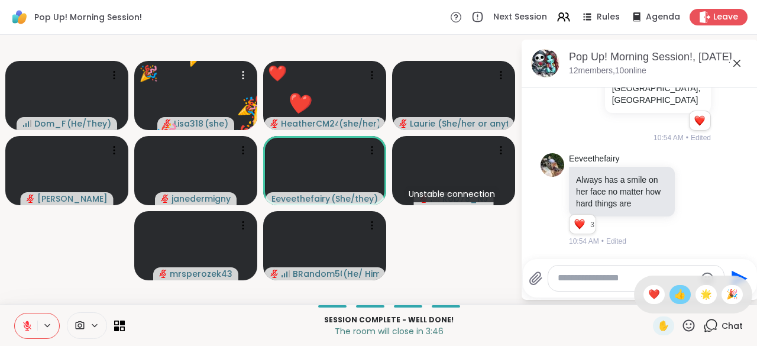
click at [674, 293] on span "👍" at bounding box center [680, 295] width 12 height 14
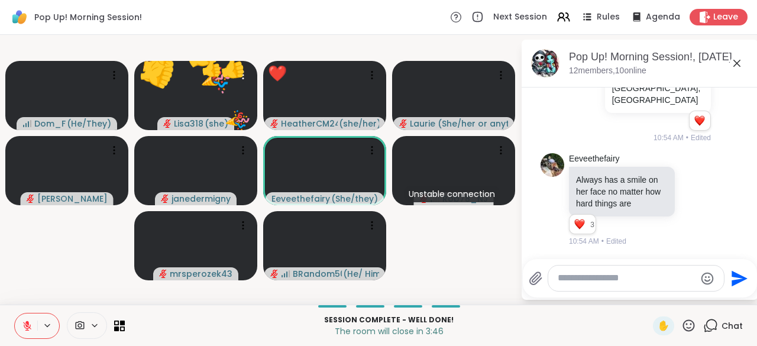
click at [682, 324] on icon at bounding box center [689, 325] width 15 height 15
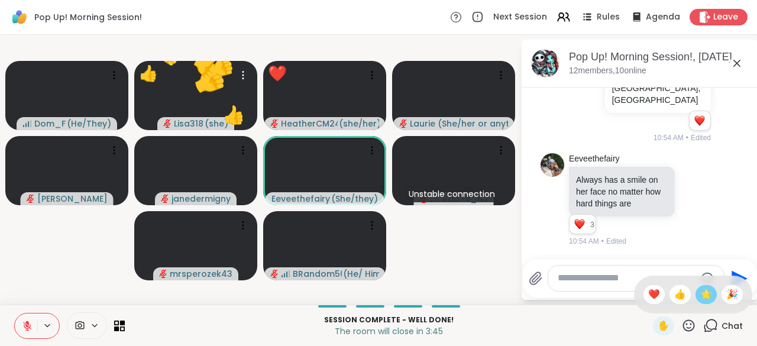
click at [700, 299] on span "🌟" at bounding box center [706, 295] width 12 height 14
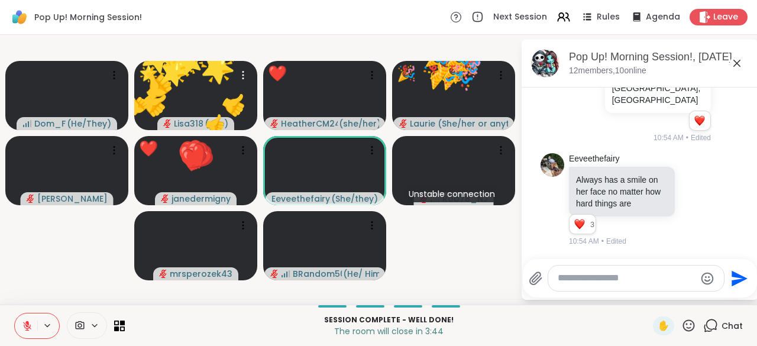
click at [683, 329] on icon at bounding box center [689, 325] width 15 height 15
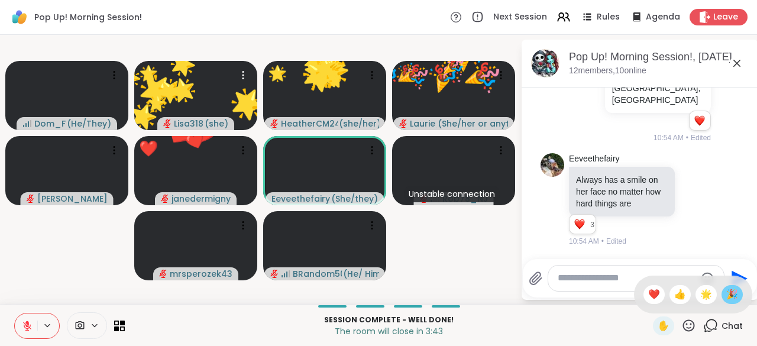
click at [726, 299] on span "🎉" at bounding box center [732, 295] width 12 height 14
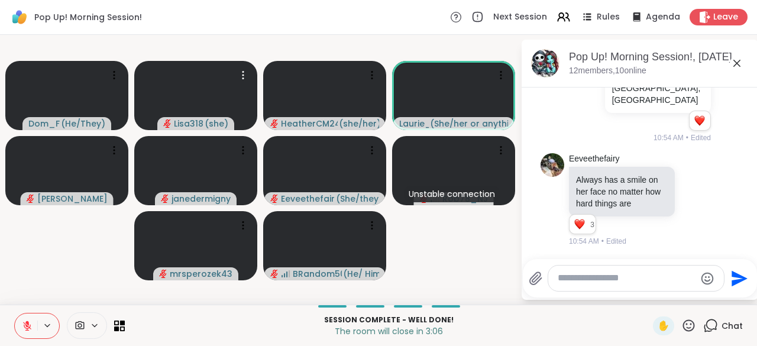
click at [683, 328] on icon at bounding box center [689, 325] width 15 height 15
click at [648, 299] on span "❤️" at bounding box center [654, 295] width 12 height 14
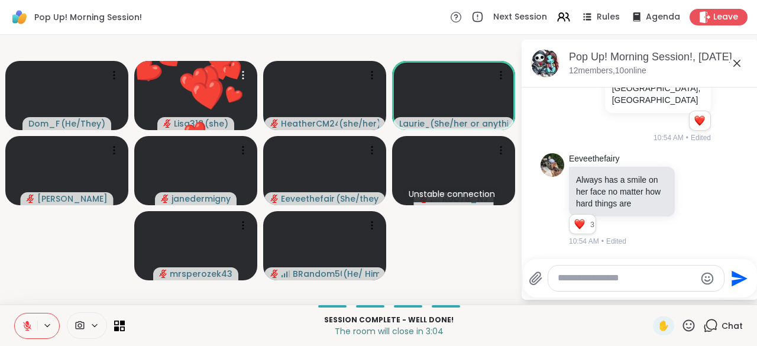
click at [683, 331] on icon at bounding box center [689, 325] width 12 height 12
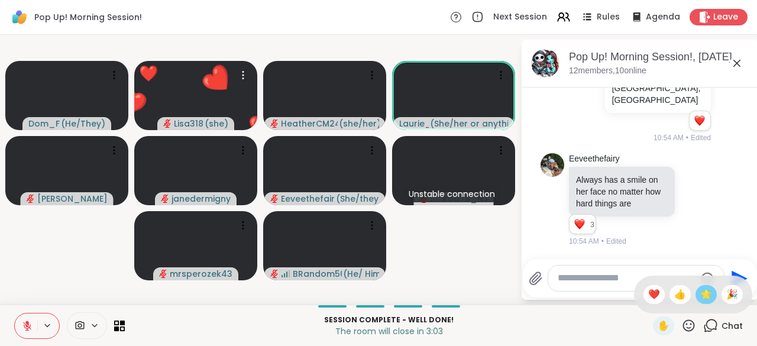
click at [700, 303] on div "🌟" at bounding box center [706, 294] width 21 height 19
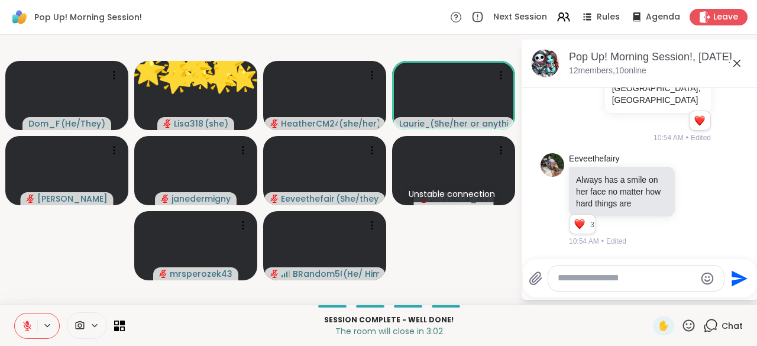
click at [684, 329] on icon at bounding box center [689, 325] width 15 height 15
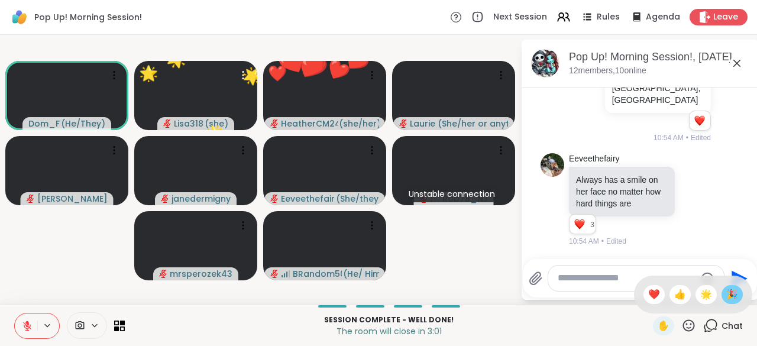
click at [726, 297] on span "🎉" at bounding box center [732, 295] width 12 height 14
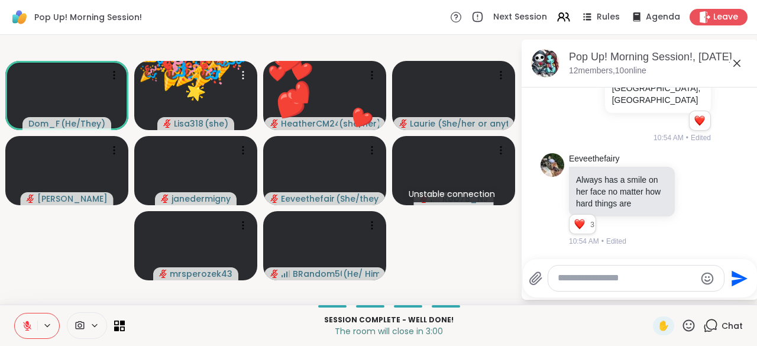
click at [683, 328] on icon at bounding box center [689, 325] width 12 height 12
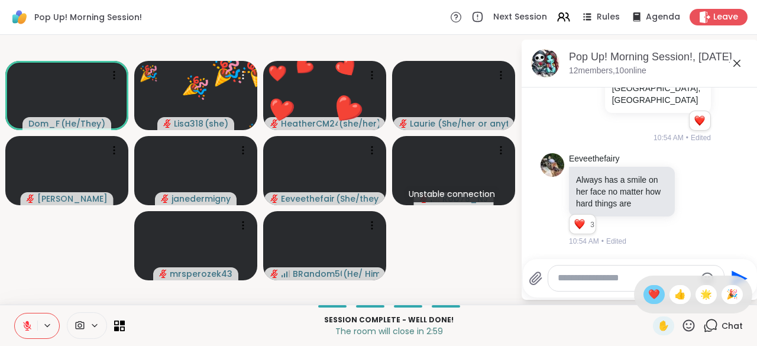
click at [648, 301] on span "❤️" at bounding box center [654, 295] width 12 height 14
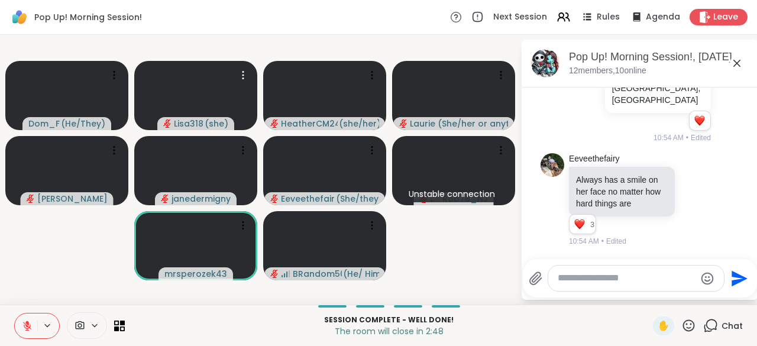
click at [683, 328] on icon at bounding box center [689, 325] width 12 height 12
click at [702, 301] on span "🌟" at bounding box center [706, 295] width 12 height 14
click at [683, 330] on icon at bounding box center [689, 325] width 15 height 15
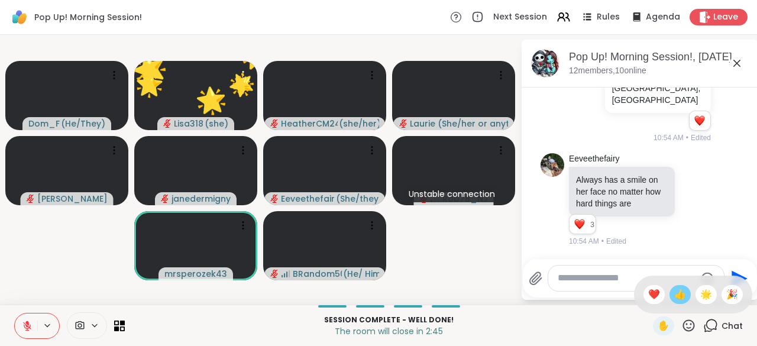
click at [674, 299] on span "👍" at bounding box center [680, 295] width 12 height 14
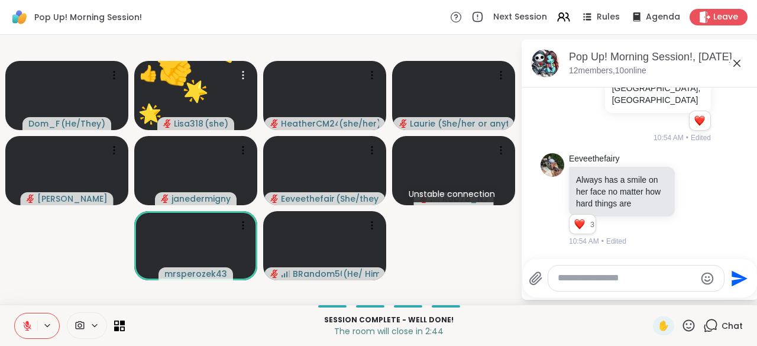
click at [684, 328] on icon at bounding box center [689, 325] width 15 height 15
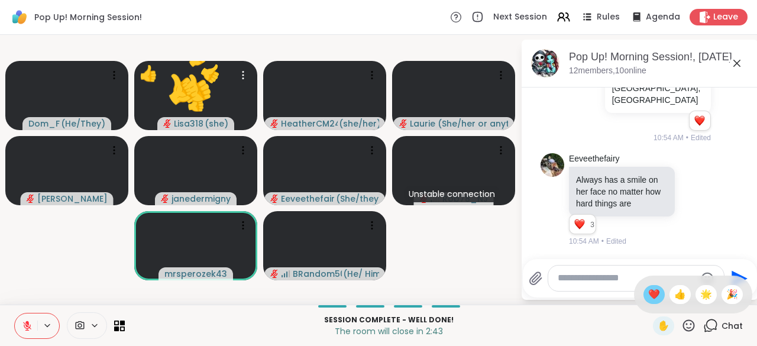
click at [648, 299] on span "❤️" at bounding box center [654, 295] width 12 height 14
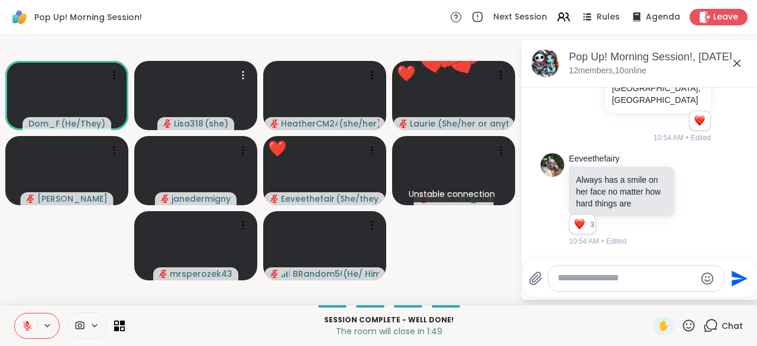
click at [683, 328] on icon at bounding box center [689, 325] width 12 height 12
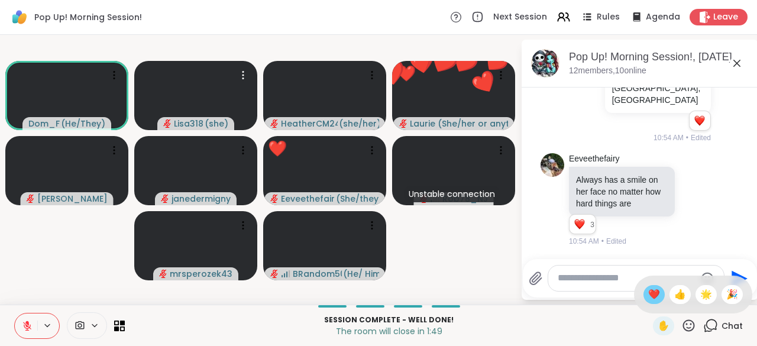
click at [648, 296] on span "❤️" at bounding box center [654, 295] width 12 height 14
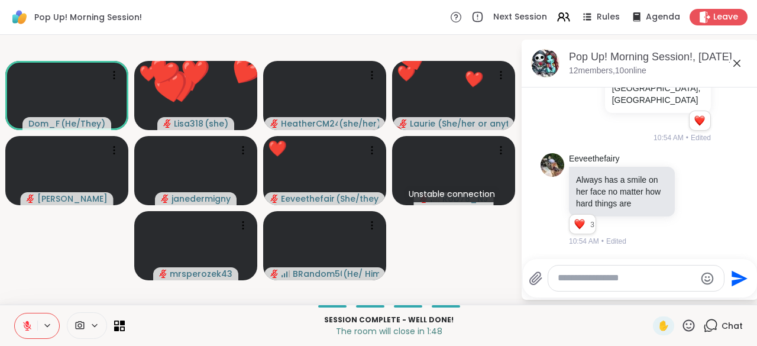
click at [683, 328] on icon at bounding box center [689, 325] width 12 height 12
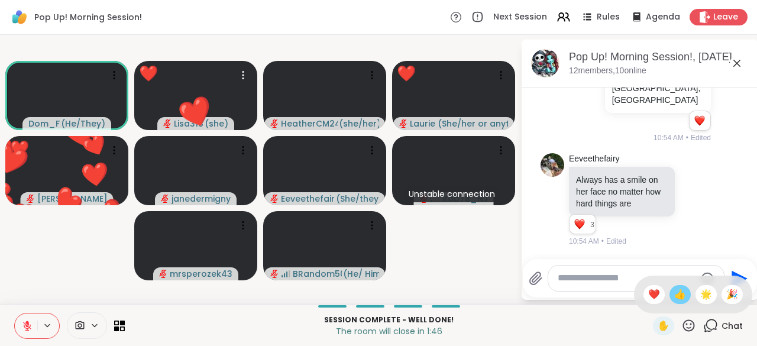
click at [674, 302] on span "👍" at bounding box center [680, 295] width 12 height 14
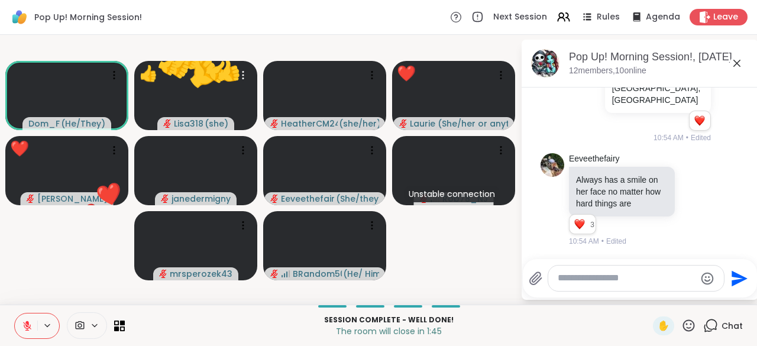
click at [682, 332] on icon at bounding box center [689, 325] width 15 height 15
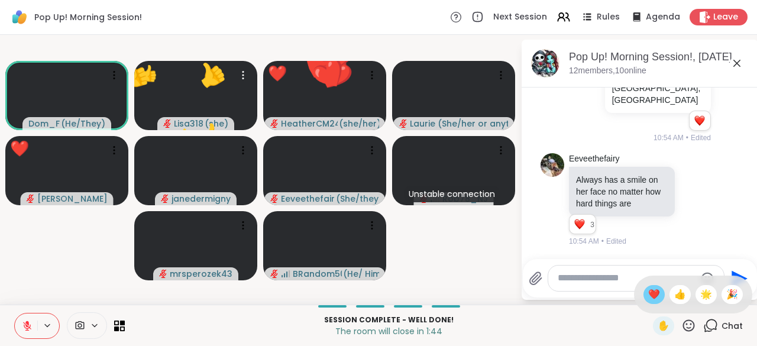
click at [648, 298] on span "❤️" at bounding box center [654, 295] width 12 height 14
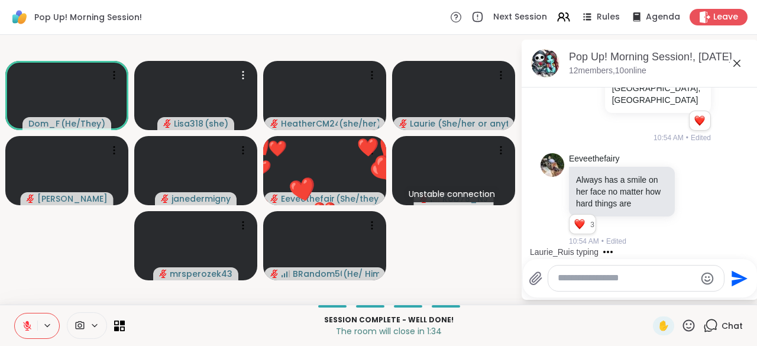
click at [583, 282] on textarea "Type your message" at bounding box center [627, 278] width 138 height 12
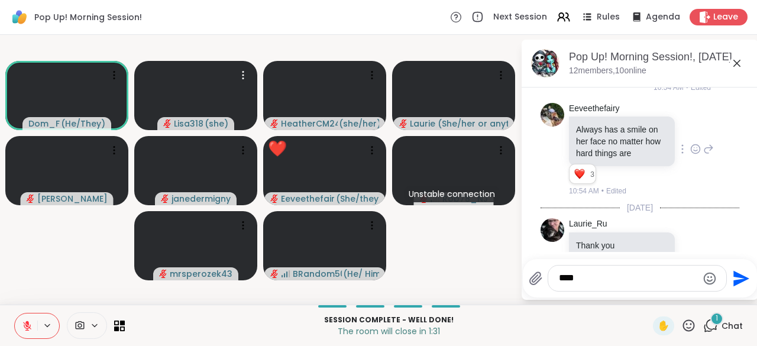
scroll to position [6396, 0]
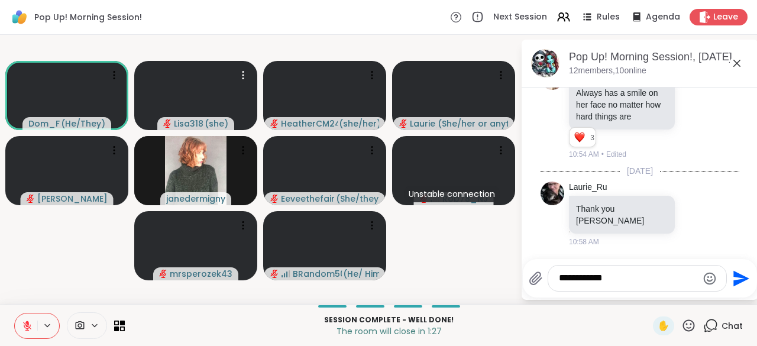
type textarea "**********"
click at [738, 283] on icon "Send" at bounding box center [742, 278] width 16 height 16
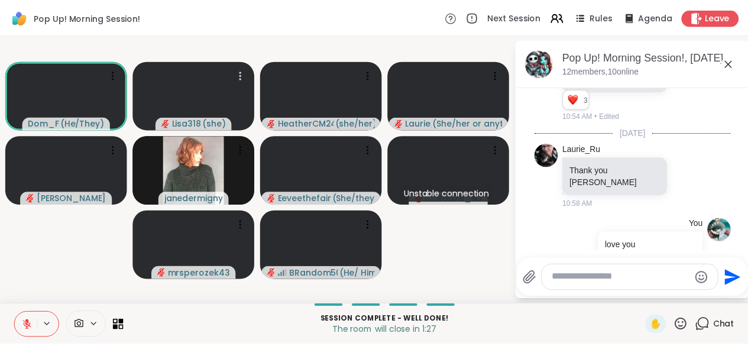
scroll to position [6459, 0]
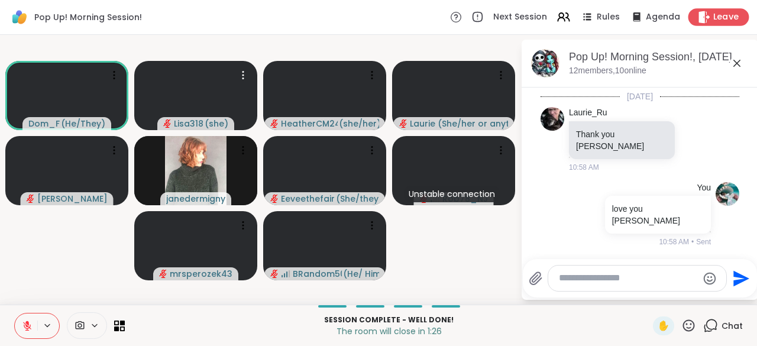
click at [713, 20] on span "Leave" at bounding box center [726, 17] width 26 height 12
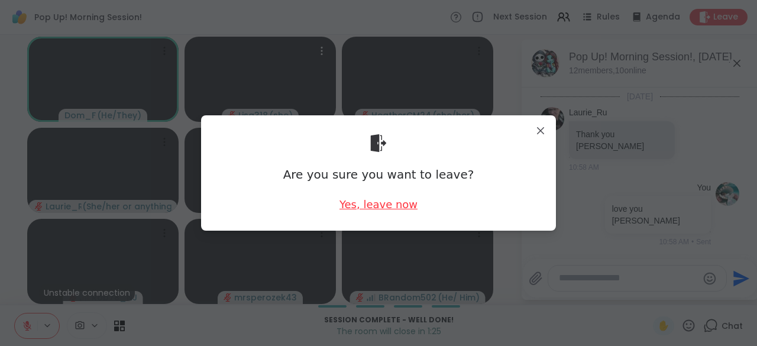
click at [408, 211] on div "Yes, leave now" at bounding box center [379, 204] width 78 height 15
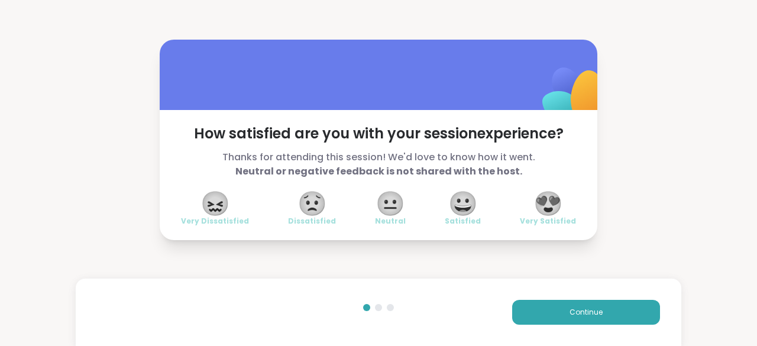
click at [548, 202] on span "😍" at bounding box center [549, 203] width 30 height 21
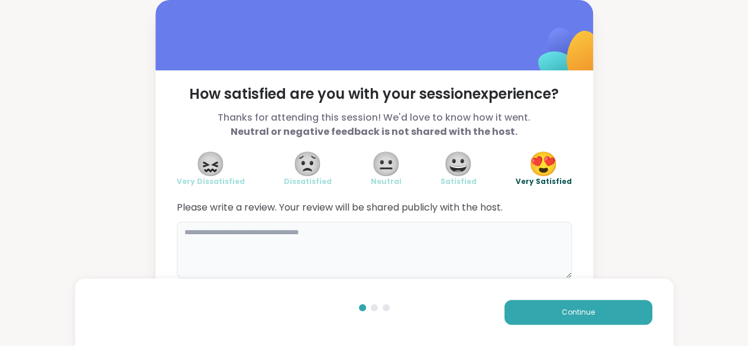
click at [291, 244] on textarea at bounding box center [374, 250] width 395 height 57
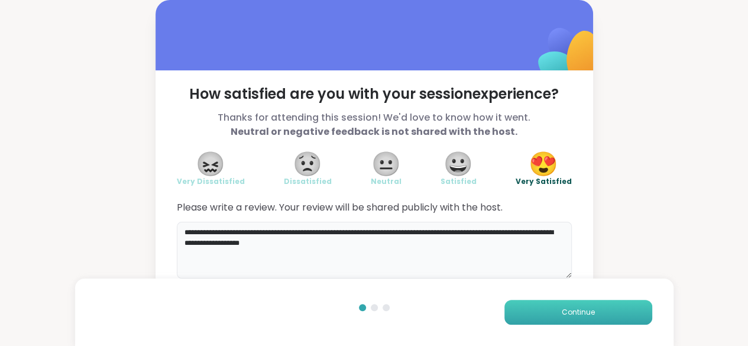
type textarea "**********"
click at [575, 309] on span "Continue" at bounding box center [578, 312] width 33 height 11
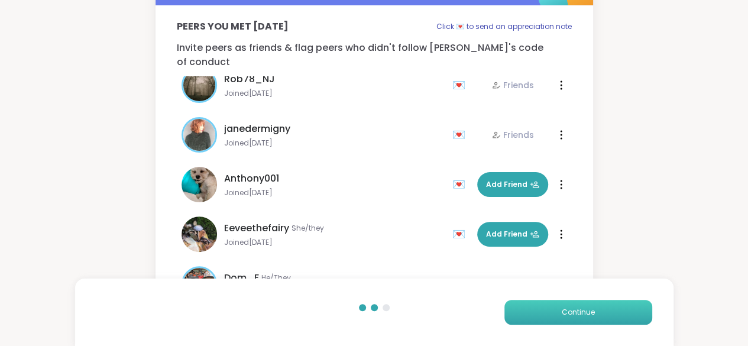
scroll to position [84, 0]
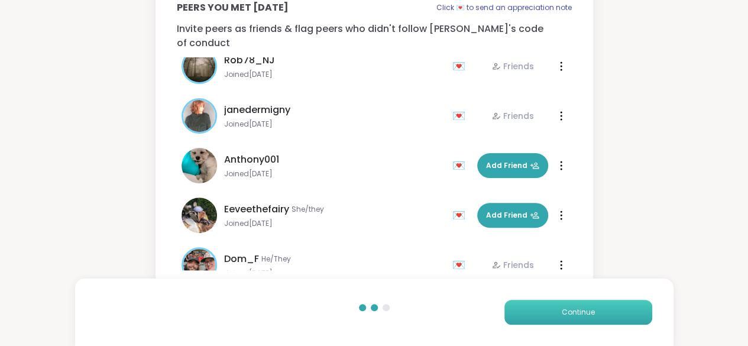
click at [586, 315] on span "Continue" at bounding box center [578, 312] width 33 height 11
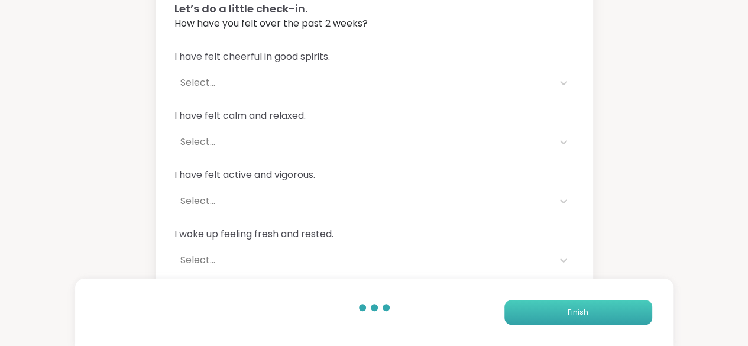
click at [581, 304] on button "Finish" at bounding box center [579, 312] width 148 height 25
